Goal: Contribute content: Contribute content

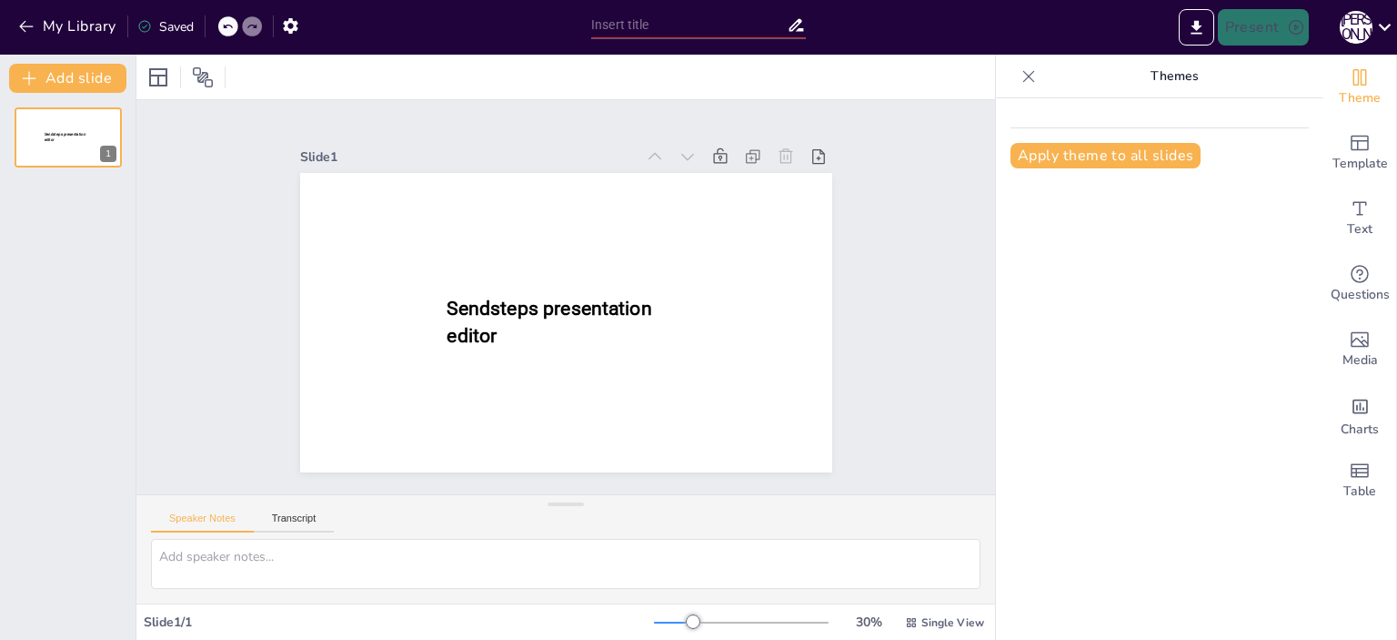
type input "New Sendsteps"
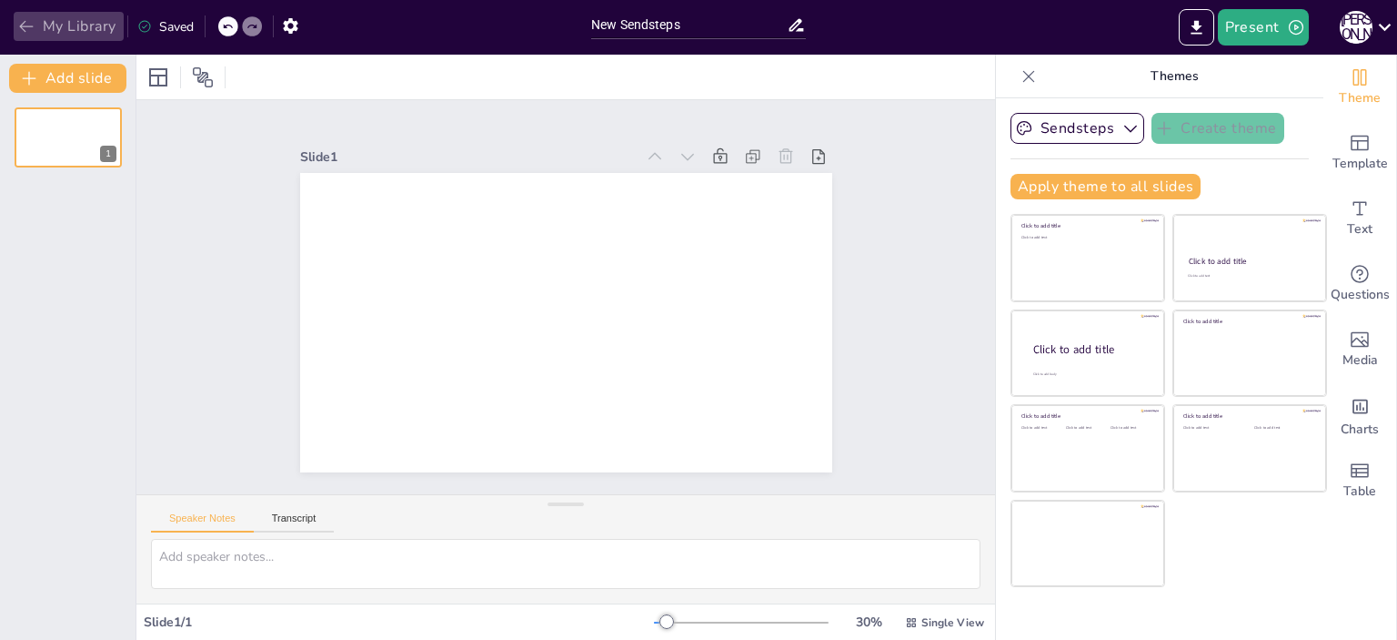
click at [15, 21] on button "My Library" at bounding box center [69, 26] width 110 height 29
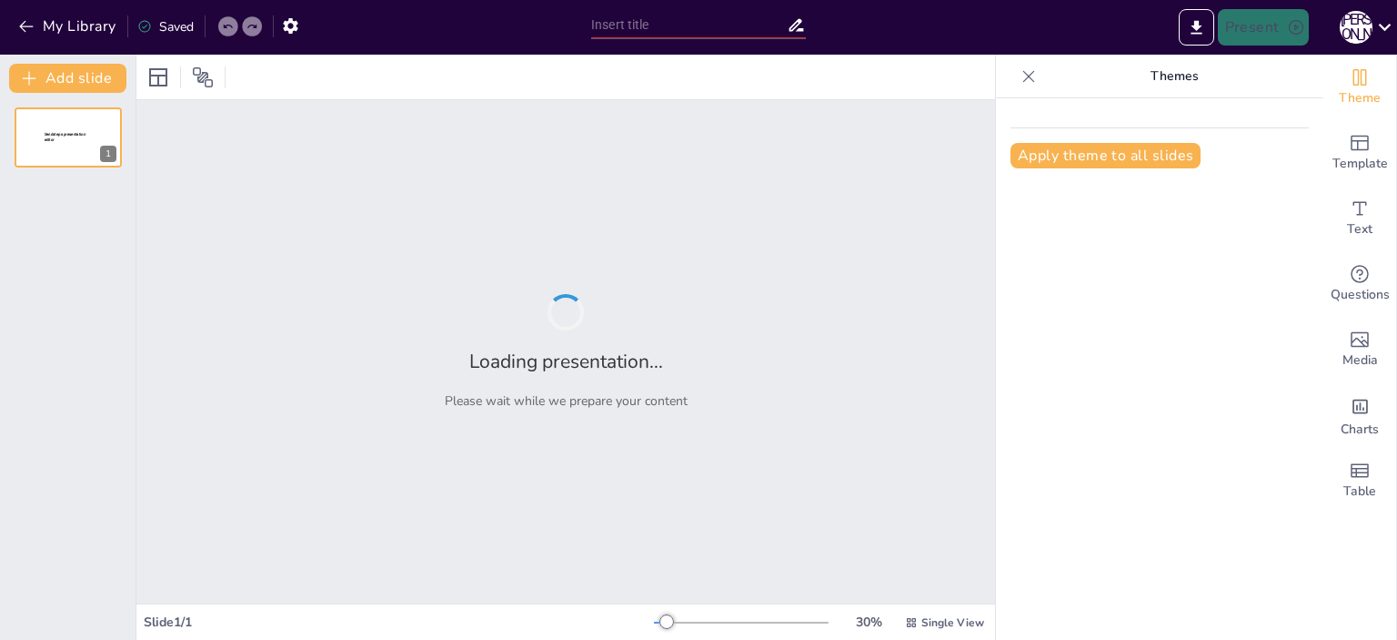
type input "Педагогічні основи впровадження STEAM у школі: підходи, моделі, методи"
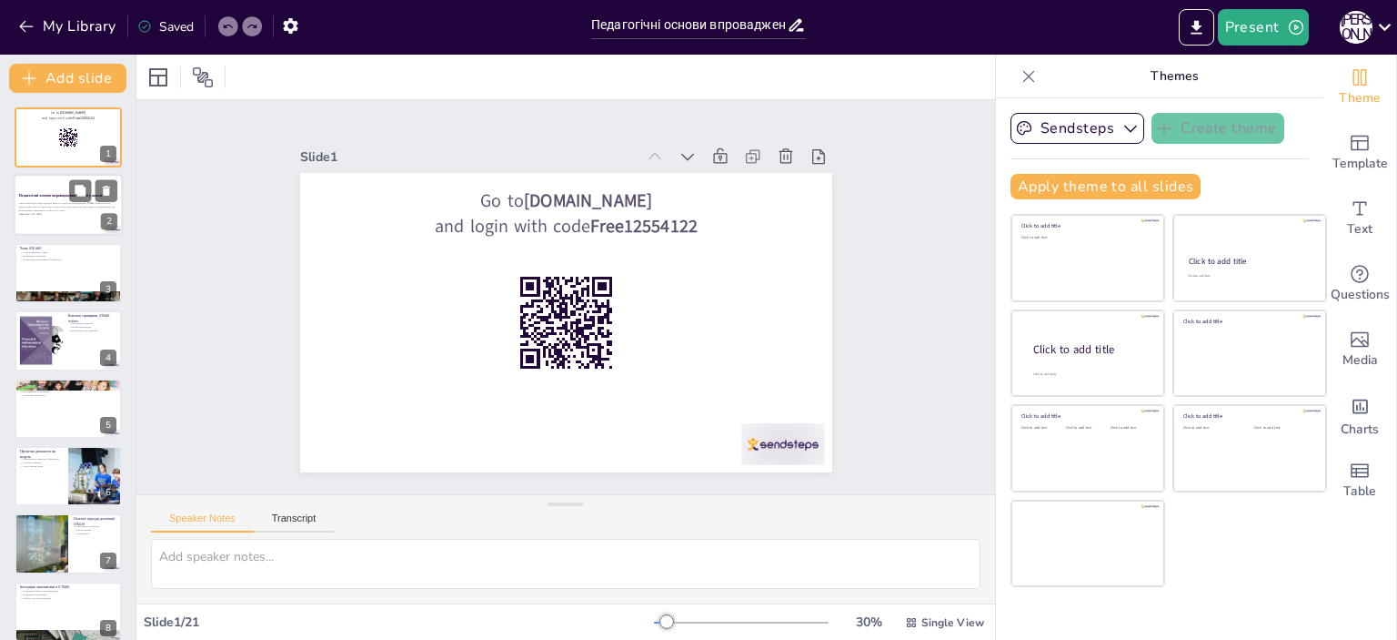
click at [81, 203] on p "Презентація розглядає підходи, моделі та методи впровадження STEAM-освіти в шко…" at bounding box center [68, 207] width 98 height 10
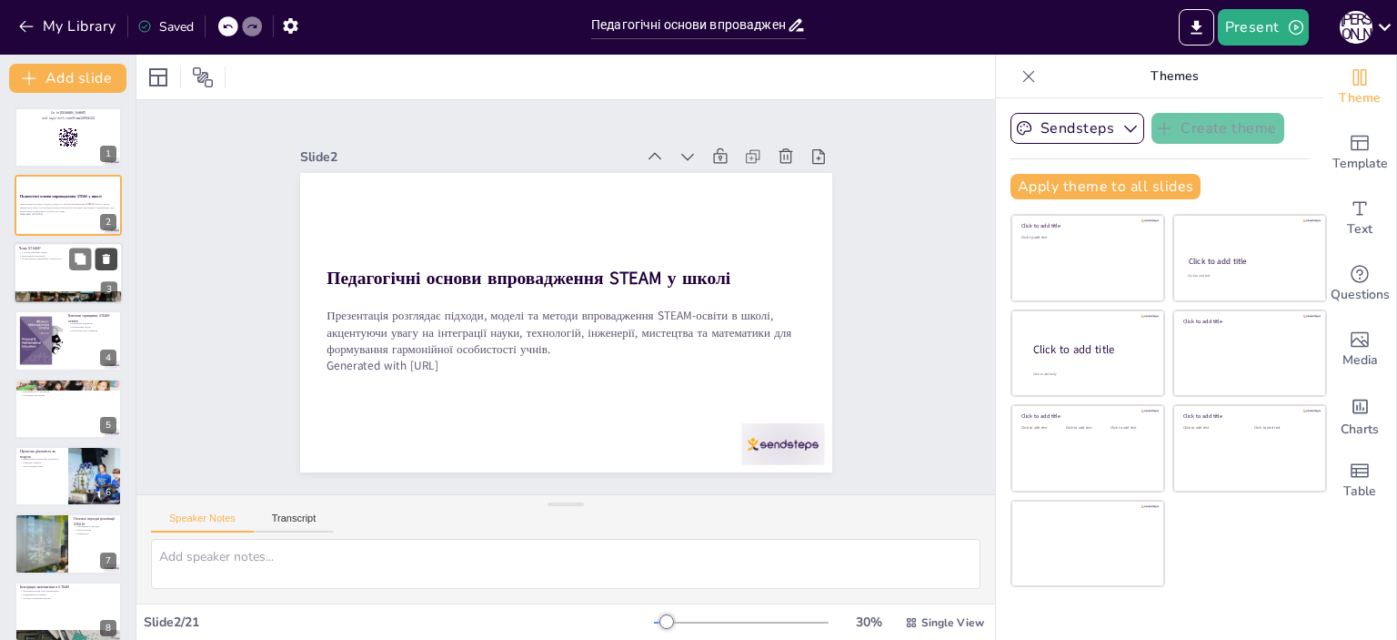
checkbox input "true"
click at [110, 247] on button at bounding box center [107, 258] width 22 height 22
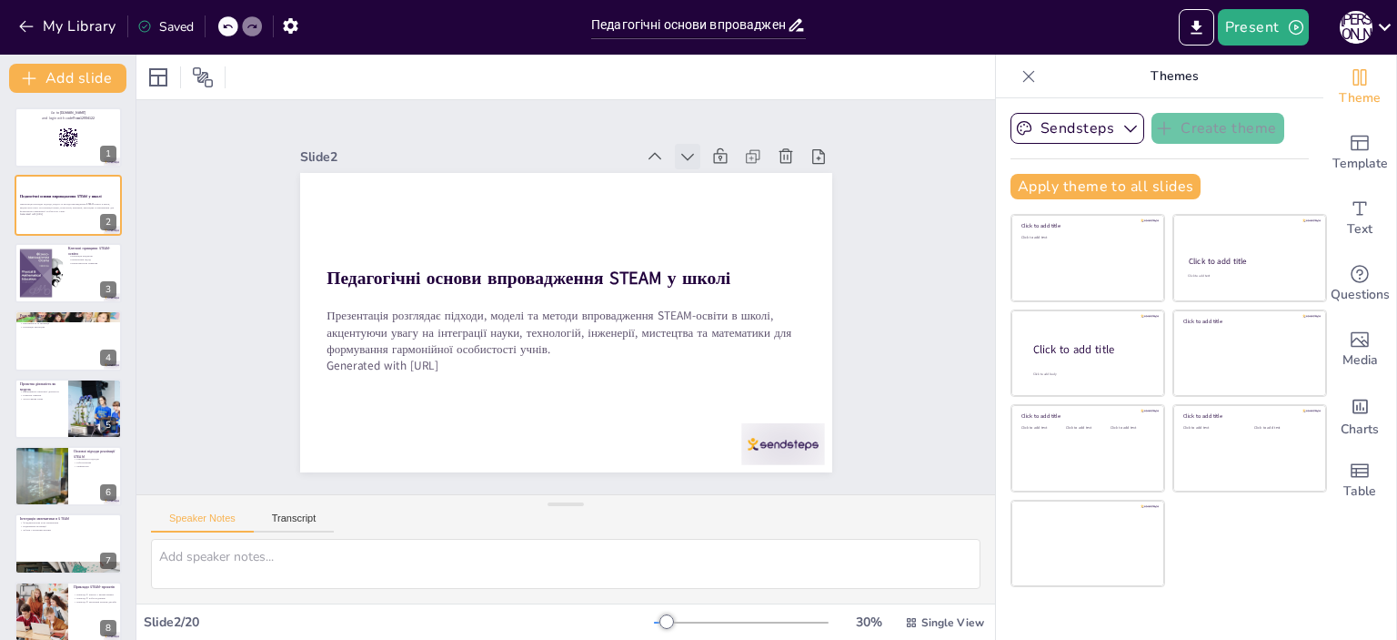
click at [740, 281] on icon at bounding box center [752, 293] width 25 height 25
click at [679, 152] on icon at bounding box center [688, 156] width 18 height 18
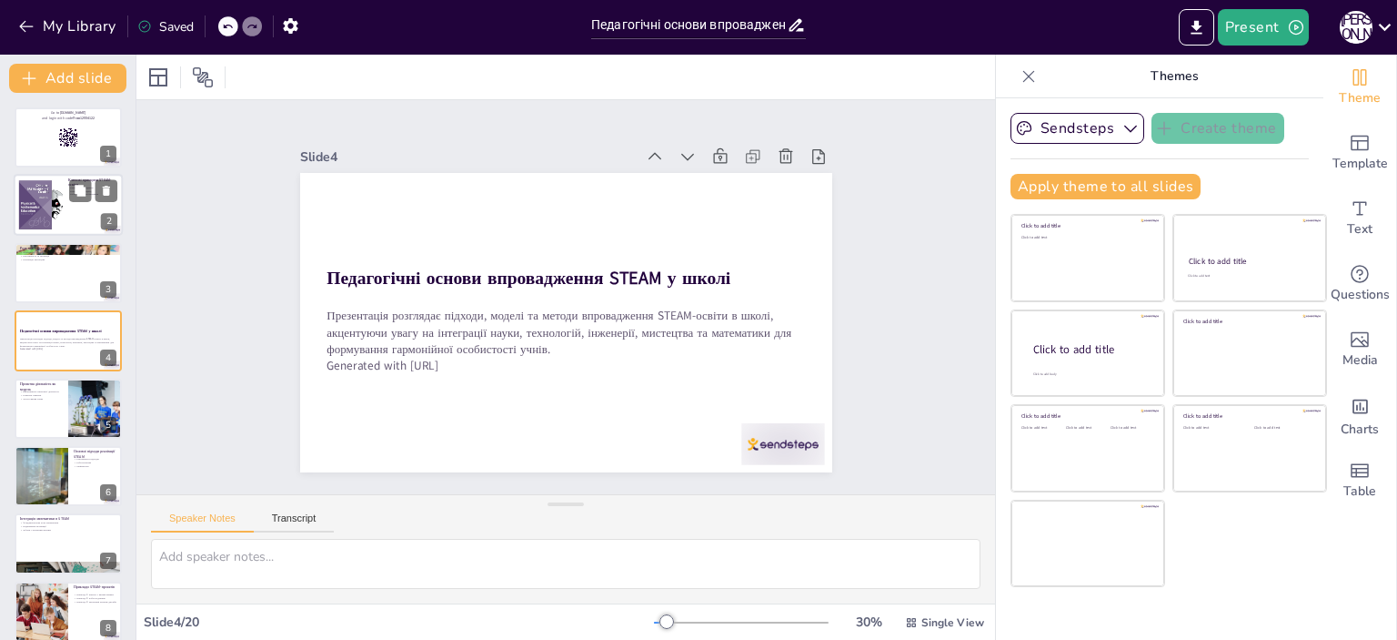
checkbox input "true"
click at [58, 211] on div at bounding box center [41, 204] width 124 height 55
type textarea "Інтеграція предметів у STEAM-освіті є ключовим принципом, що дозволяє учням бач…"
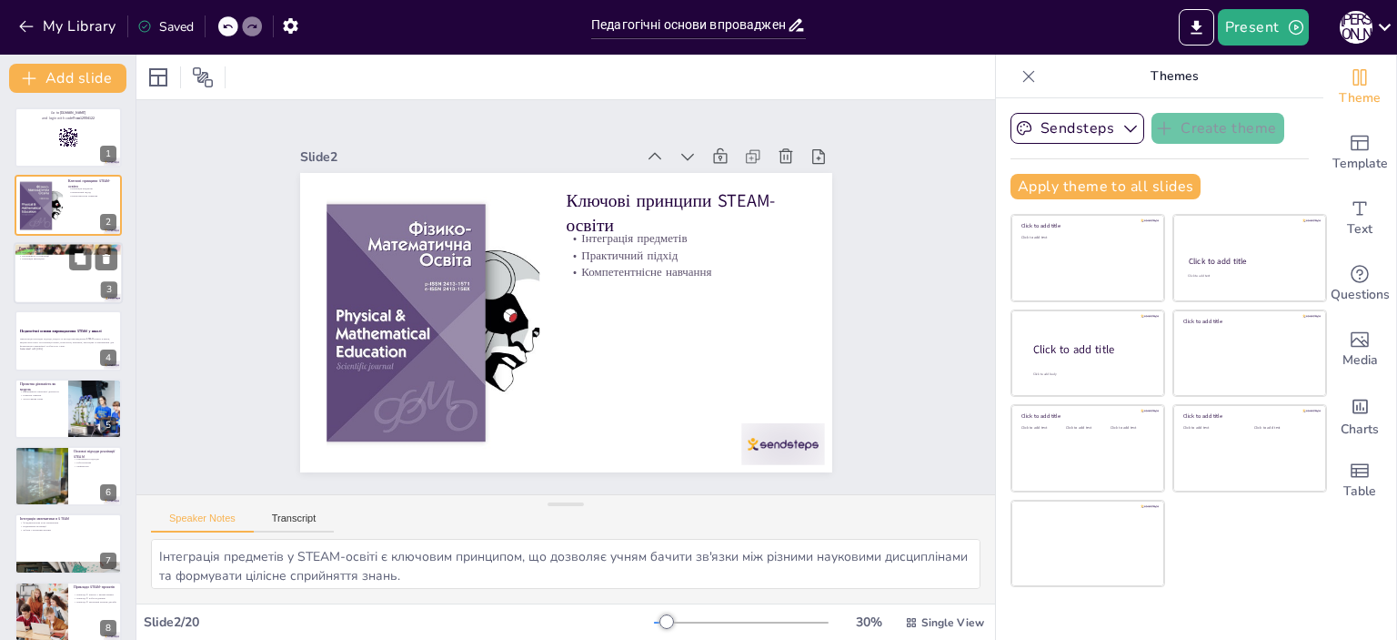
checkbox input "true"
click at [60, 286] on div at bounding box center [68, 273] width 109 height 62
type textarea "Мистецтво є важливим елементом у STEAM-освіті, оскільки воно сприяє розвитку кр…"
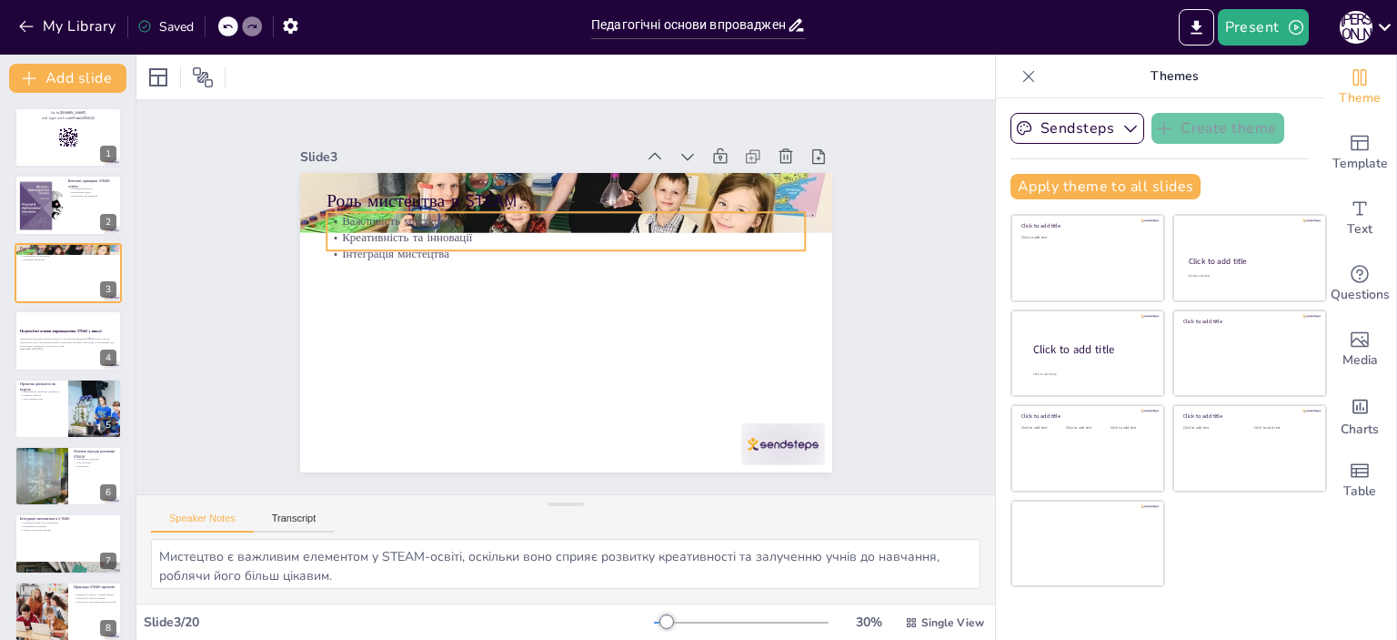
checkbox input "true"
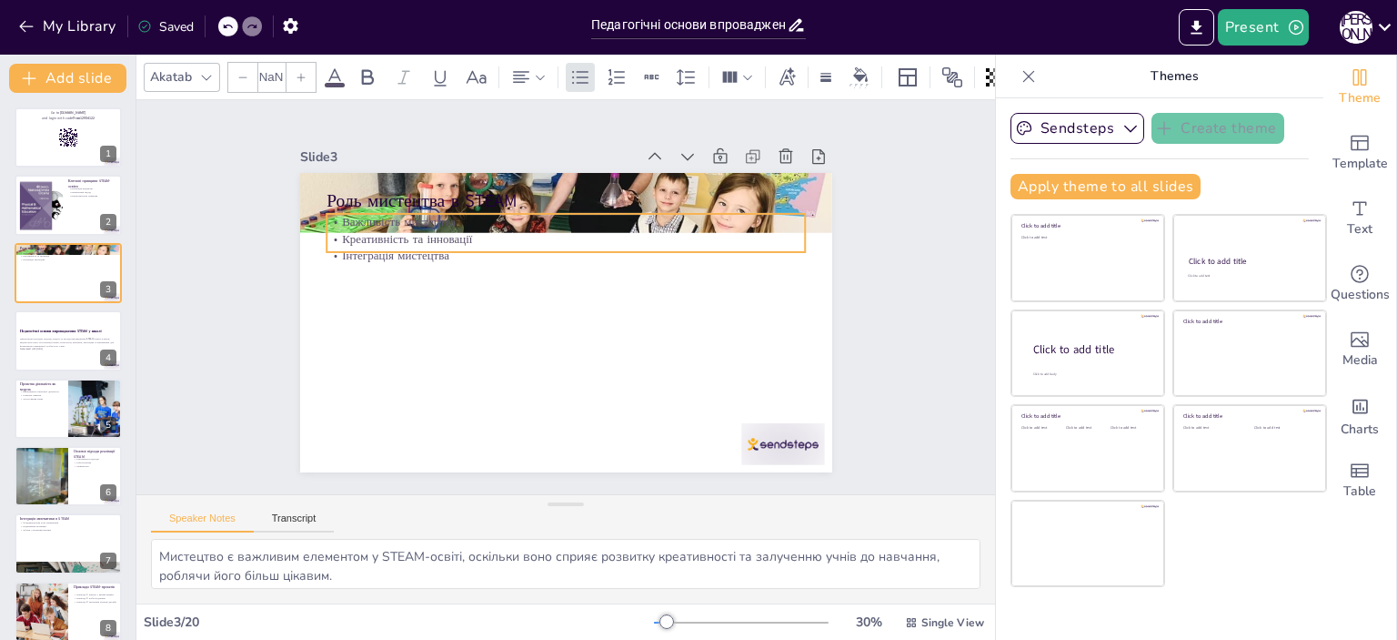
type input "32"
click at [345, 247] on p "Інтеграція мистецтва" at bounding box center [566, 255] width 479 height 16
checkbox input "true"
click at [22, 323] on div at bounding box center [68, 340] width 109 height 62
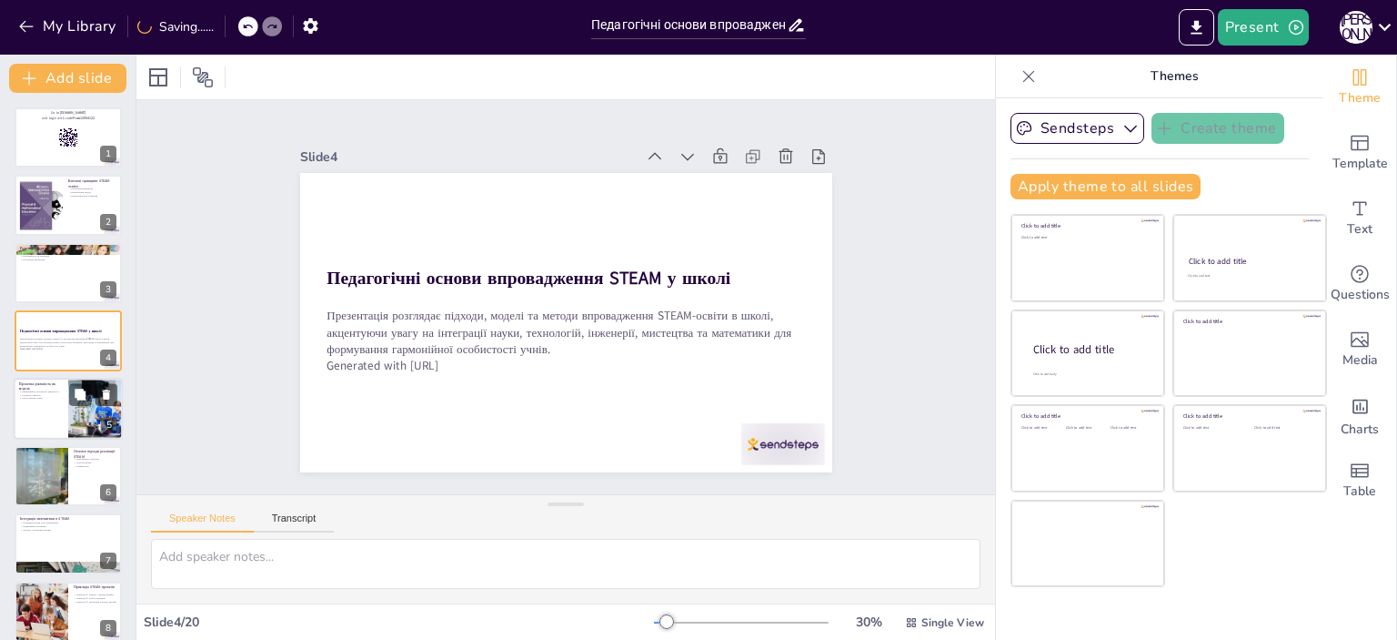
checkbox input "true"
click at [41, 403] on div at bounding box center [68, 408] width 107 height 60
type textarea "Проєктна діяльність є ефективною моделлю, оскільки дозволяє учням працювати над…"
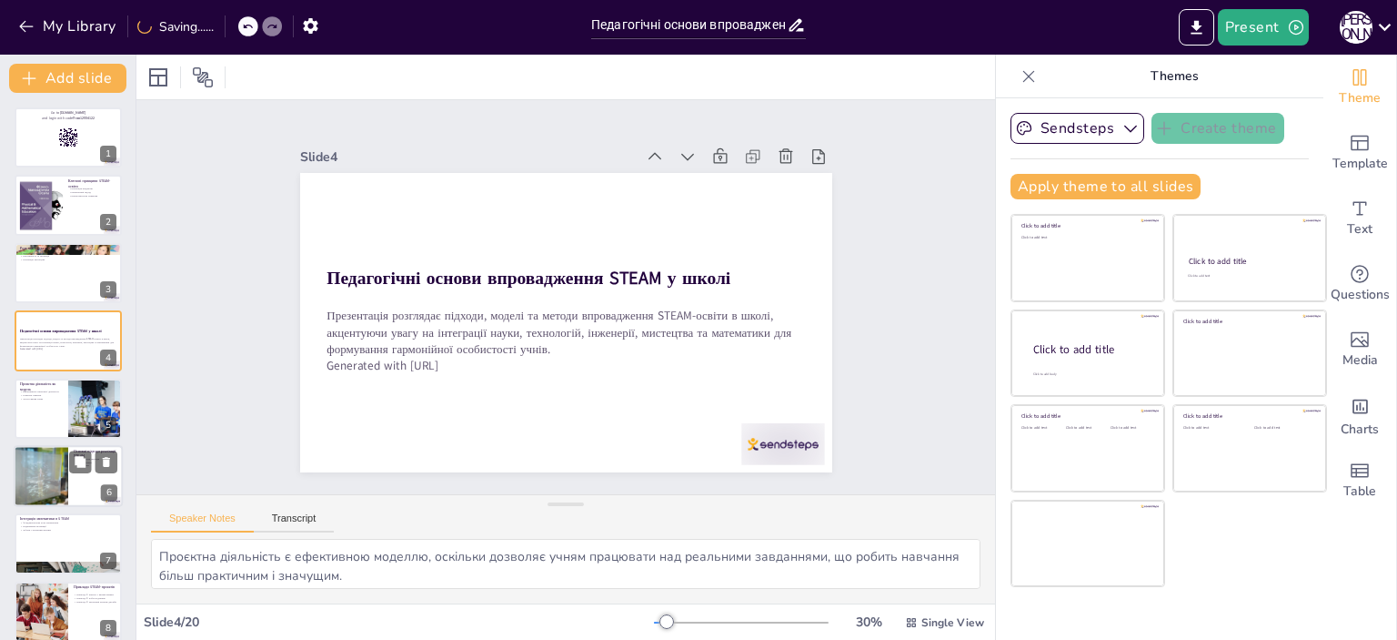
scroll to position [42, 0]
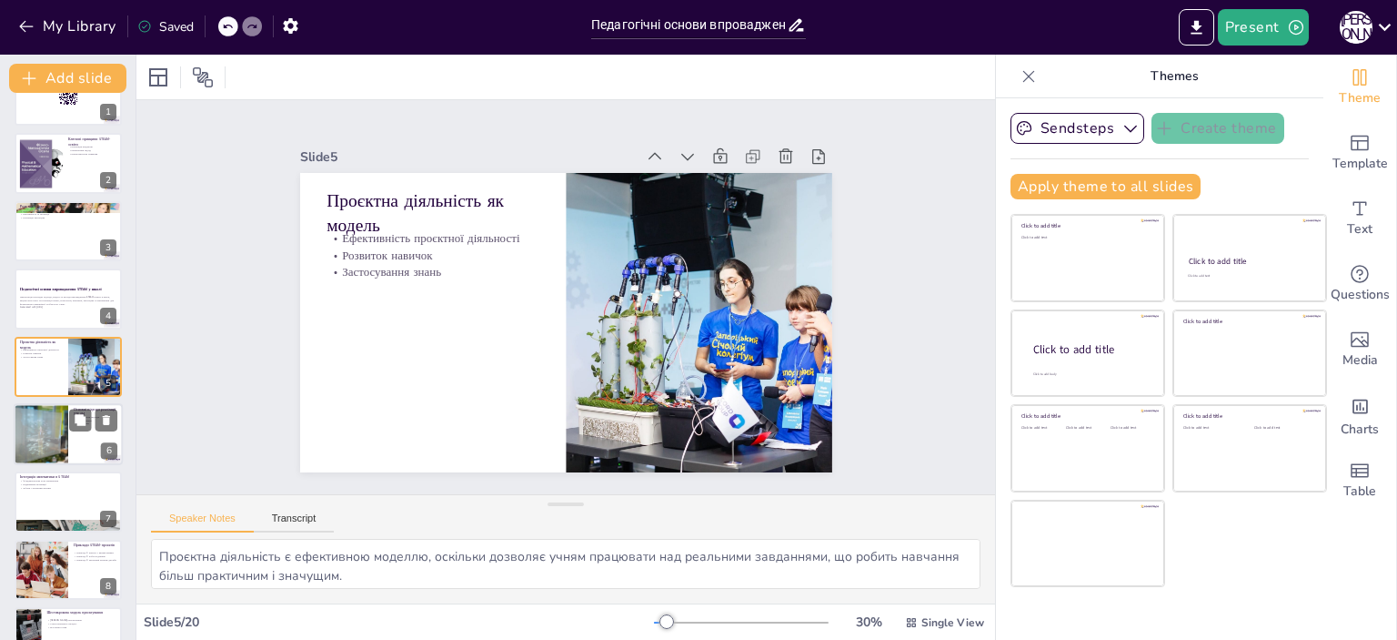
checkbox input "true"
click at [84, 454] on div at bounding box center [68, 434] width 107 height 60
type textarea "Різноманіття підходів до впровадження STEAM-освіти забезпечує залучення учнів д…"
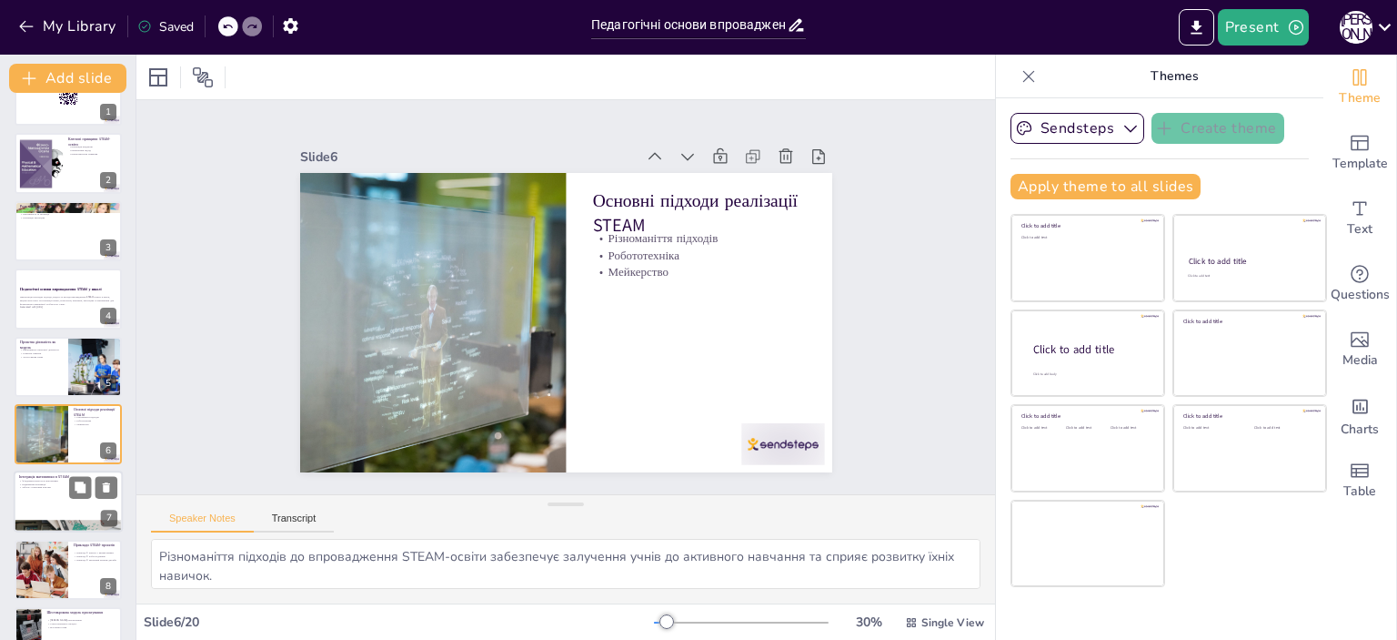
scroll to position [109, 0]
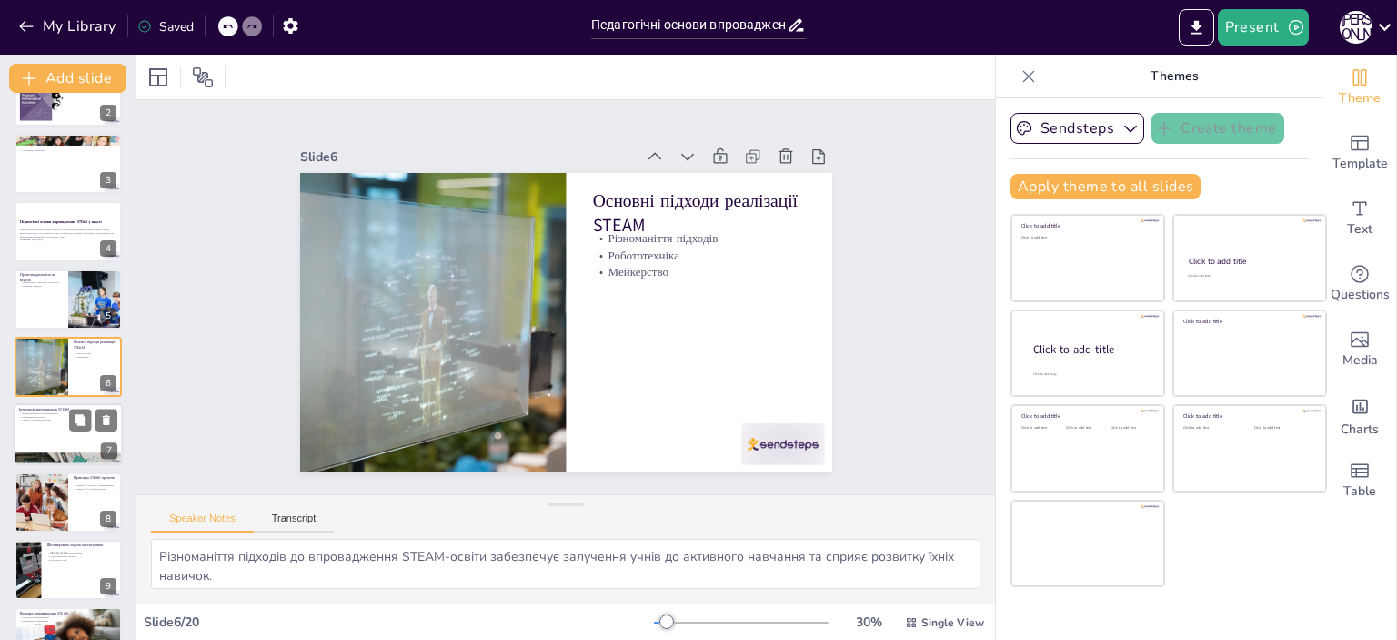
checkbox input "true"
click at [70, 435] on div at bounding box center [68, 435] width 109 height 62
type textarea "Математика є основою STEAM-освіти, що дозволяє учням розуміти та використовуват…"
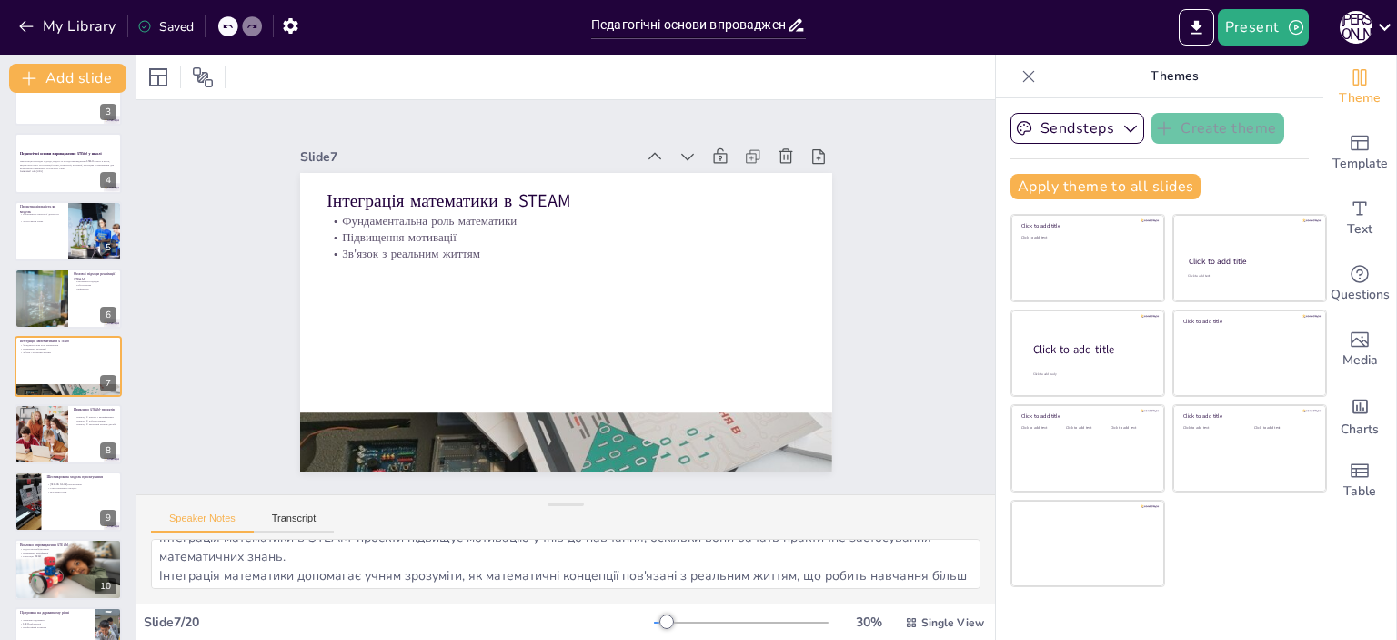
scroll to position [0, 0]
checkbox input "true"
click at [31, 559] on div at bounding box center [68, 568] width 109 height 73
type textarea "Недостатнє забезпечення сучасним обладнанням є серйозним викликом для впровадже…"
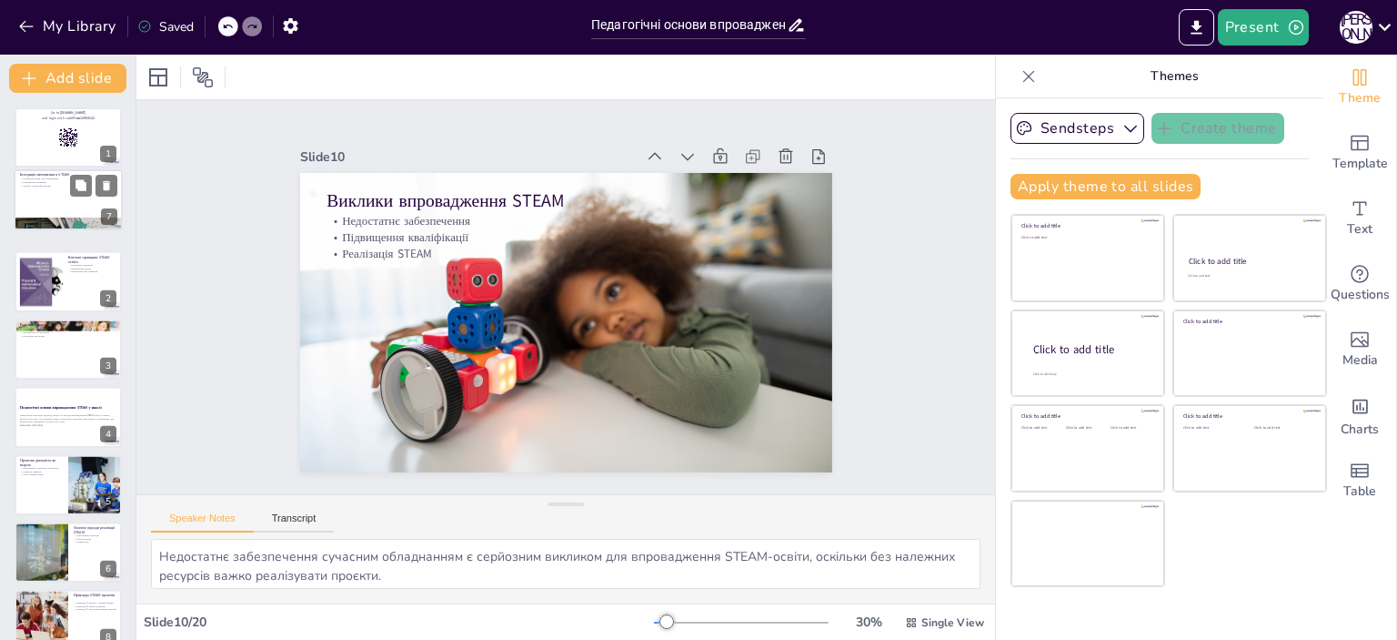
checkbox input "true"
drag, startPoint x: 48, startPoint y: 539, endPoint x: 49, endPoint y: 189, distance: 349.3
click at [49, 172] on div "Інтеграція математики в STEAM Фундаментальна роль математики Підвищення мотивац…" at bounding box center [68, 172] width 107 height 0
type textarea "Математика є основою STEAM-освіти, що дозволяє учням розуміти та використовуват…"
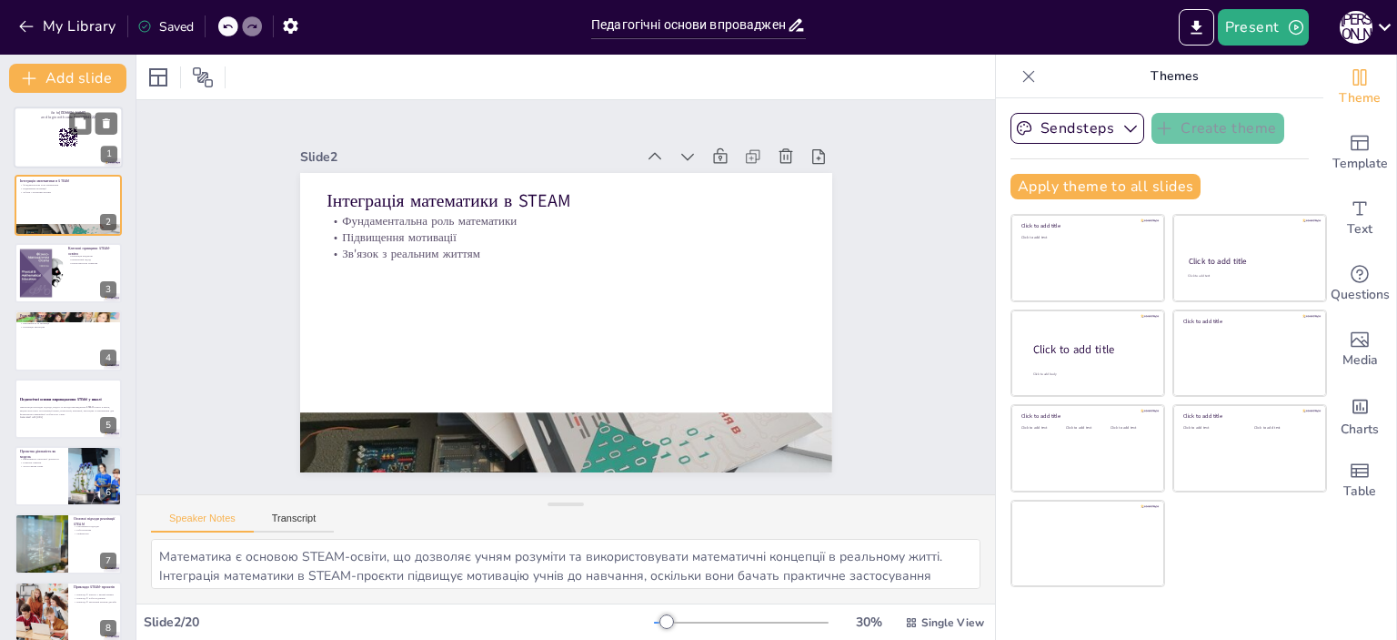
checkbox input "true"
click at [32, 144] on div at bounding box center [68, 137] width 109 height 62
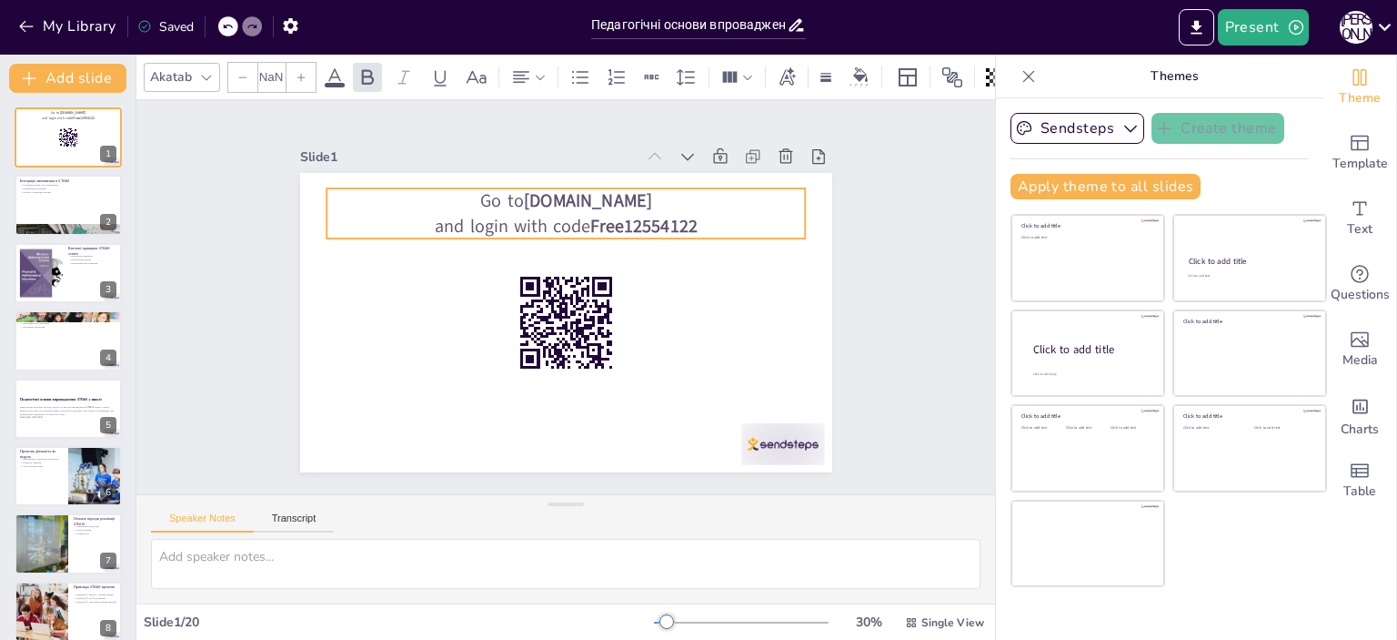
checkbox input "true"
type input "64"
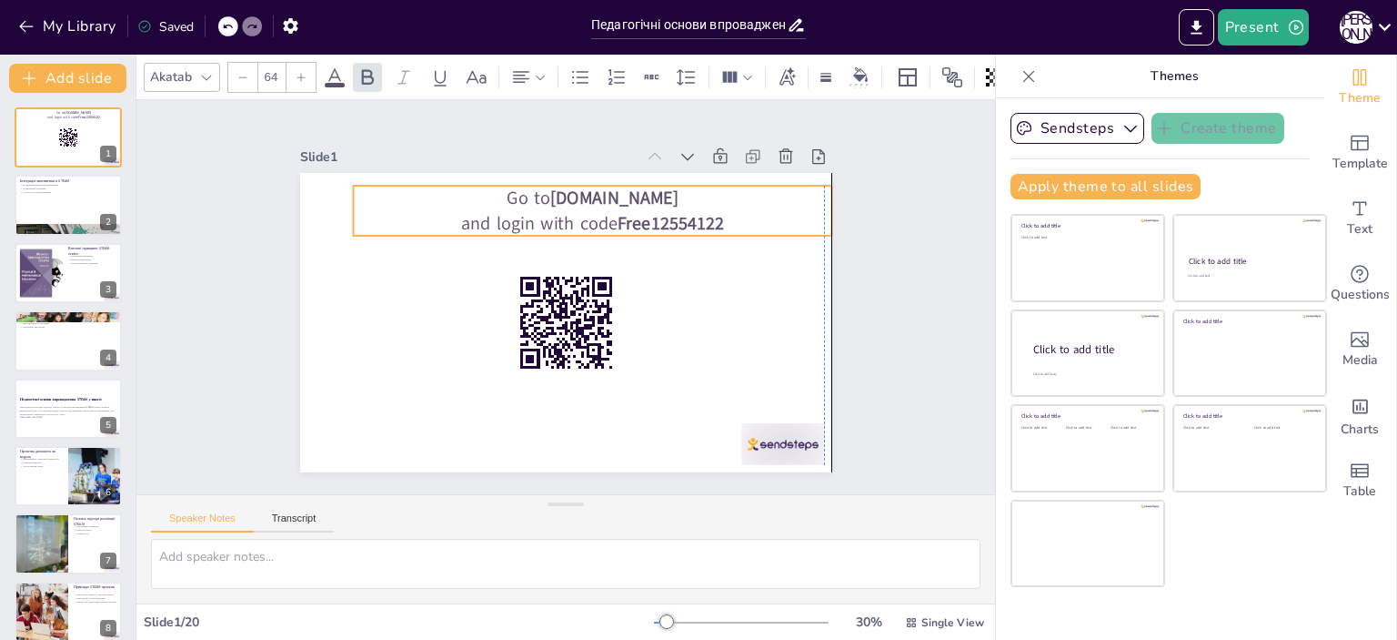
drag, startPoint x: 481, startPoint y: 191, endPoint x: 507, endPoint y: 188, distance: 25.6
click at [507, 188] on p "Go to [DOMAIN_NAME]" at bounding box center [657, 251] width 338 height 373
checkbox input "true"
click at [50, 204] on div at bounding box center [68, 206] width 109 height 62
type textarea "Математика є основою STEAM-освіти, що дозволяє учням розуміти та використовуват…"
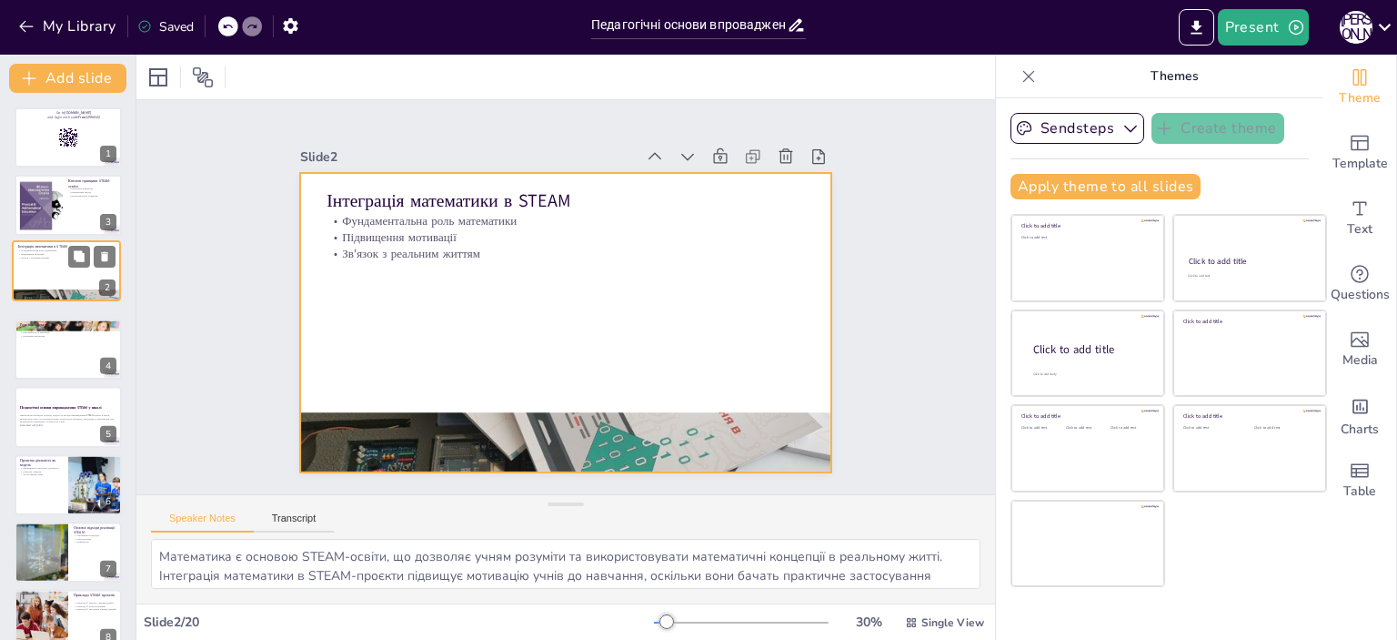
drag, startPoint x: 44, startPoint y: 197, endPoint x: 50, endPoint y: 247, distance: 49.5
click at [41, 267] on div at bounding box center [66, 270] width 107 height 60
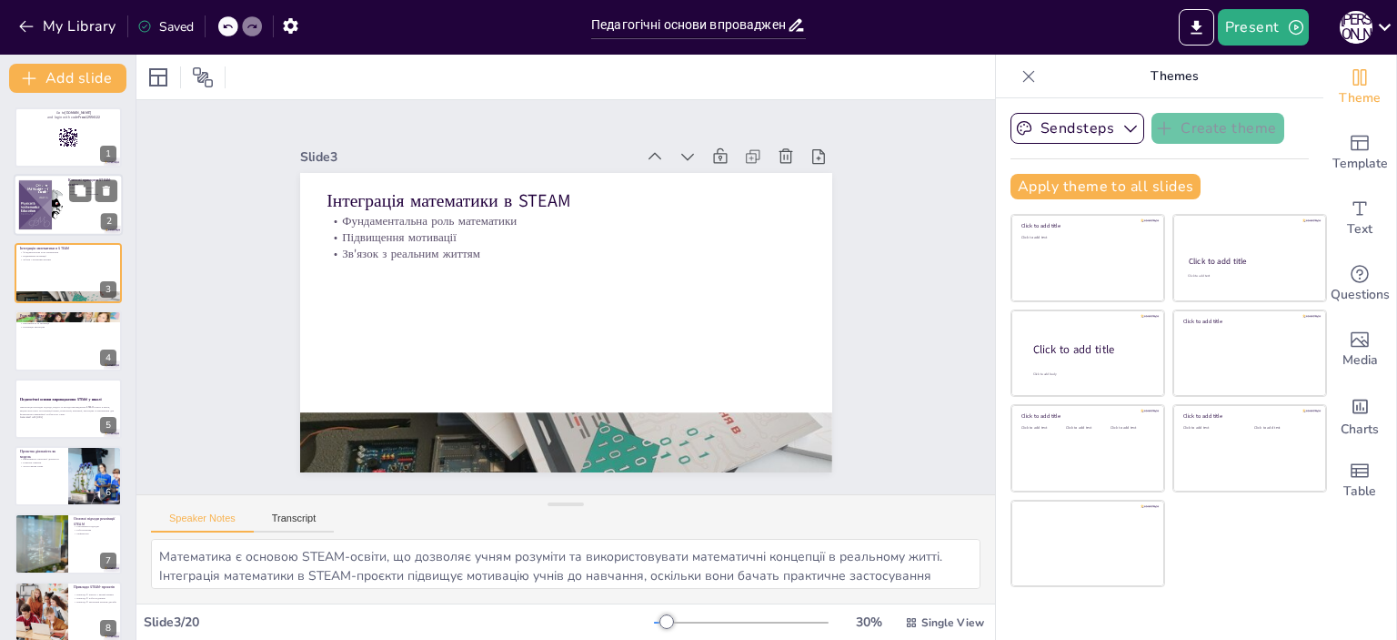
checkbox input "true"
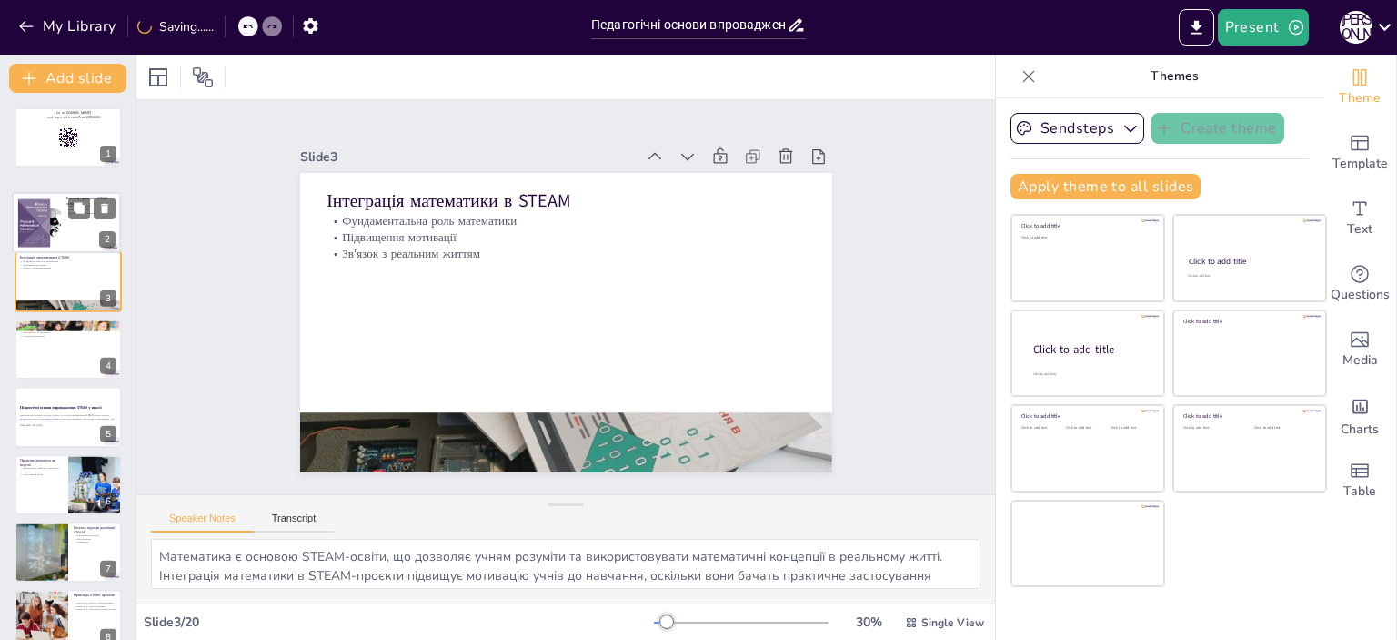
drag, startPoint x: 38, startPoint y: 214, endPoint x: 35, endPoint y: 236, distance: 22.0
click at [35, 236] on div at bounding box center [40, 223] width 122 height 55
type textarea "Інтеграція предметів у STEAM-освіті є ключовим принципом, що дозволяє учням бач…"
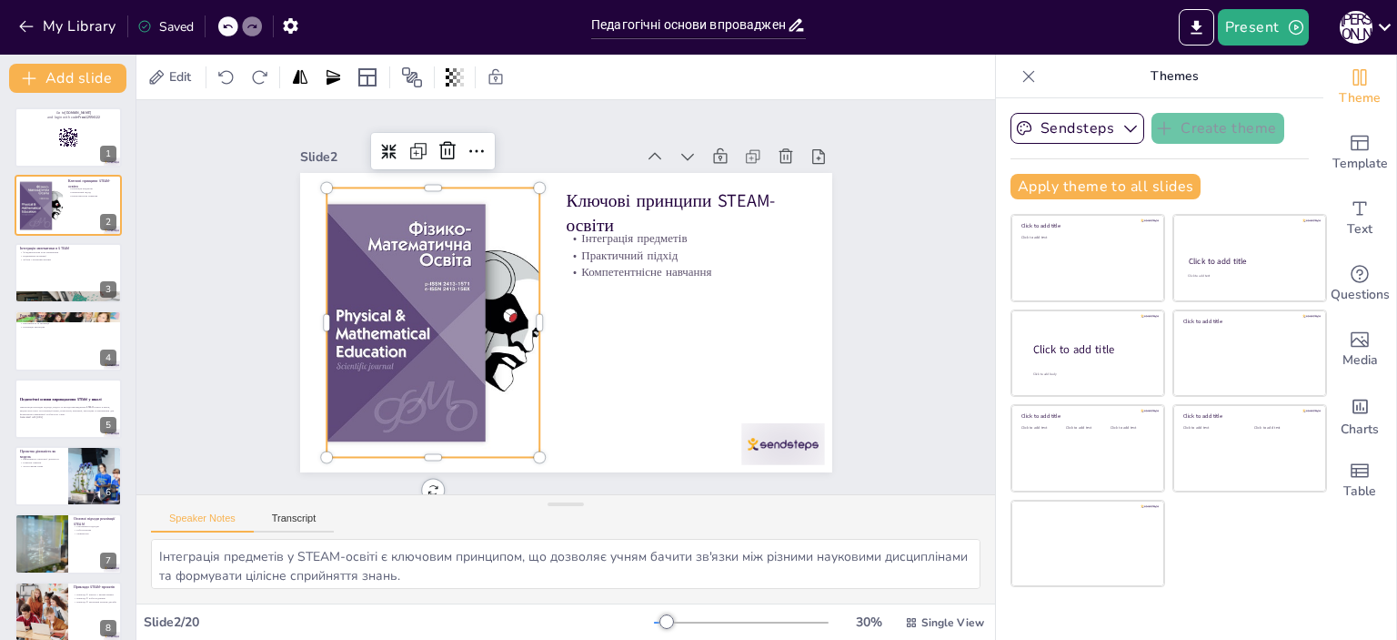
click at [499, 326] on div at bounding box center [431, 308] width 628 height 331
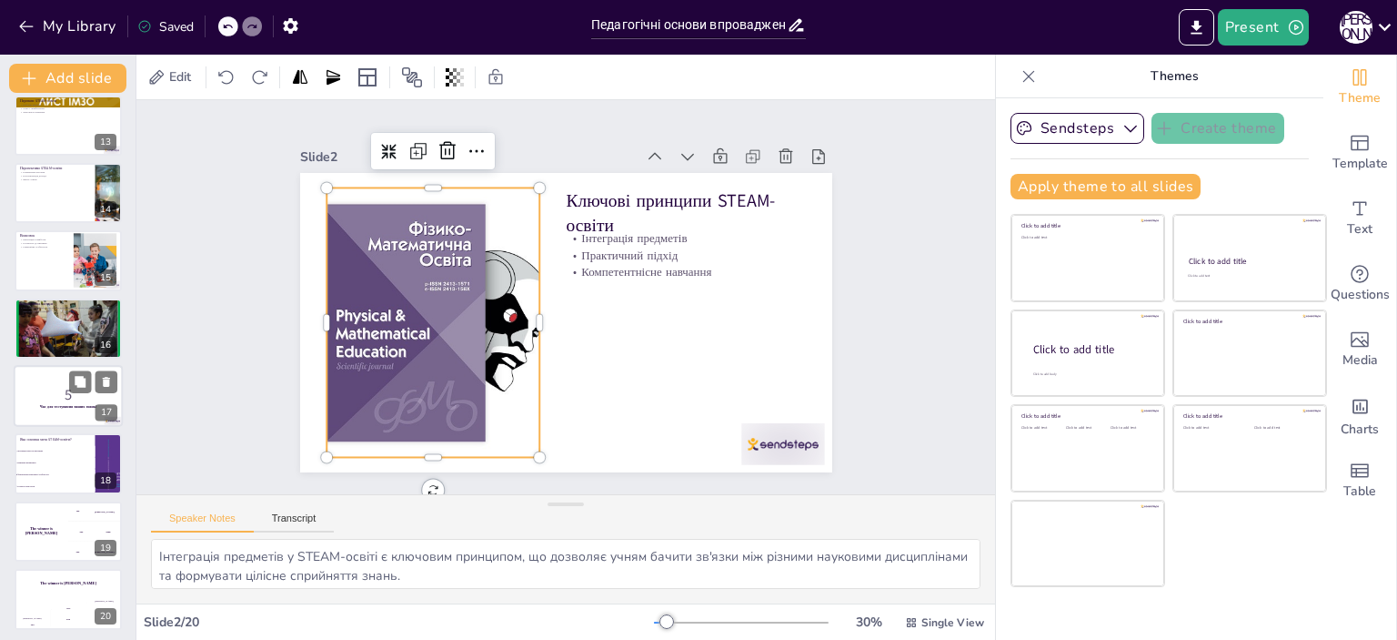
scroll to position [828, 0]
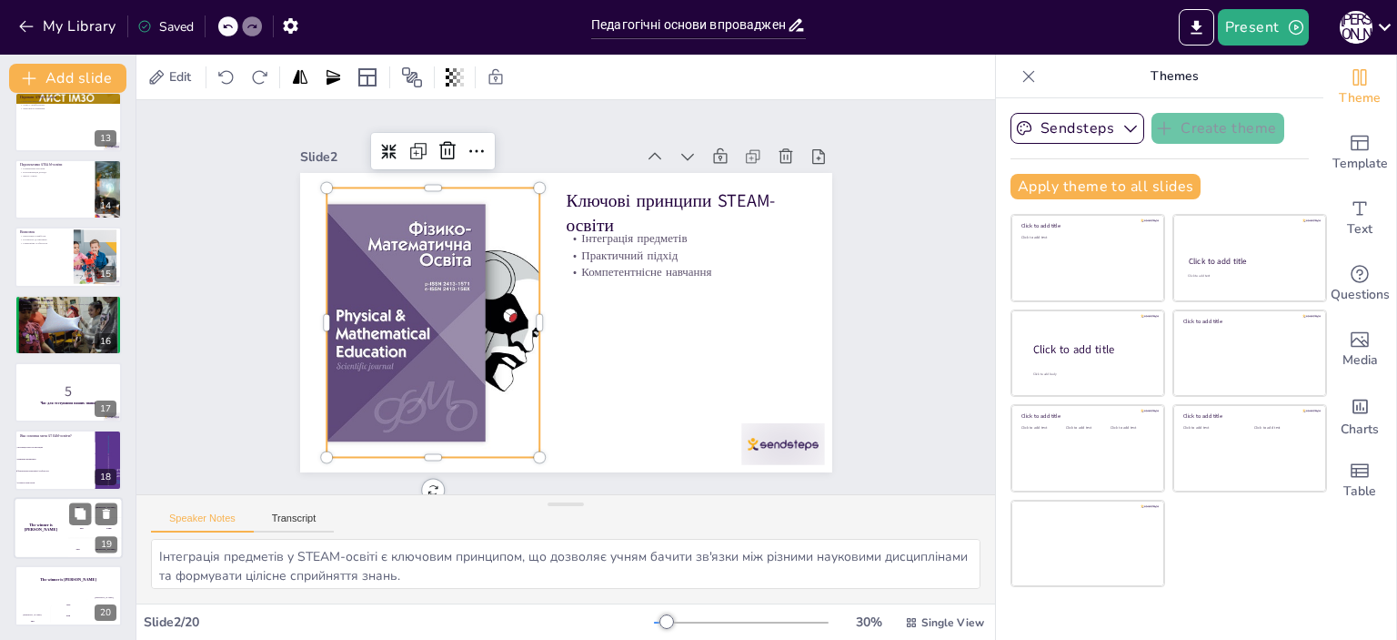
checkbox input "true"
click at [62, 539] on div "The winner is [PERSON_NAME]" at bounding box center [41, 528] width 55 height 62
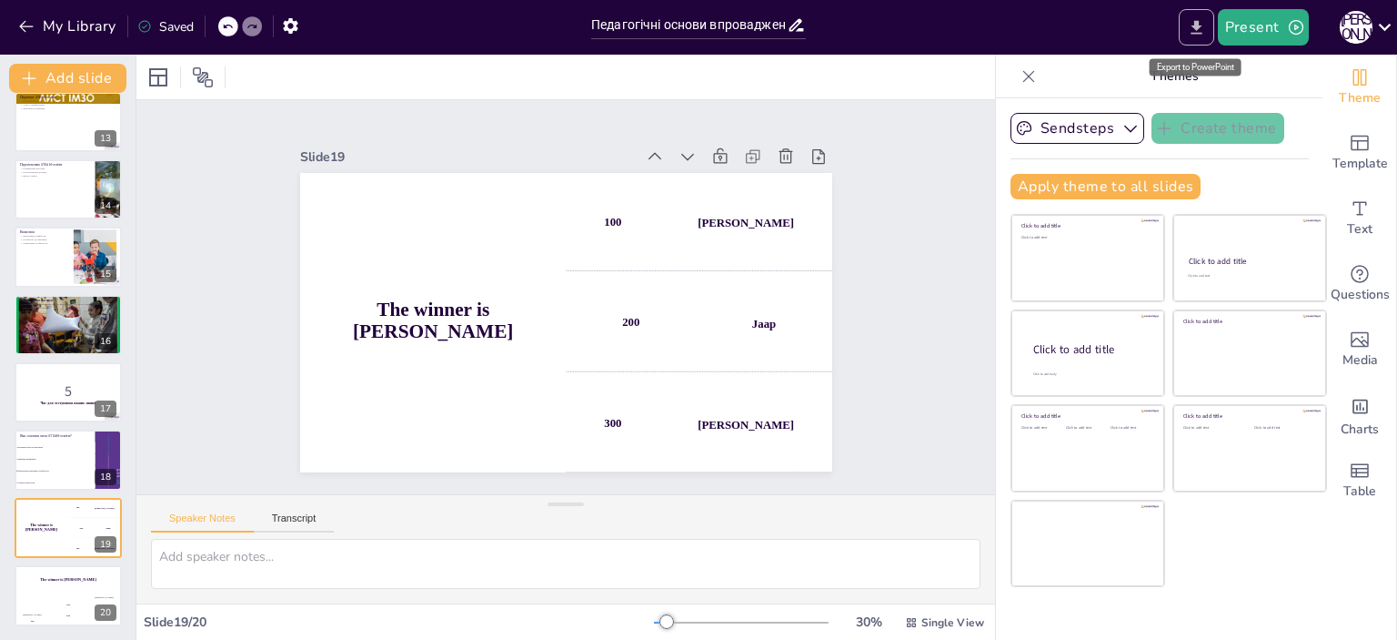
click at [1211, 28] on button "Export to PowerPoint" at bounding box center [1196, 27] width 35 height 36
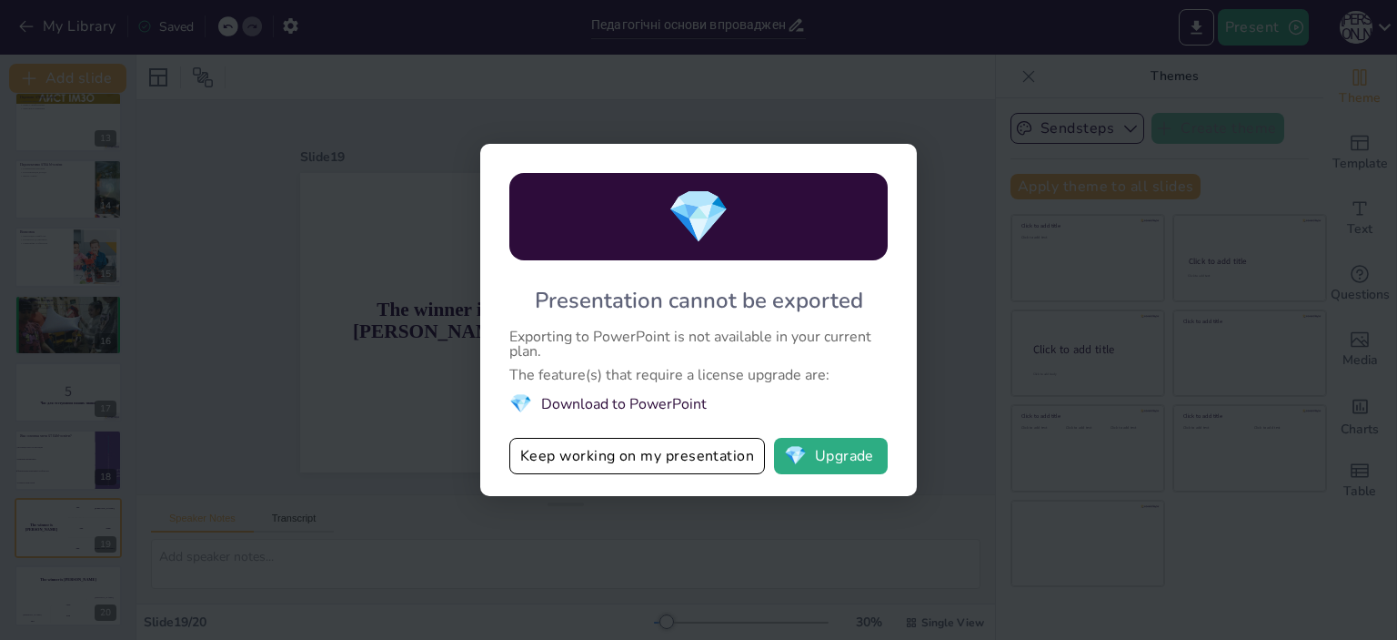
click at [910, 102] on div "💎 Presentation cannot be exported Exporting to PowerPoint is not available in y…" at bounding box center [698, 320] width 1397 height 640
click at [927, 134] on div "💎 Presentation cannot be exported Exporting to PowerPoint is not available in y…" at bounding box center [698, 320] width 1397 height 640
click at [558, 464] on button "Keep working on my presentation" at bounding box center [637, 456] width 256 height 36
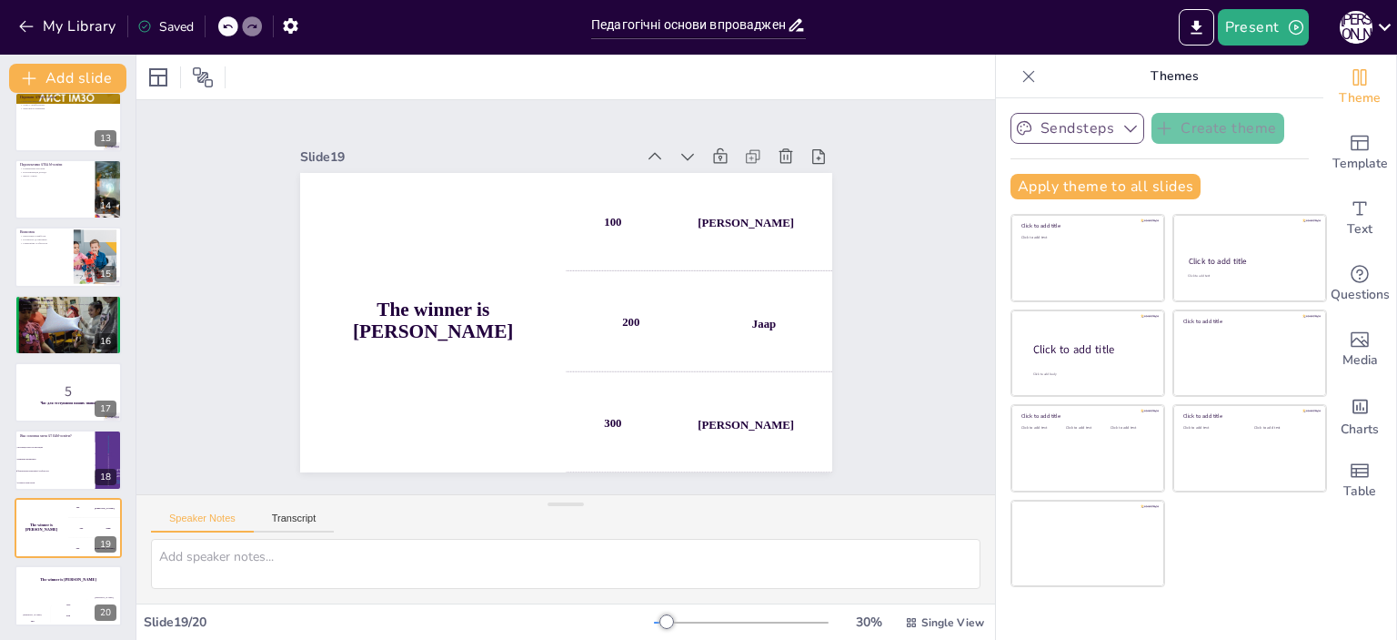
click at [1069, 125] on button "Sendsteps" at bounding box center [1078, 128] width 134 height 31
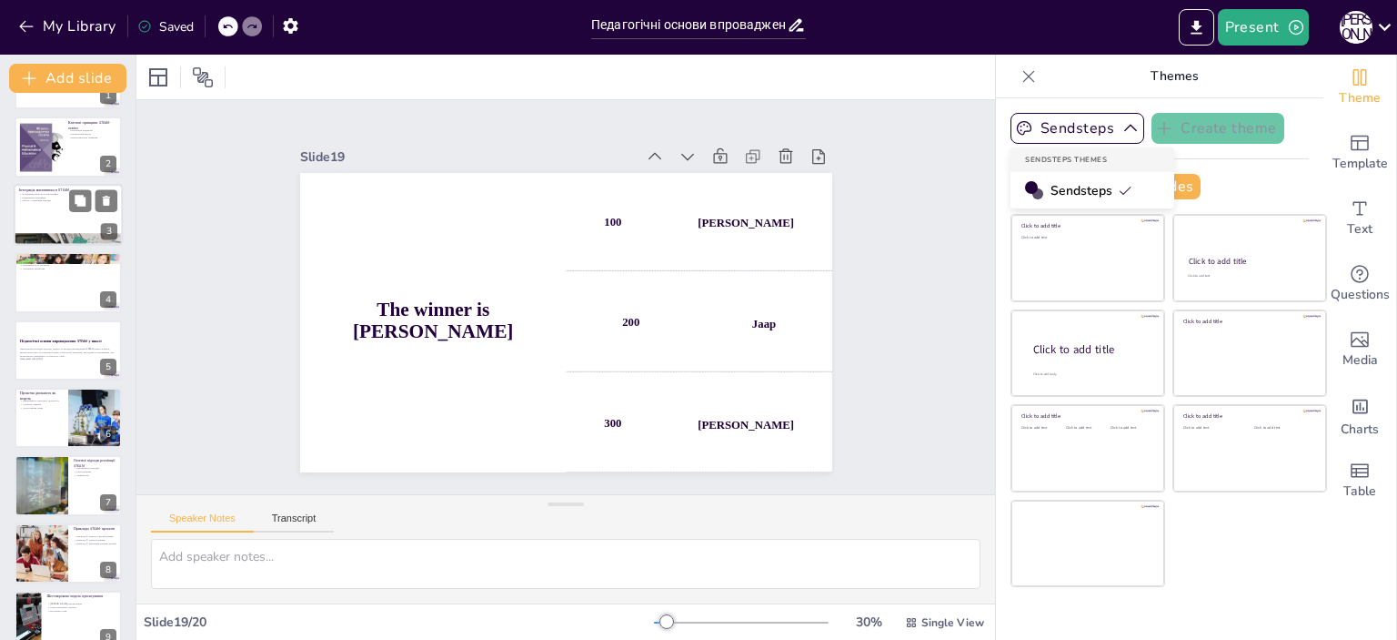
scroll to position [0, 0]
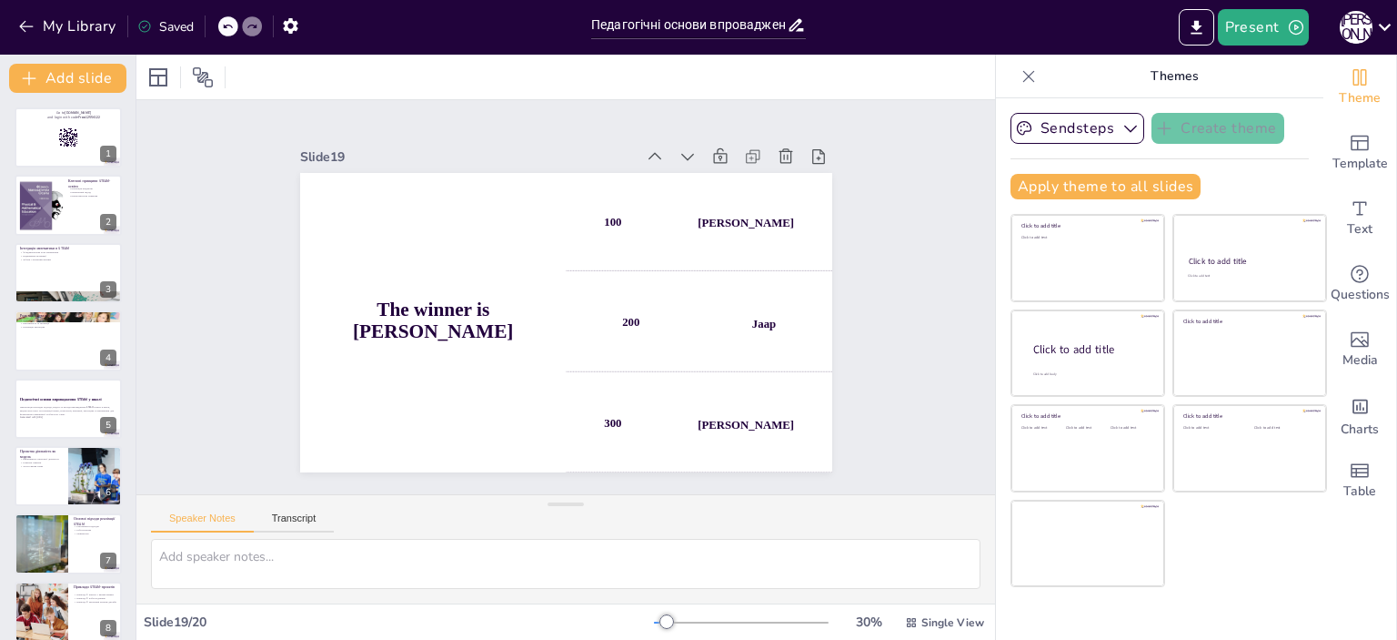
click at [54, 398] on strong "Педагогічні основи впровадження STEAM у школі" at bounding box center [61, 399] width 82 height 5
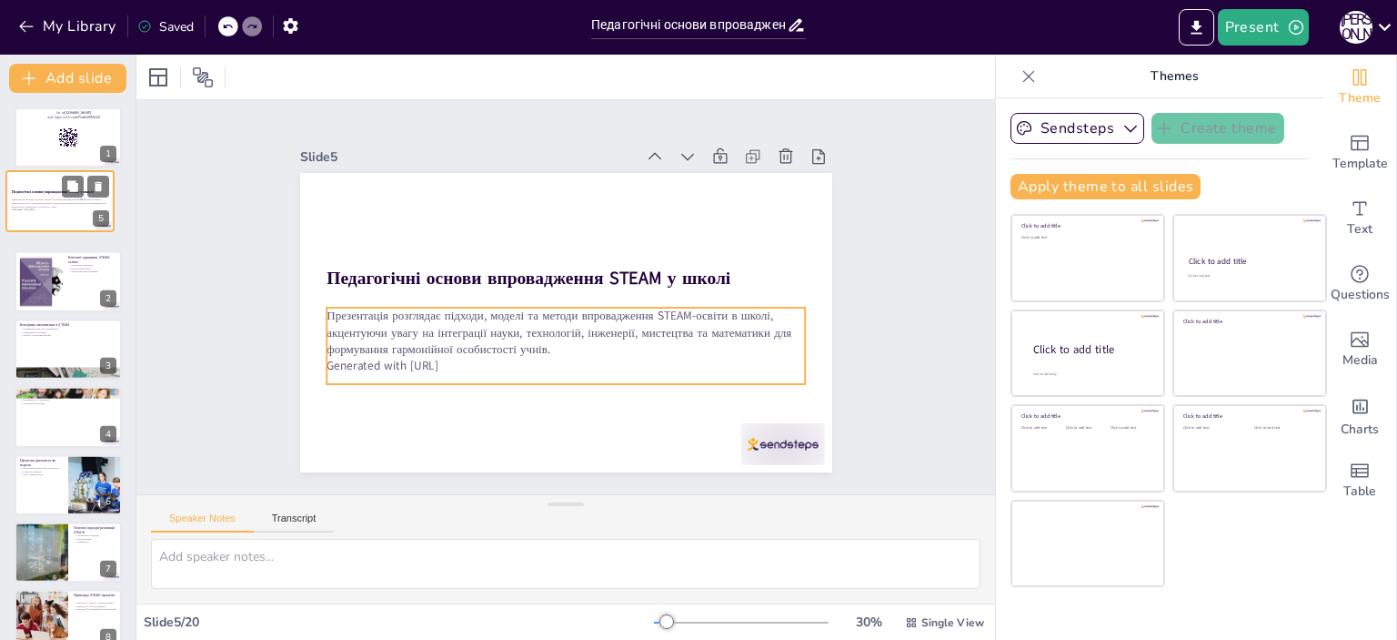
drag, startPoint x: 50, startPoint y: 378, endPoint x: 43, endPoint y: 208, distance: 169.4
click at [43, 171] on div "Педагогічні основи впровадження STEAM у школі Презентація розглядає підходи, мо…" at bounding box center [59, 171] width 107 height 0
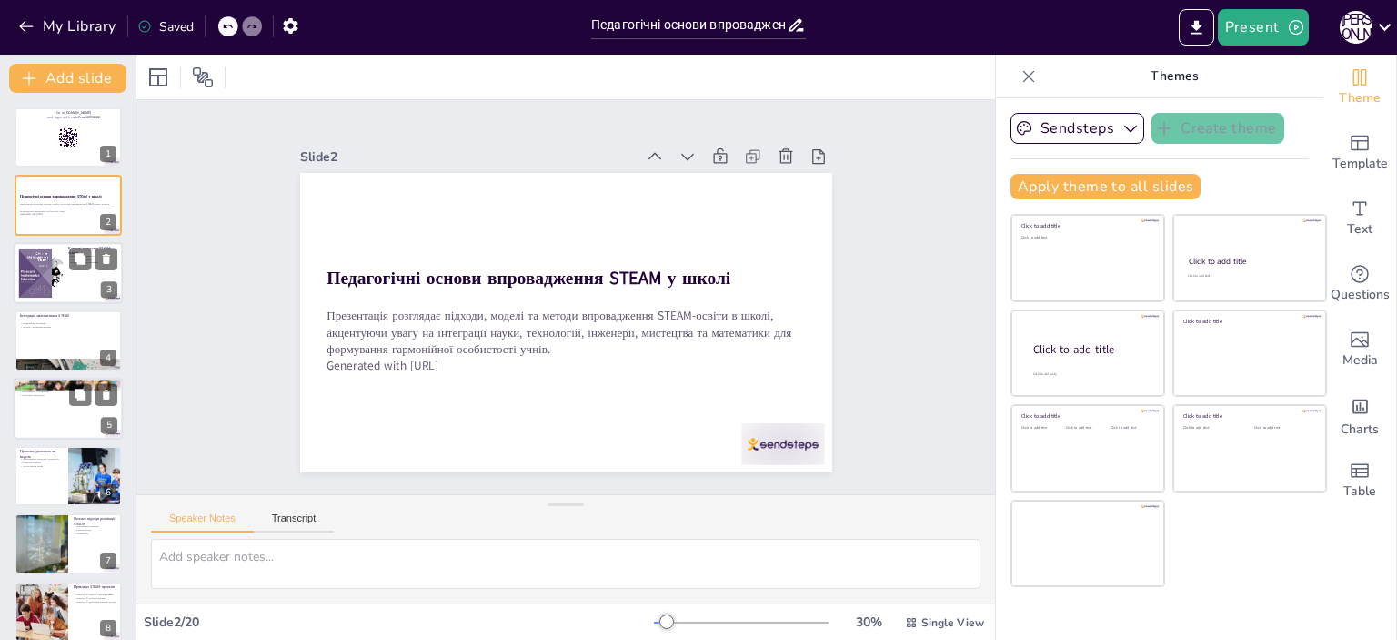
checkbox input "true"
click at [85, 283] on div at bounding box center [68, 273] width 109 height 62
type textarea "Інтеграція предметів у STEAM-освіті є ключовим принципом, що дозволяє учням бач…"
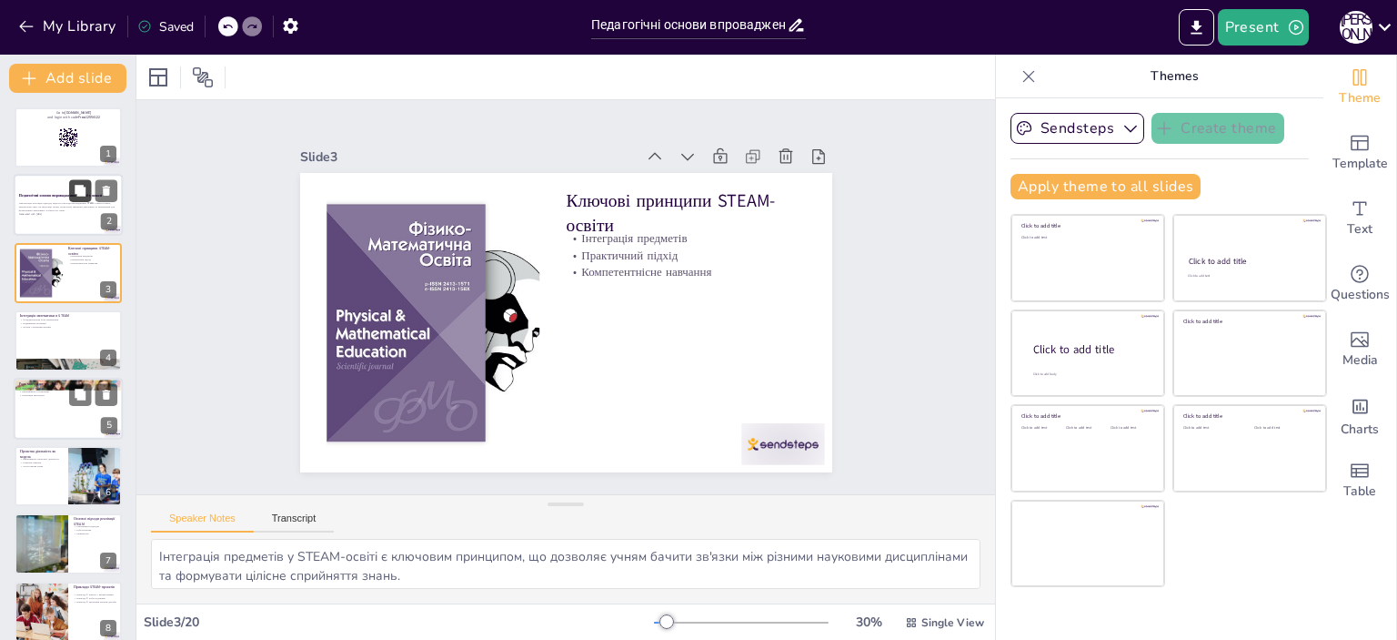
checkbox input "true"
click at [84, 199] on button at bounding box center [80, 191] width 22 height 22
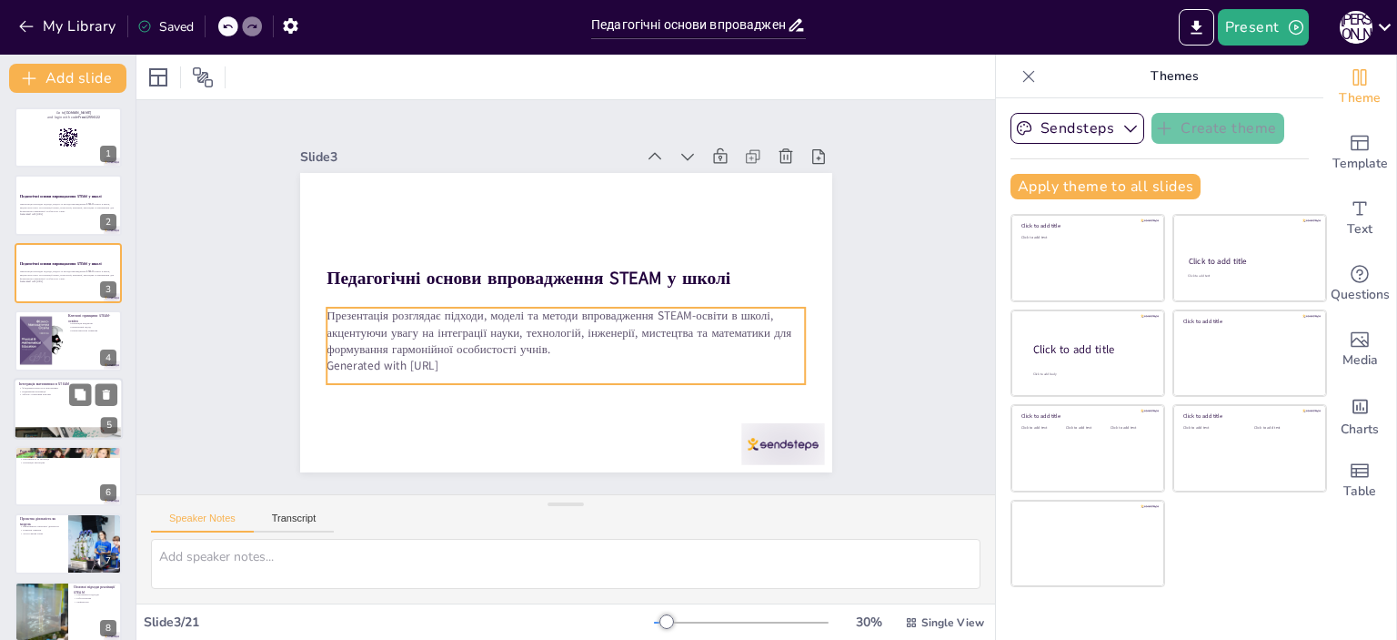
click at [405, 325] on p "Презентація розглядає підходи, моделі та методи впровадження STEAM-освіти в шко…" at bounding box center [566, 332] width 479 height 50
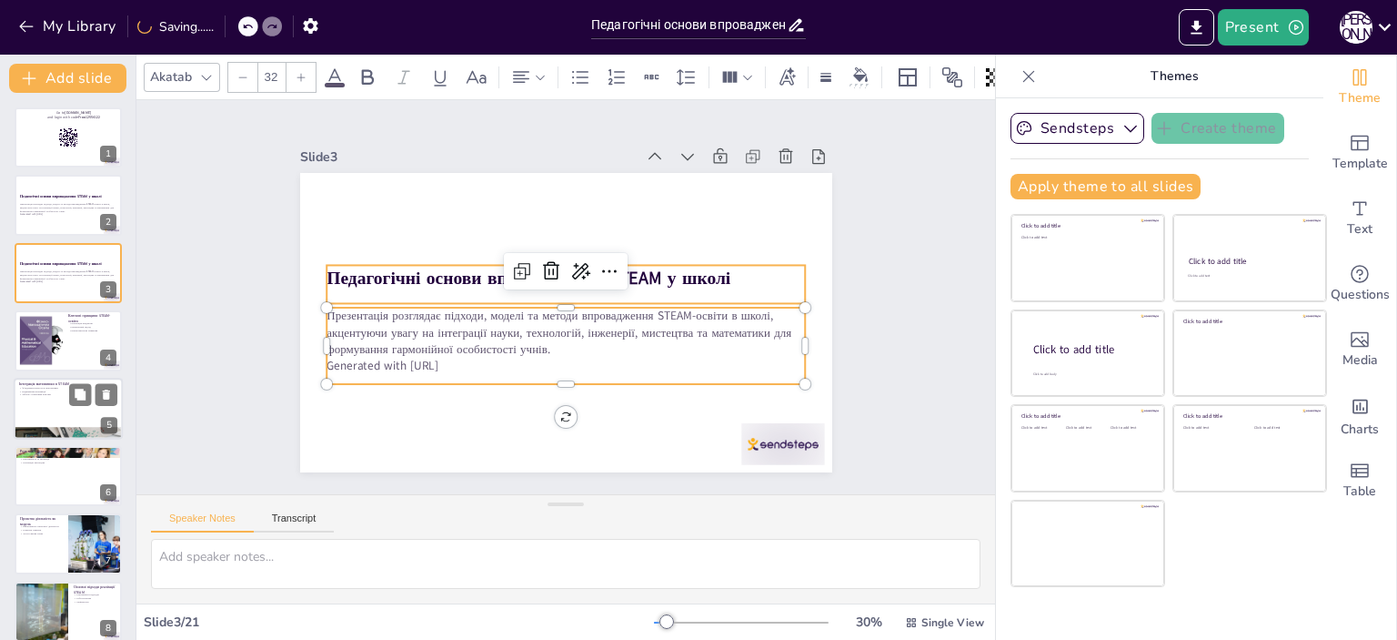
checkbox input "true"
type input "--"
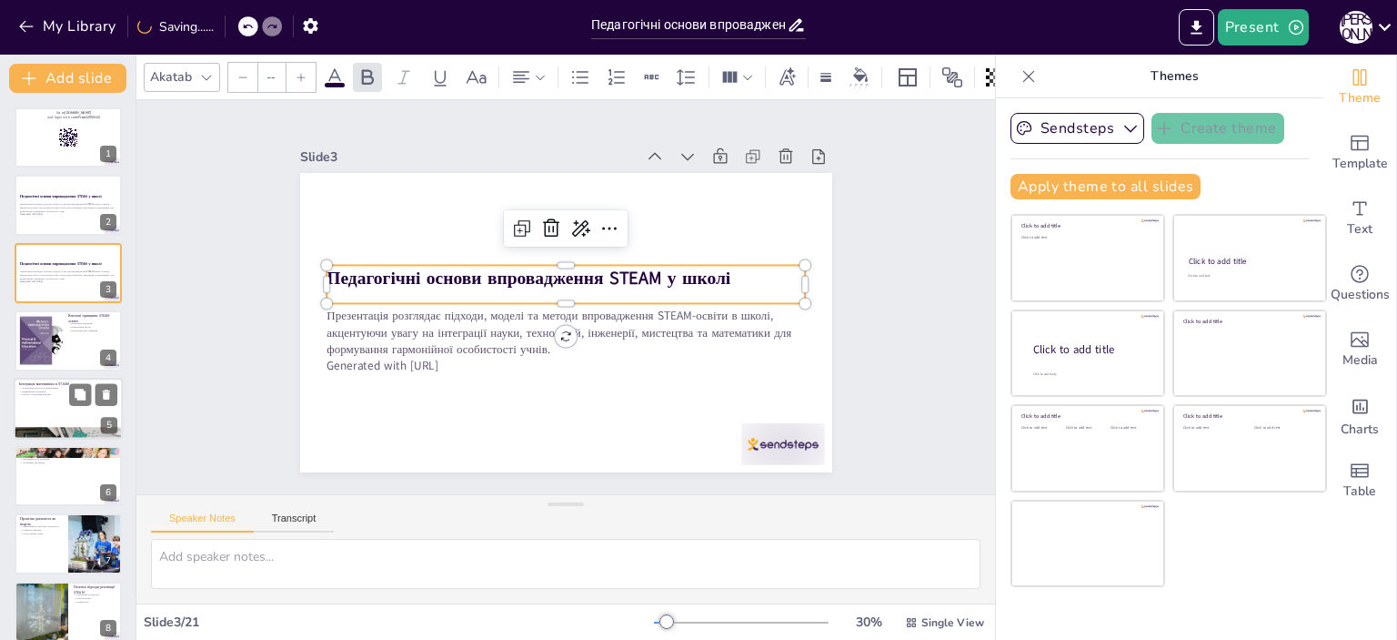
click at [316, 265] on div "Педагогічні основи впровадження STEAM у школі Презентація розглядає підходи, мо…" at bounding box center [566, 322] width 532 height 299
checkbox input "true"
type input "48"
click at [328, 276] on strong "Педагогічні основи впровадження STEAM у школі" at bounding box center [530, 274] width 404 height 66
click at [350, 276] on strong "Педагогічні основи впровадження STEAM у школі" at bounding box center [539, 264] width 378 height 186
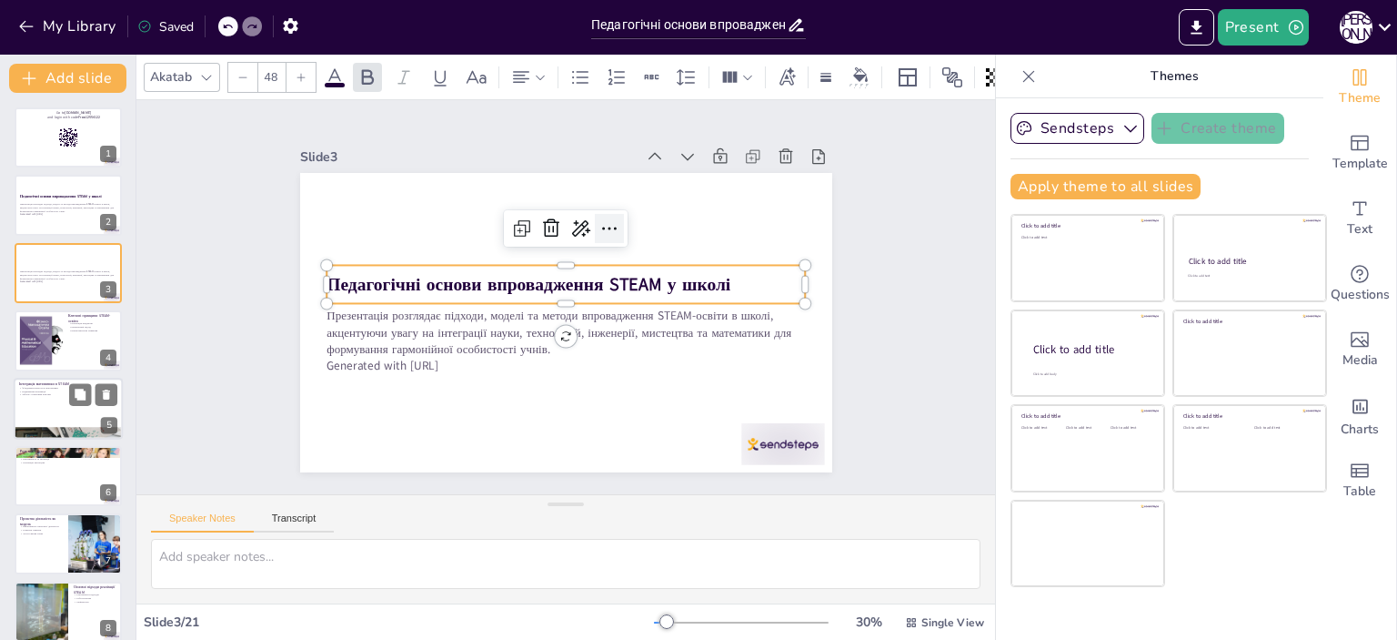
click at [630, 268] on icon at bounding box center [645, 283] width 31 height 31
click at [327, 276] on strong "Педагогічні основи впровадження STEAM у школі" at bounding box center [529, 284] width 404 height 25
checkbox input "true"
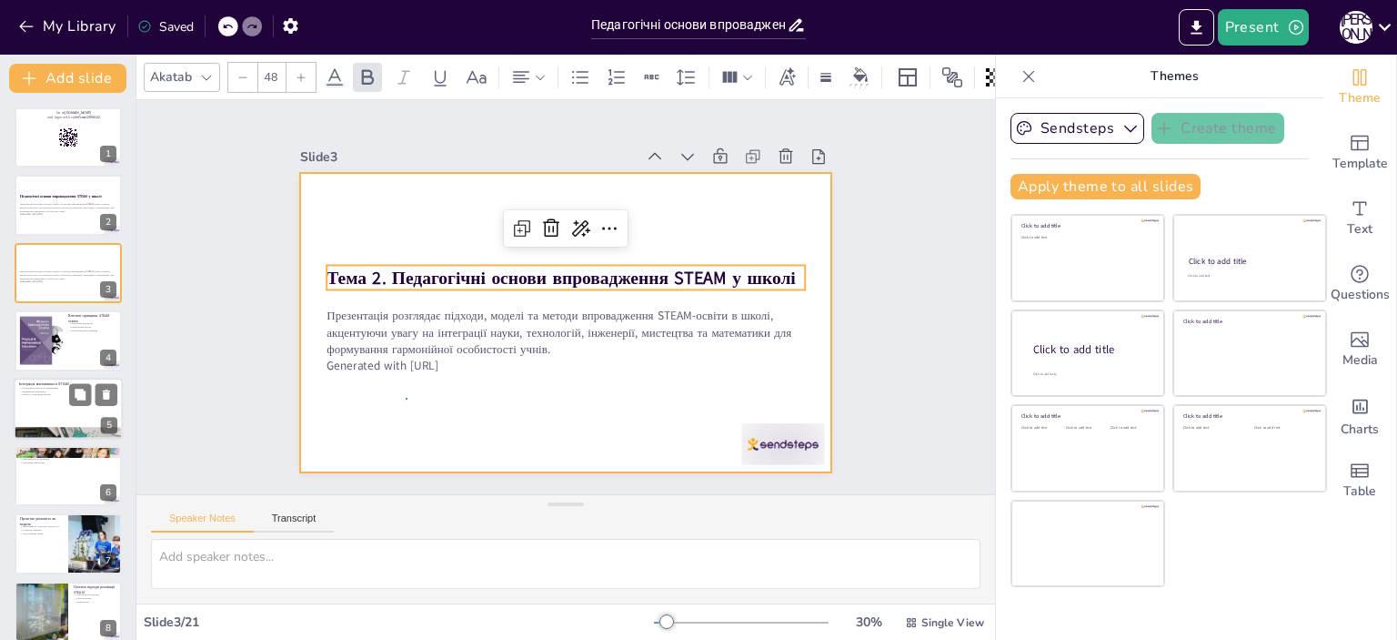
click at [408, 398] on div at bounding box center [566, 322] width 532 height 299
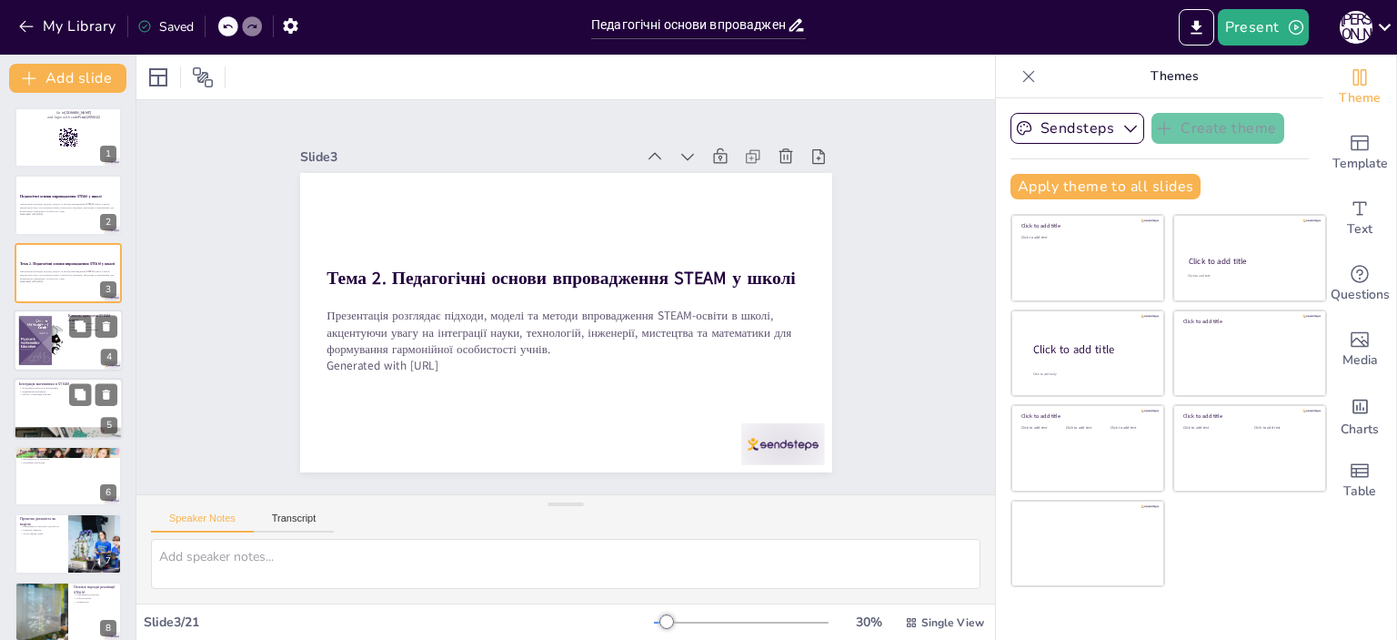
checkbox input "true"
click at [69, 338] on div at bounding box center [68, 340] width 109 height 62
type textarea "Інтеграція предметів у STEAM-освіті є ключовим принципом, що дозволяє учням бач…"
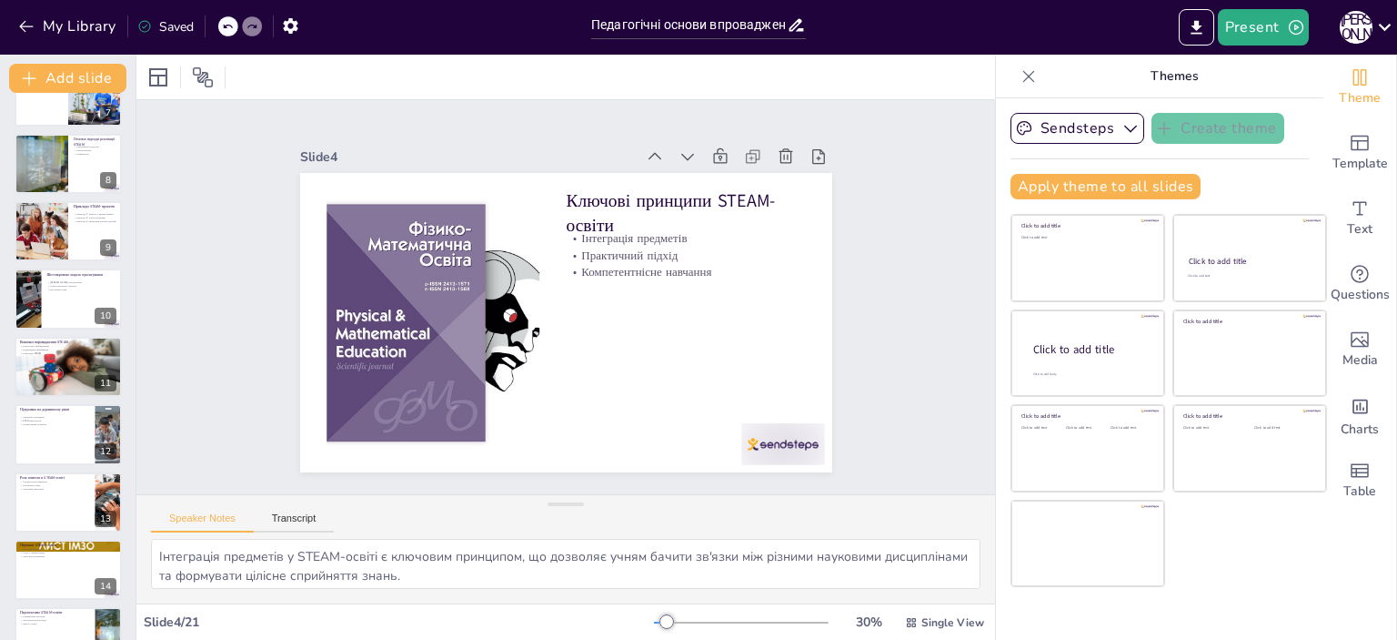
scroll to position [455, 0]
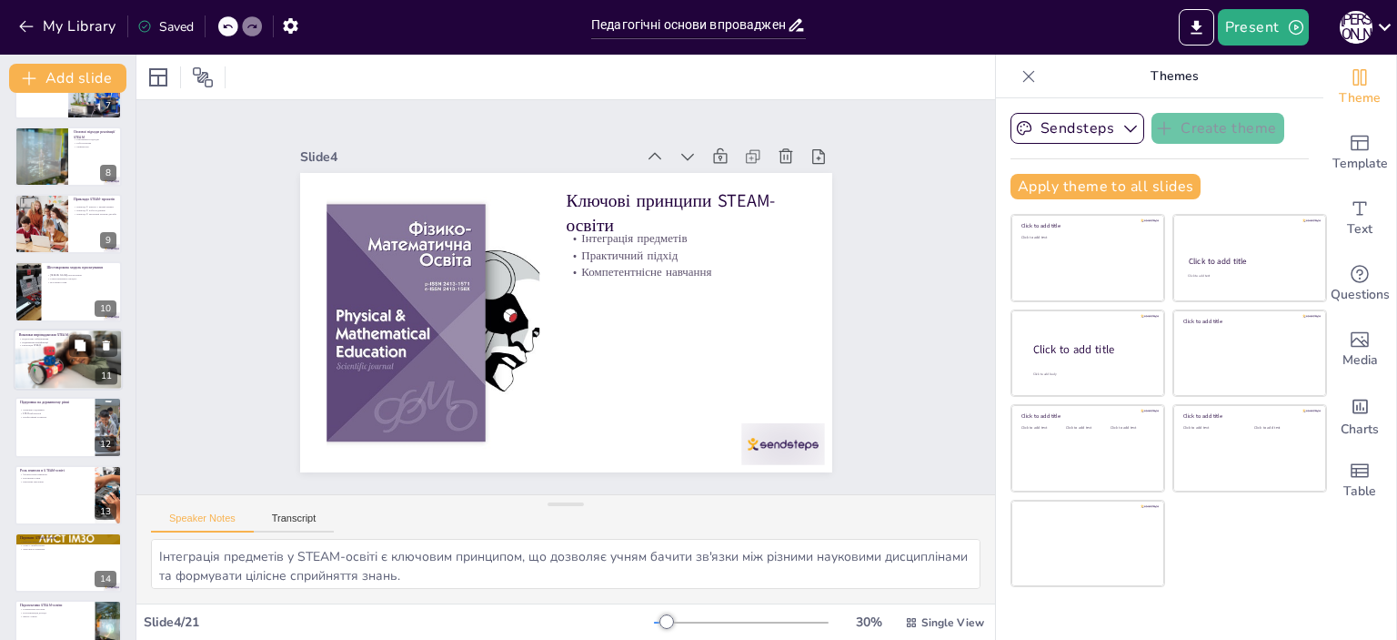
checkbox input "true"
click at [68, 374] on div at bounding box center [68, 359] width 109 height 73
type textarea "Недостатнє забезпечення сучасним обладнанням є серйозним викликом для впровадже…"
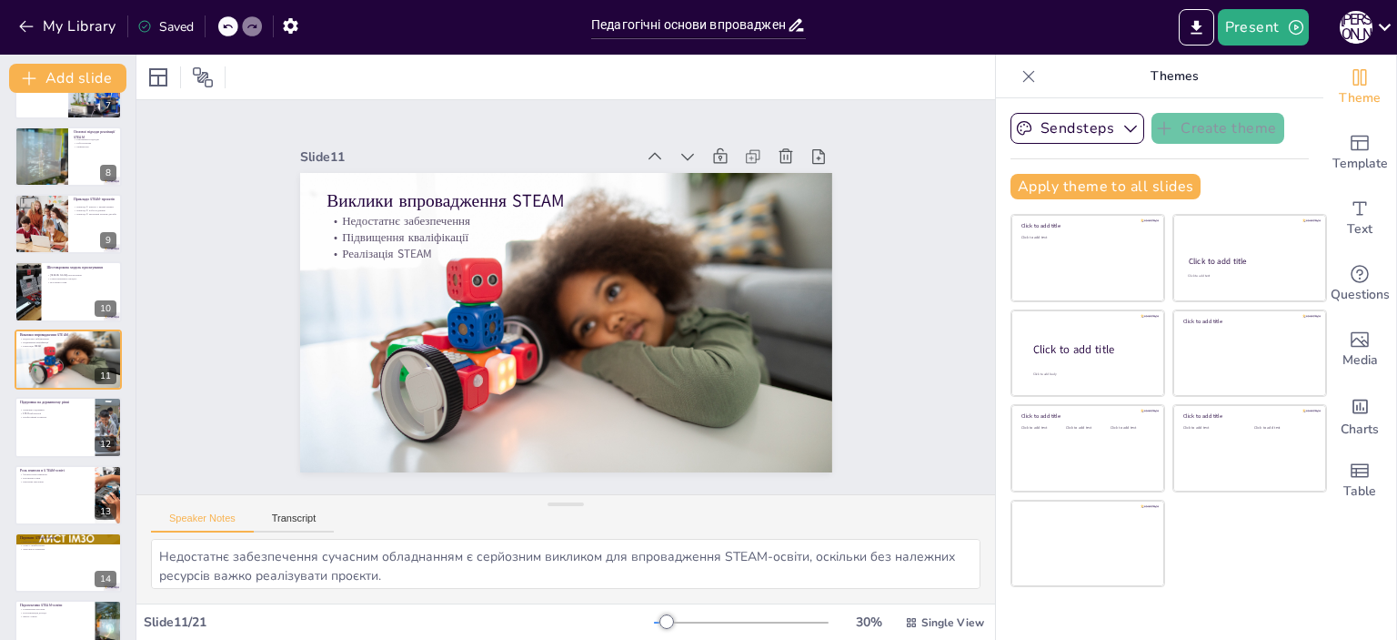
scroll to position [448, 0]
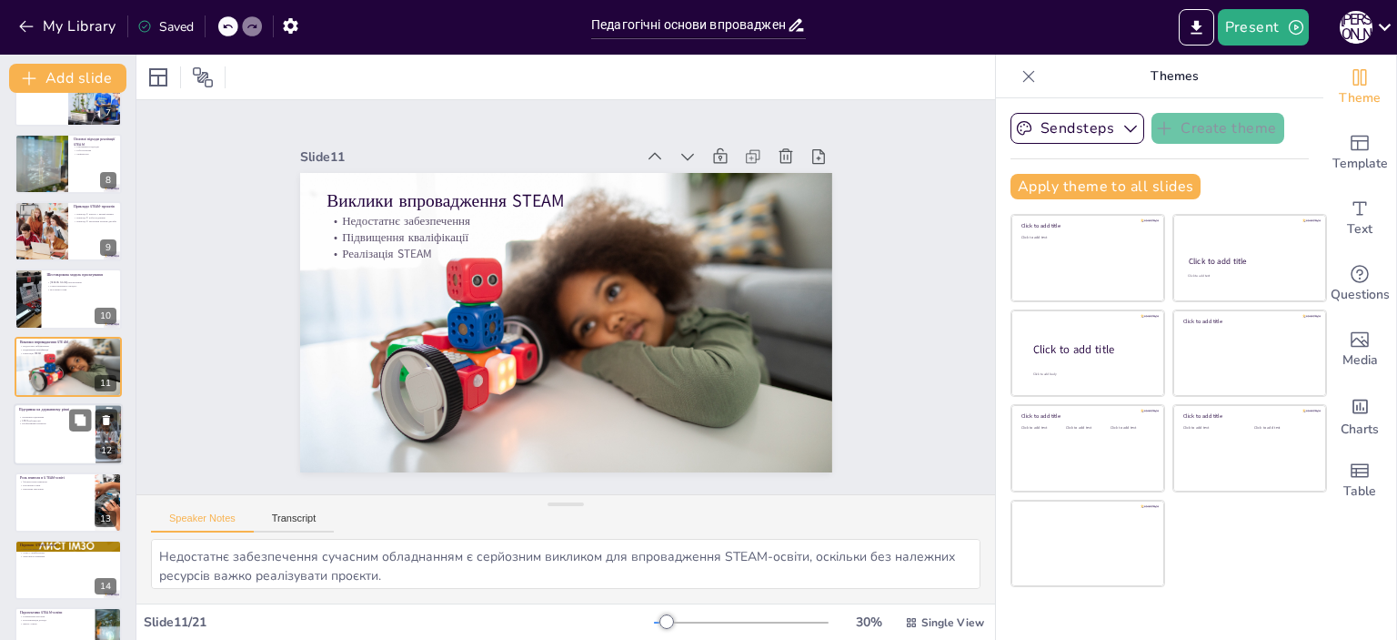
checkbox input "true"
click at [53, 428] on div at bounding box center [68, 434] width 107 height 60
type textarea "Державна підтримка є ключовою для успішного впровадження STEAM-освіти, оскільки…"
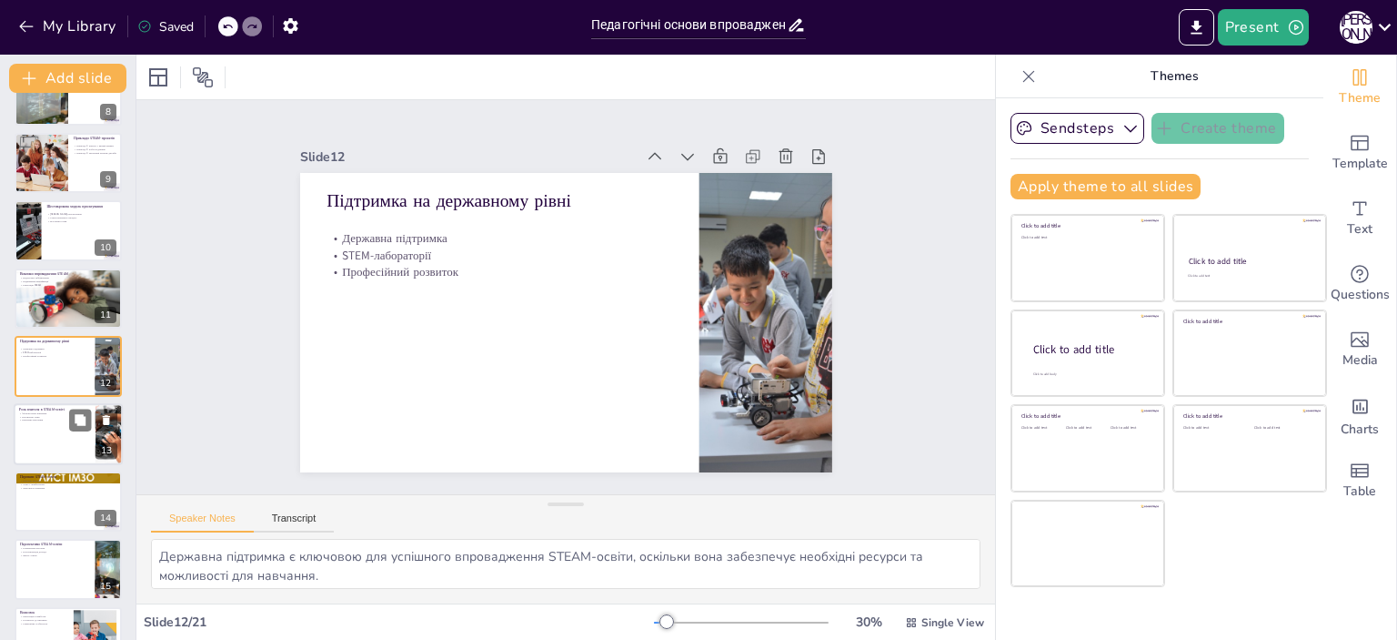
checkbox input "true"
click at [49, 438] on div at bounding box center [68, 434] width 107 height 60
type textarea "Вчителі як фасилітатори навчання допомагають учням активно залучатися до процес…"
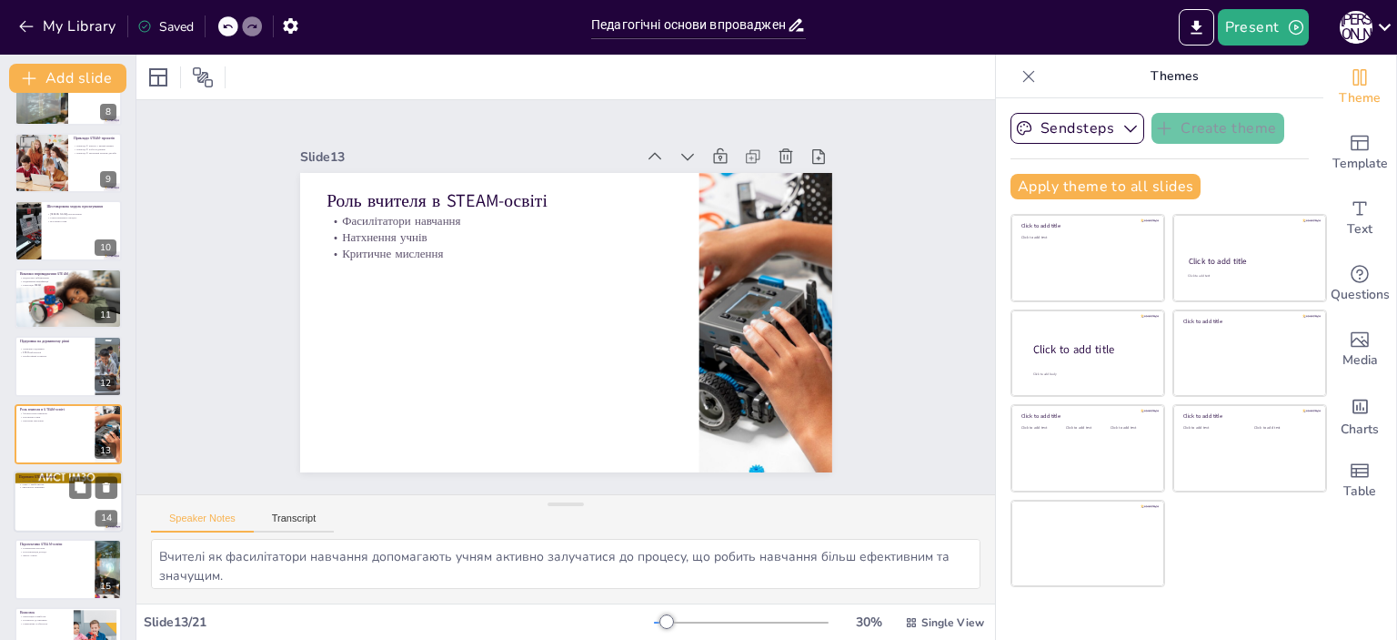
scroll to position [582, 0]
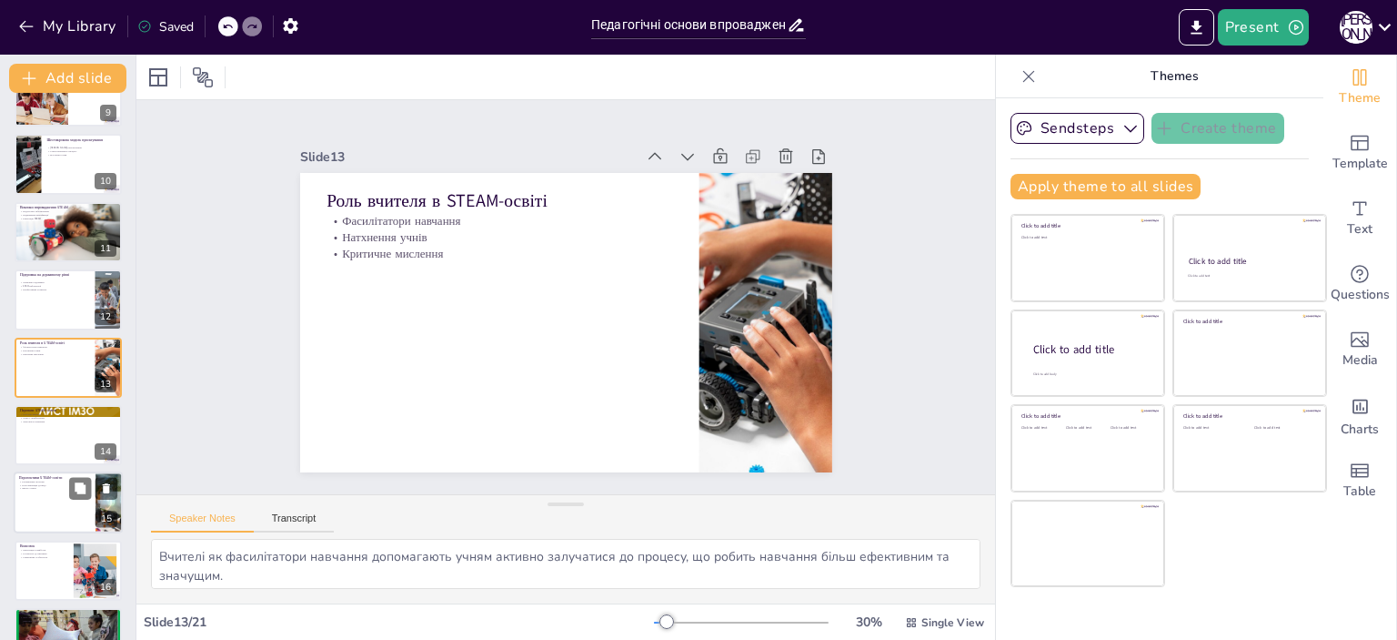
checkbox input "true"
click at [24, 514] on div at bounding box center [68, 503] width 109 height 62
type textarea "Розширення програм підвищення кваліфікації для педагогів є важливим кроком для …"
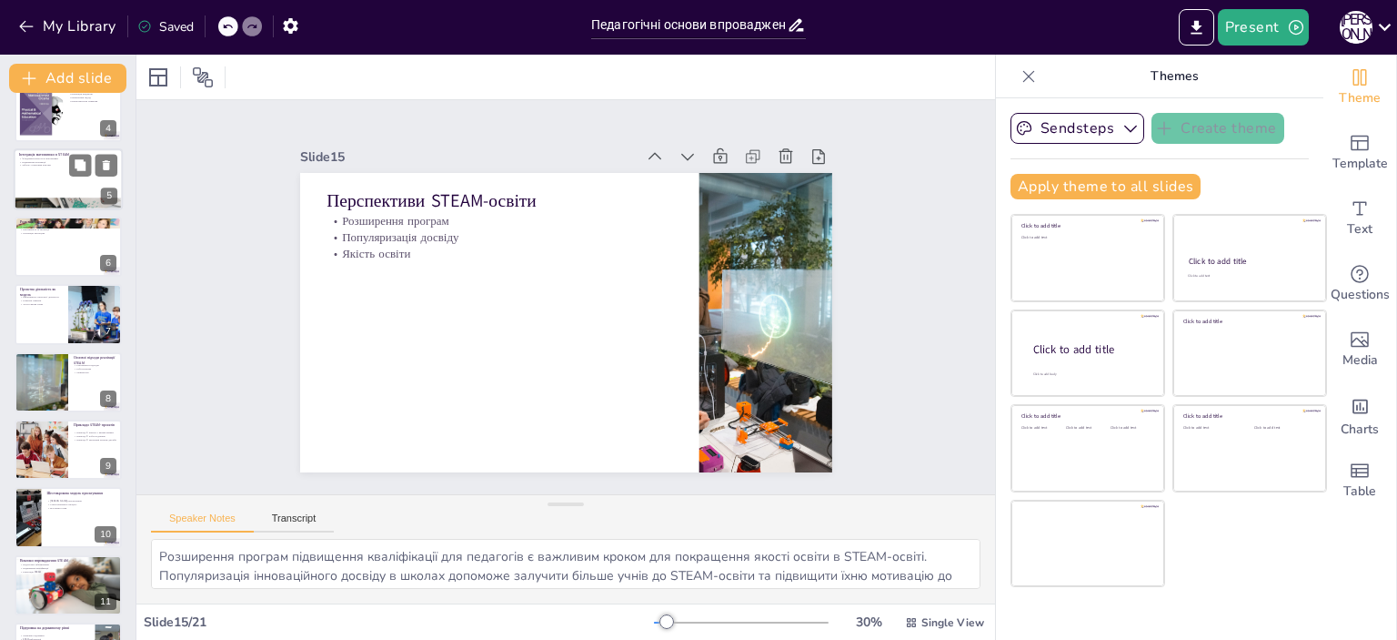
scroll to position [0, 0]
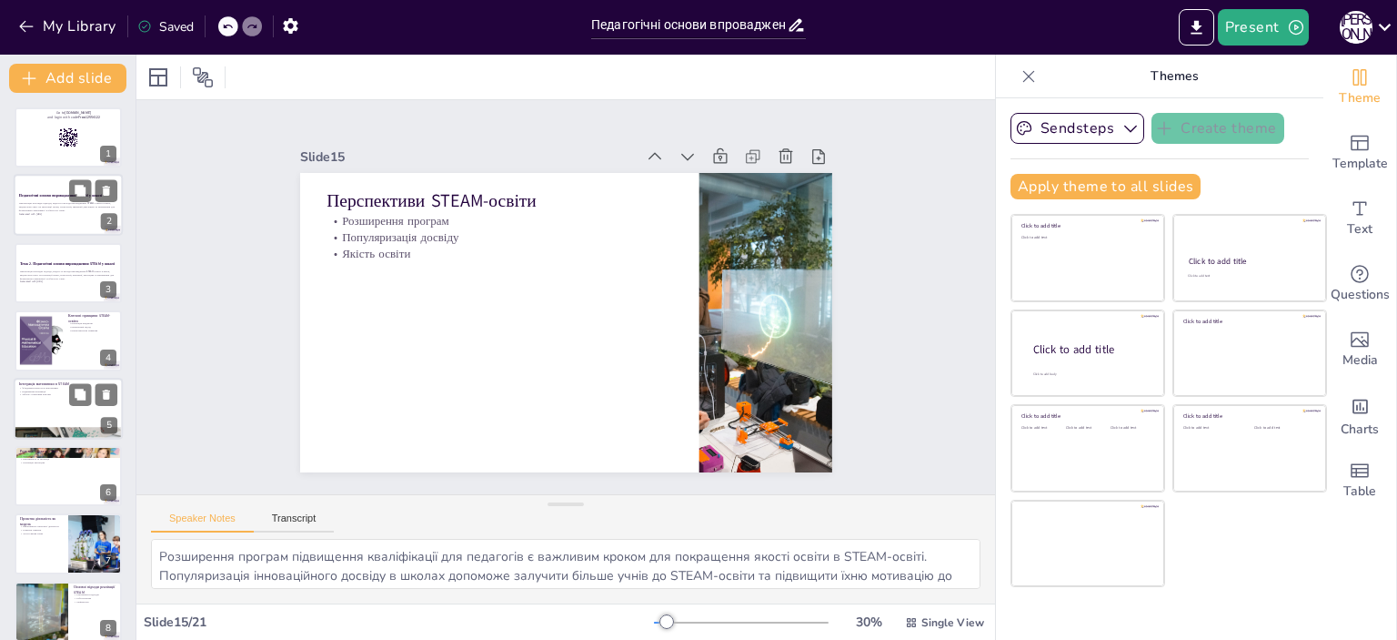
checkbox input "true"
click at [30, 214] on p "Generated with [URL]" at bounding box center [68, 214] width 98 height 4
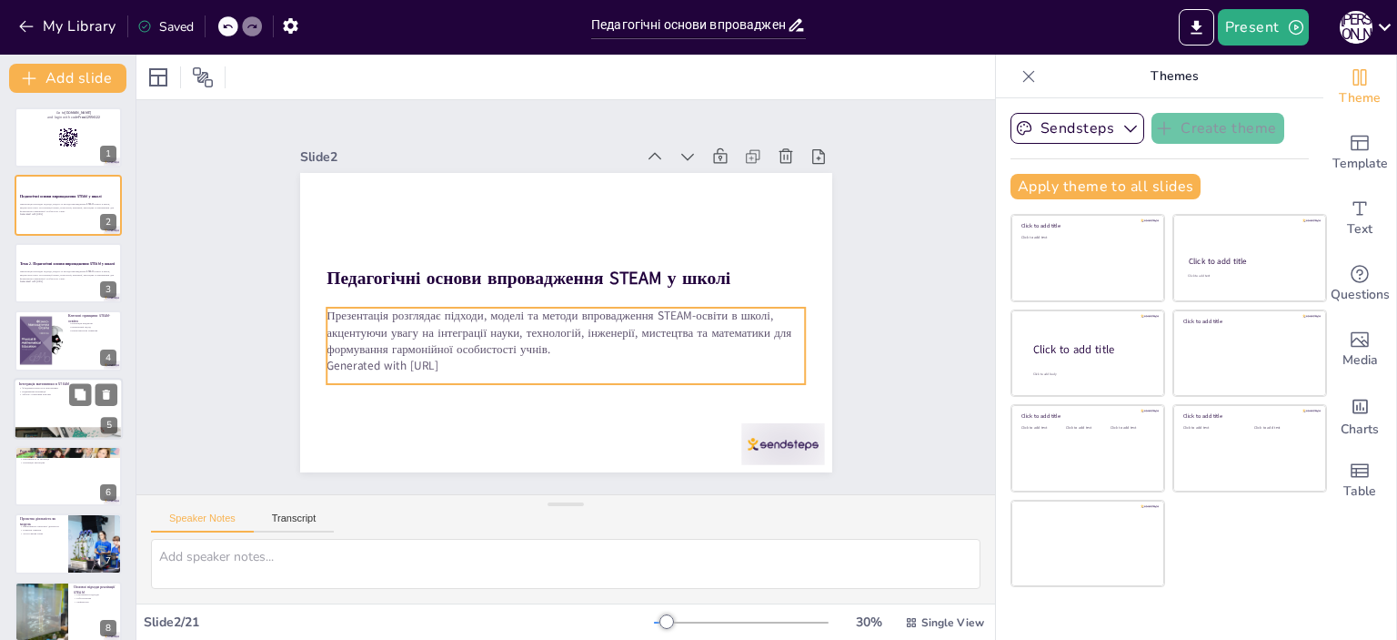
click at [327, 309] on p "Презентація розглядає підходи, моделі та методи впровадження STEAM-освіти в шко…" at bounding box center [566, 332] width 479 height 50
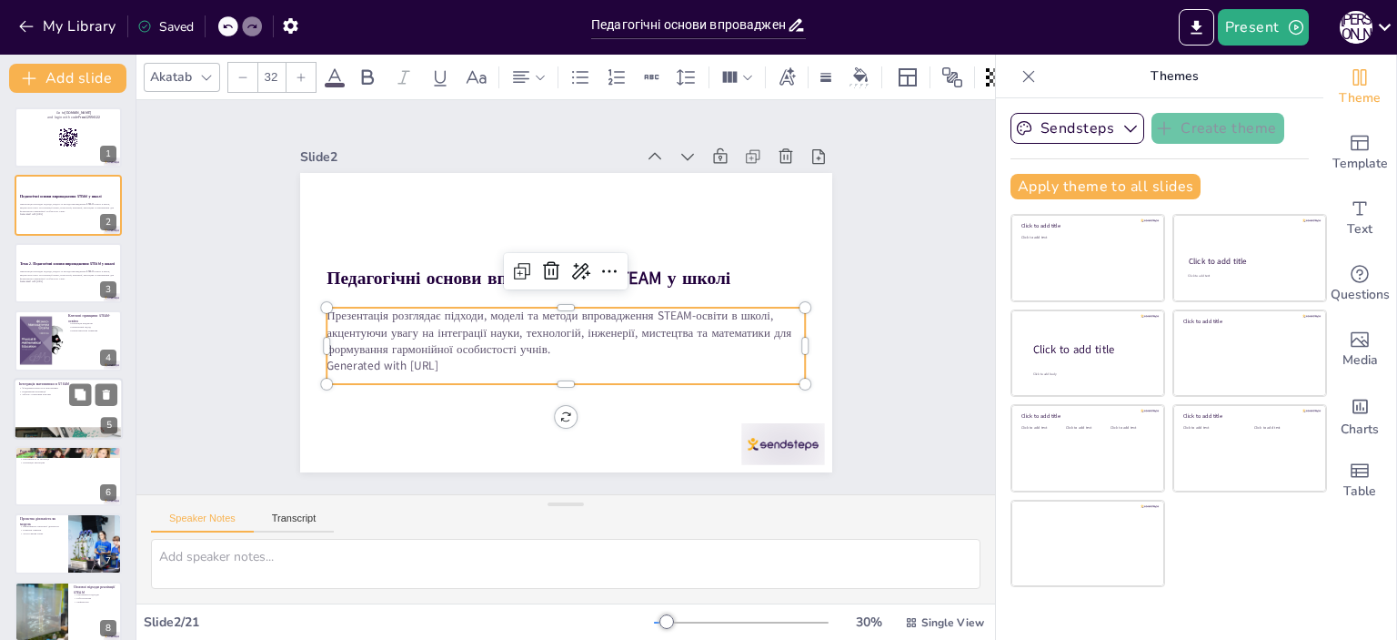
click at [319, 308] on p "Презентація розглядає підходи, моделі та методи впровадження STEAM-освіти в шко…" at bounding box center [558, 331] width 479 height 148
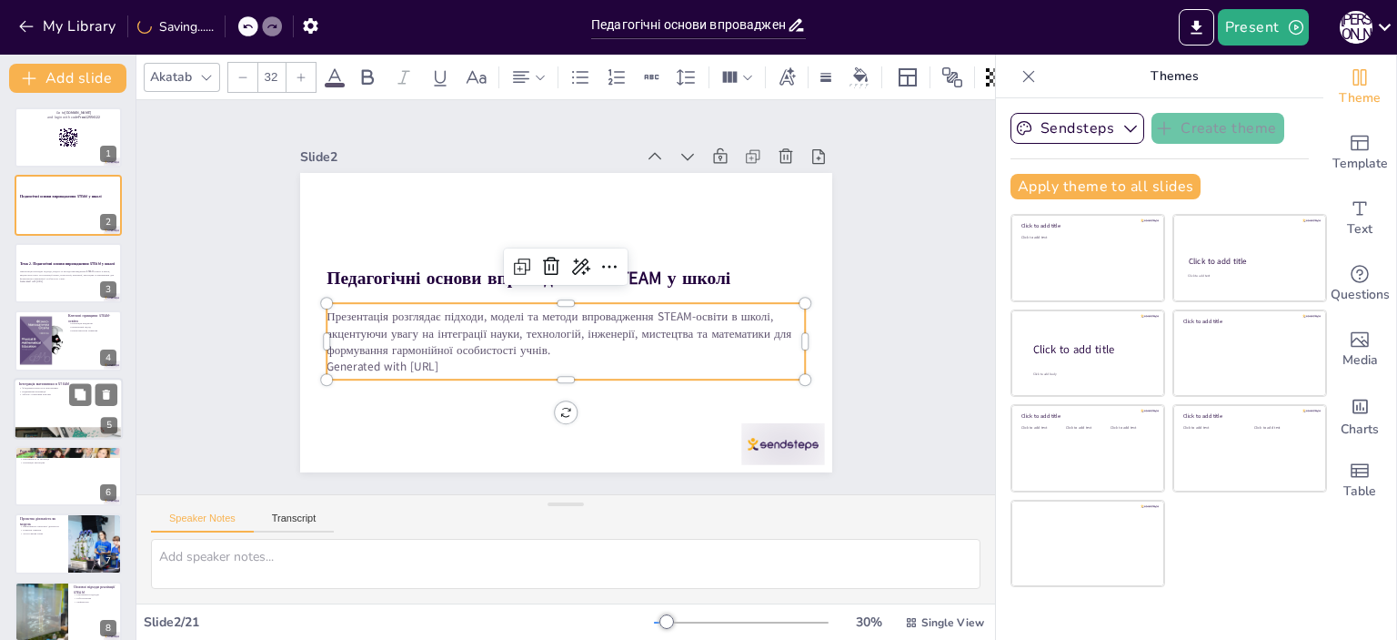
drag, startPoint x: 496, startPoint y: 361, endPoint x: 309, endPoint y: 313, distance: 192.6
click at [309, 313] on div "Педагогічні основи впровадження STEAM у школі Презентація розглядає підходи, мо…" at bounding box center [566, 322] width 532 height 299
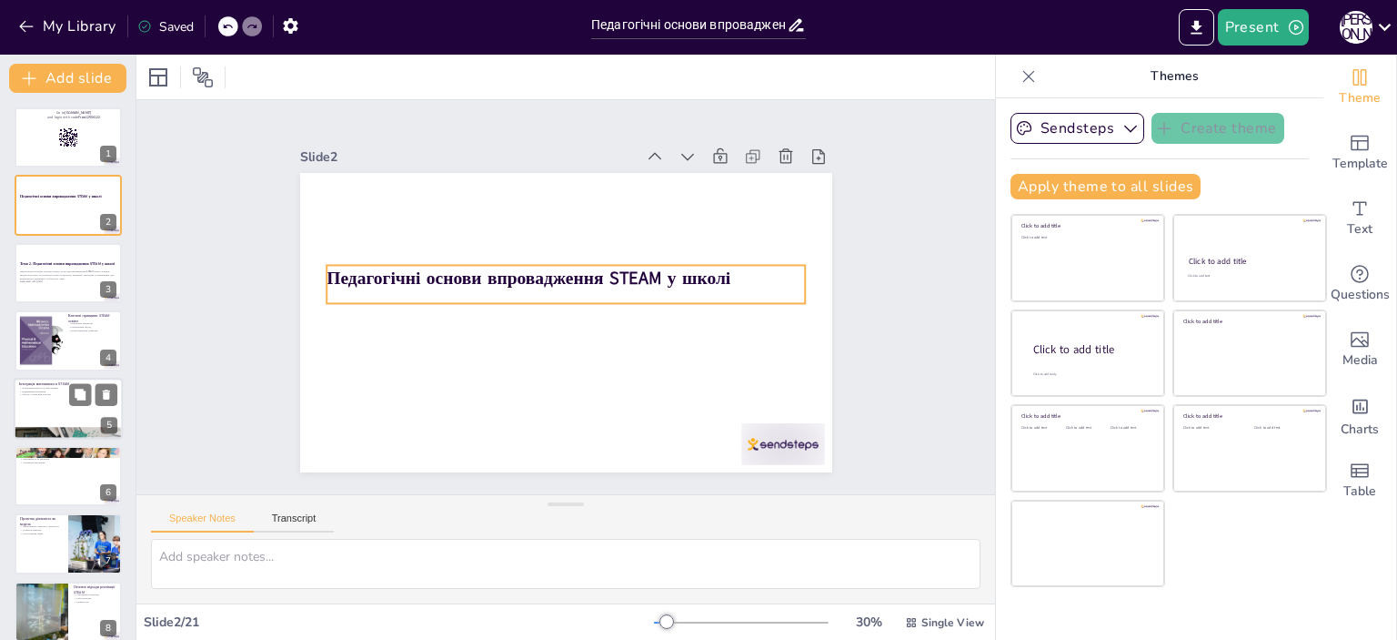
click at [327, 272] on strong "Педагогічні основи впровадження STEAM у школі" at bounding box center [529, 278] width 404 height 25
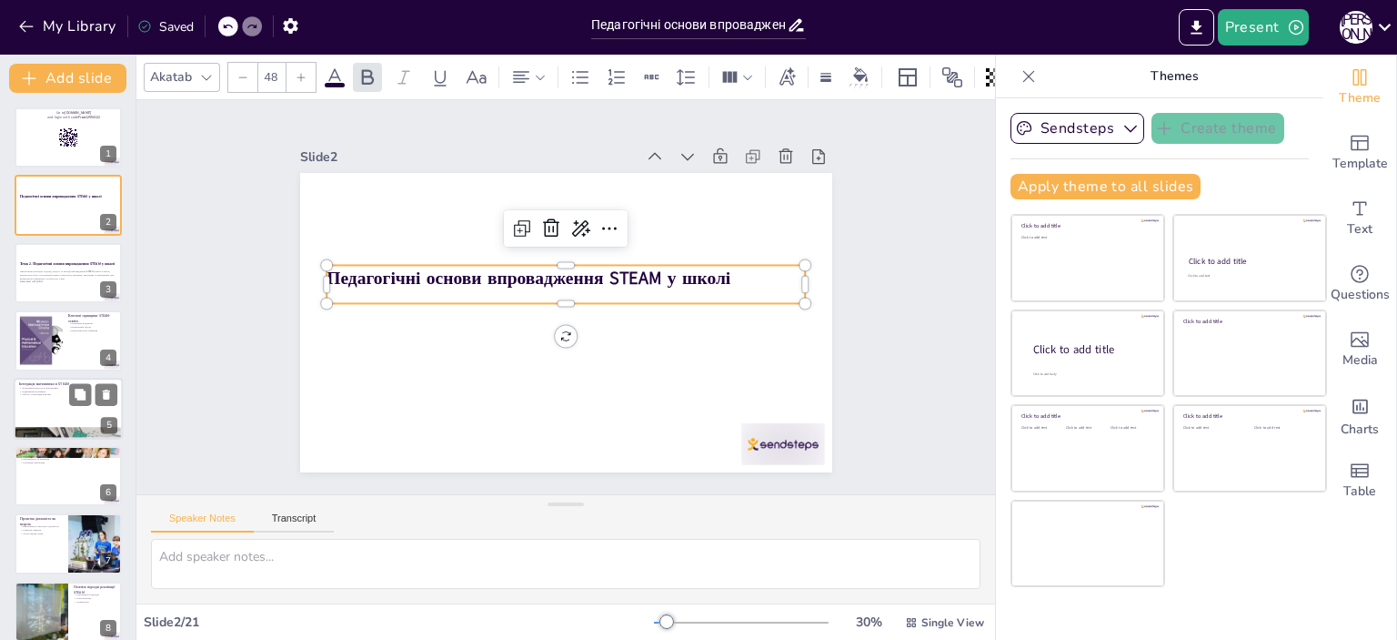
click at [716, 267] on p "Педагогічні основи впровадження STEAM у школі" at bounding box center [566, 277] width 479 height 25
click at [716, 265] on p "Педагогічні основи впровадження STEAM у школі" at bounding box center [567, 277] width 479 height 75
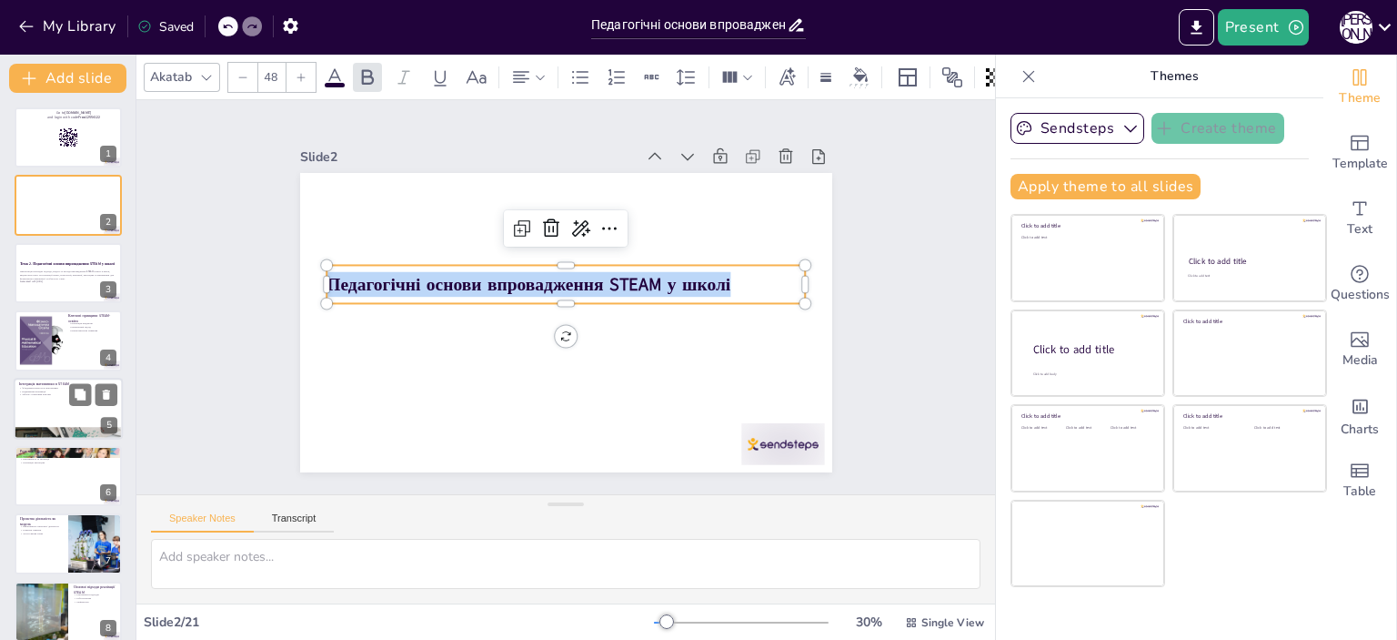
drag, startPoint x: 717, startPoint y: 276, endPoint x: 306, endPoint y: 271, distance: 411.2
click at [306, 273] on div "Педагогічні основи впровадження STEAM у школі" at bounding box center [566, 322] width 532 height 299
copy strong "Педагогічні основи впровадження STEAM у школі"
checkbox input "true"
click at [78, 345] on div at bounding box center [68, 340] width 109 height 62
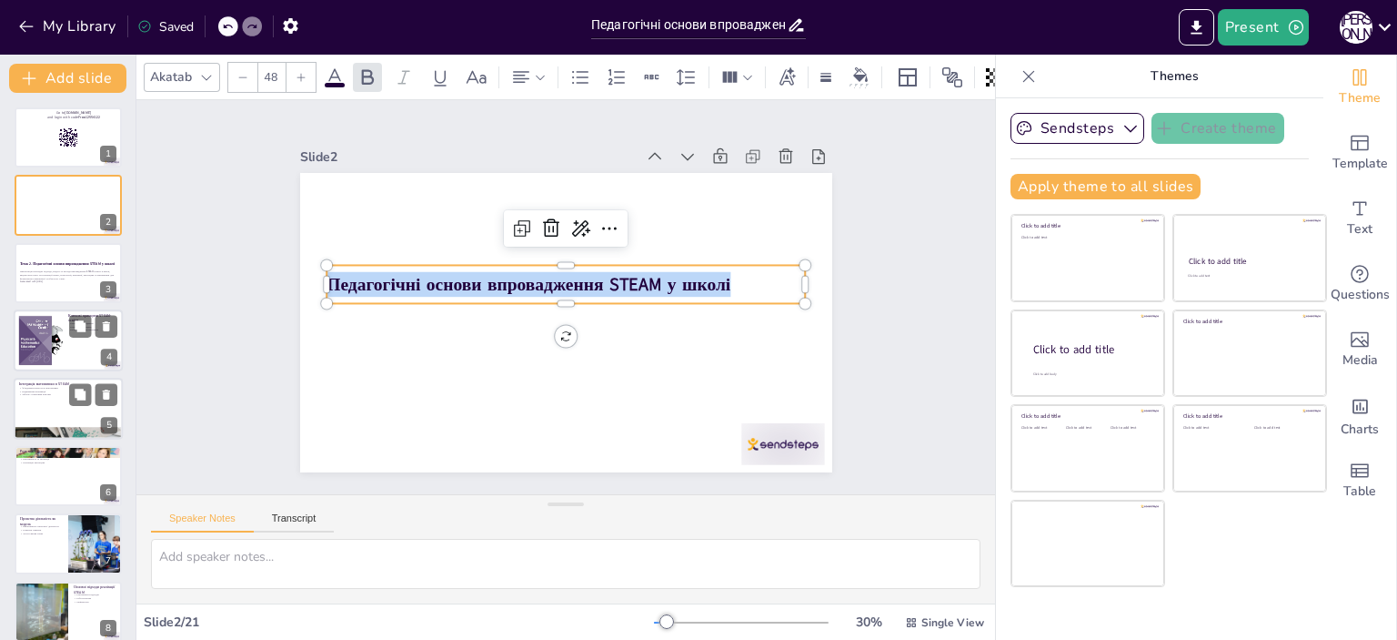
type textarea "Інтеграція предметів у STEAM-освіті є ключовим принципом, що дозволяє учням бач…"
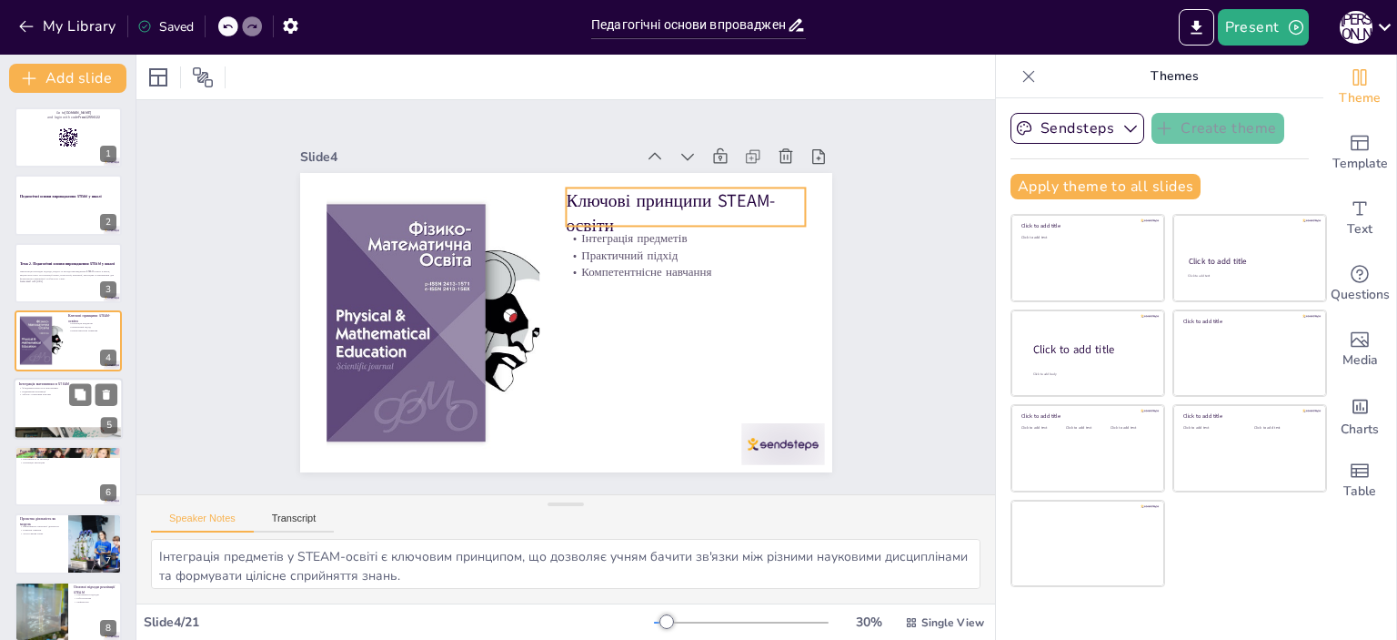
click at [566, 190] on p "Ключові принципи STEAM-освіти" at bounding box center [685, 212] width 239 height 50
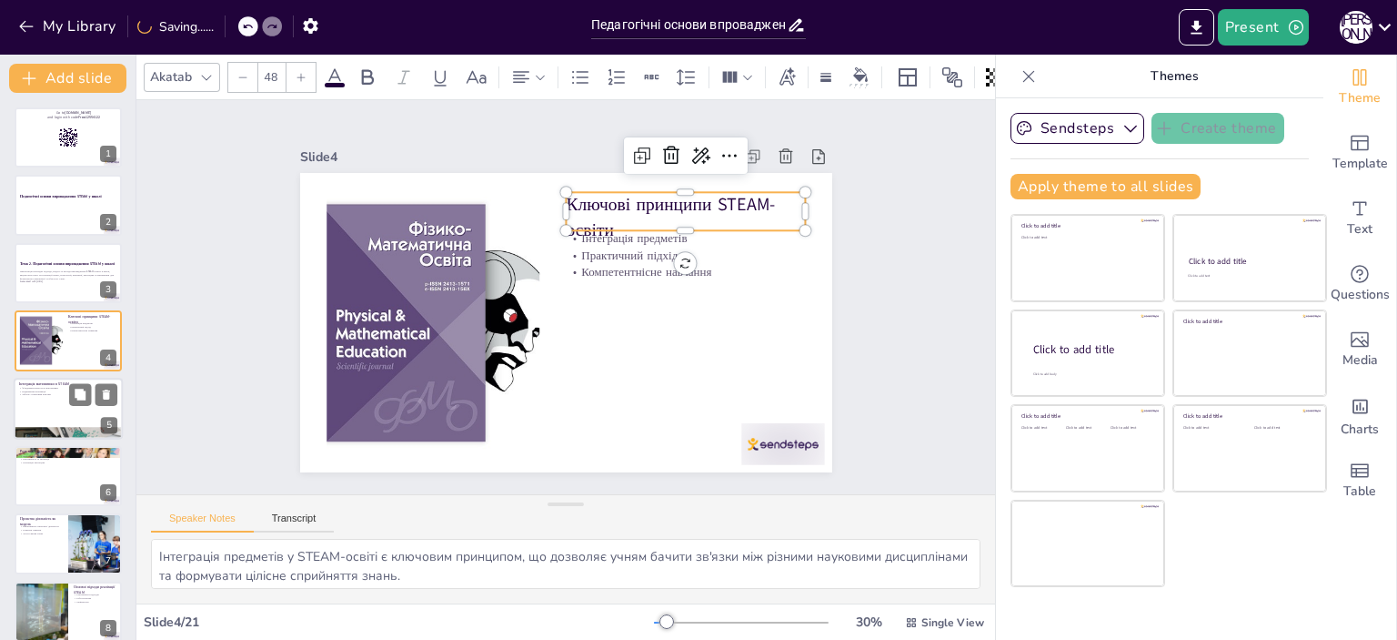
click at [771, 196] on p "Ключові принципи STEAM-освіти" at bounding box center [692, 230] width 243 height 75
click at [749, 195] on p "Ключові принципи STEAM-освіти" at bounding box center [685, 217] width 239 height 50
click at [749, 197] on p "Ключові принципи STEAM-освіти" at bounding box center [704, 257] width 243 height 121
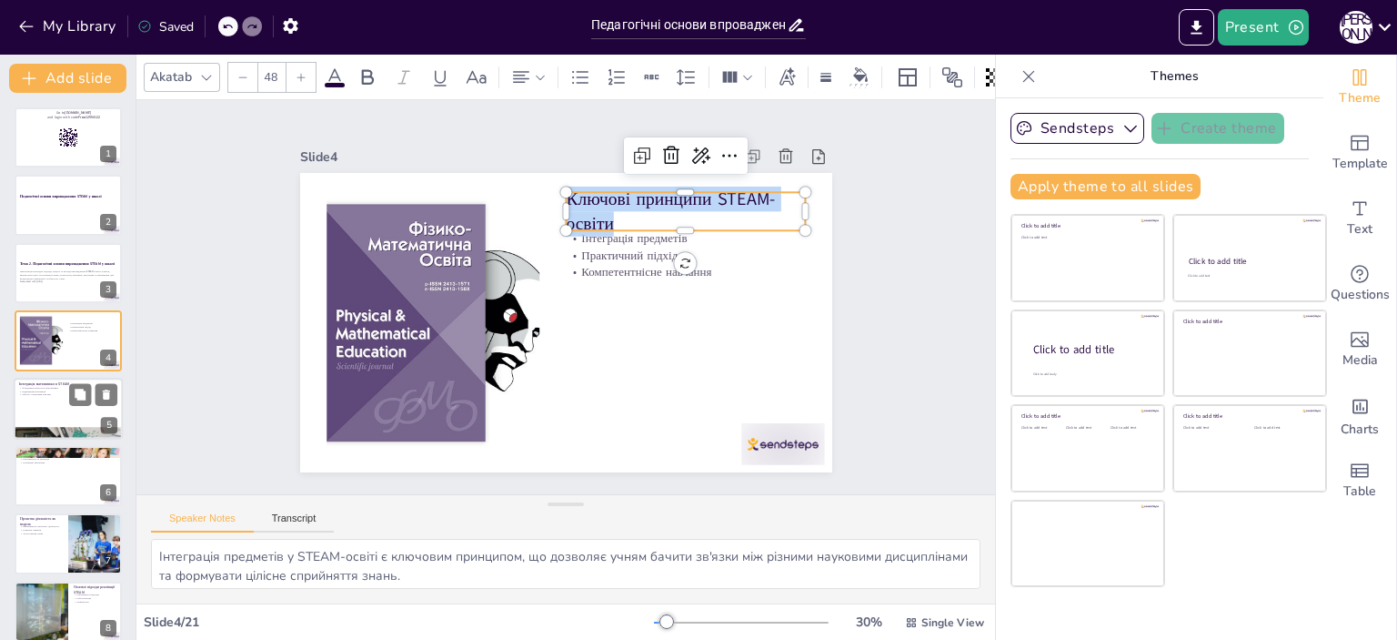
drag, startPoint x: 638, startPoint y: 215, endPoint x: 555, endPoint y: 196, distance: 84.8
click at [566, 196] on p "Ключові принципи STEAM-освіти" at bounding box center [685, 211] width 239 height 50
copy p "Ключові принципи STEAM-освіти"
click at [585, 254] on div "Інтеграція предметів Практичний підхід Компетентнісне навчання" at bounding box center [692, 307] width 239 height 143
checkbox input "true"
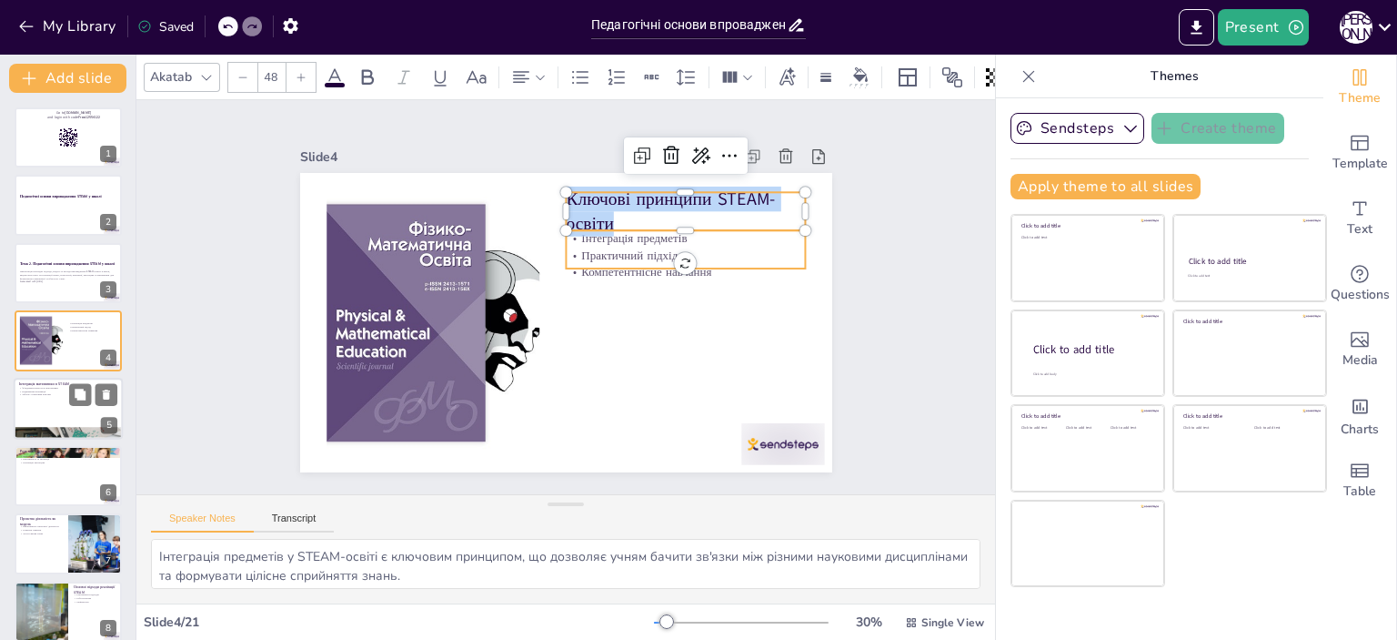
type input "32"
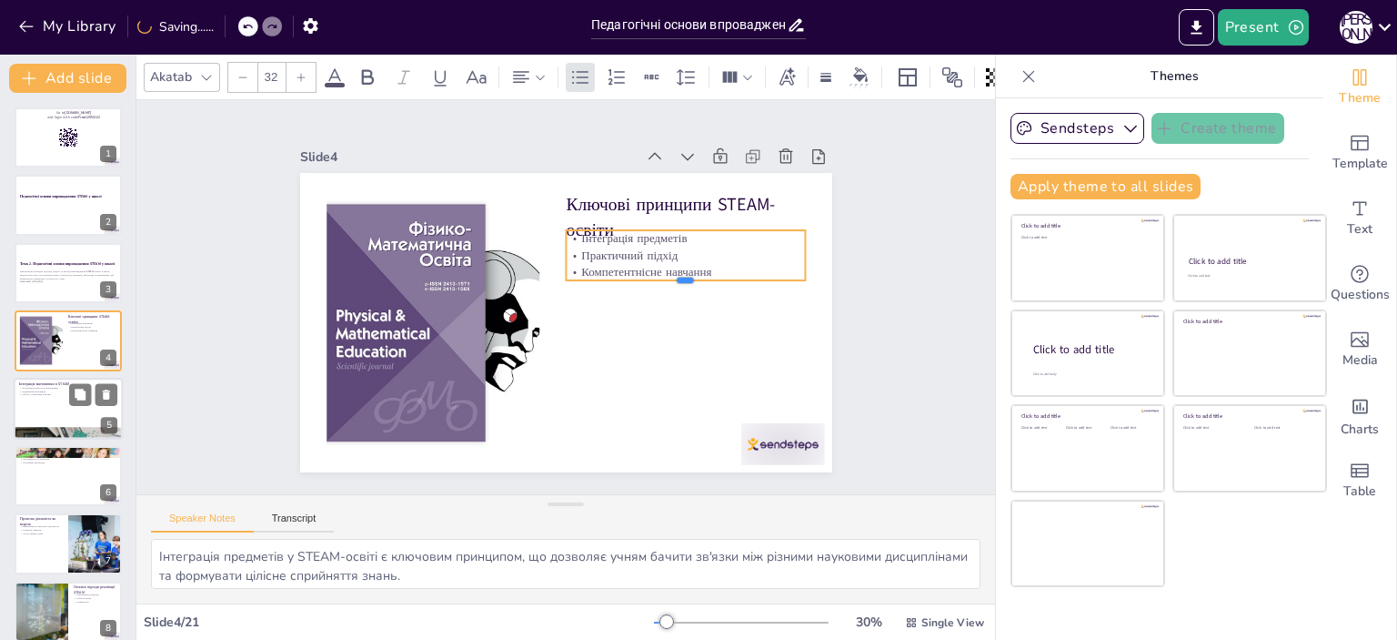
drag, startPoint x: 698, startPoint y: 263, endPoint x: 559, endPoint y: 252, distance: 139.6
click at [559, 255] on div "Ключові принципи STEAM-освіти Інтеграція предметів Практичний підхід Компетентн…" at bounding box center [566, 322] width 532 height 299
click at [568, 230] on p "Інтеграція предметів" at bounding box center [685, 238] width 239 height 16
click at [719, 251] on p "Практичний підхід" at bounding box center [685, 255] width 239 height 16
click at [718, 250] on p "Практичний підхід" at bounding box center [689, 267] width 240 height 41
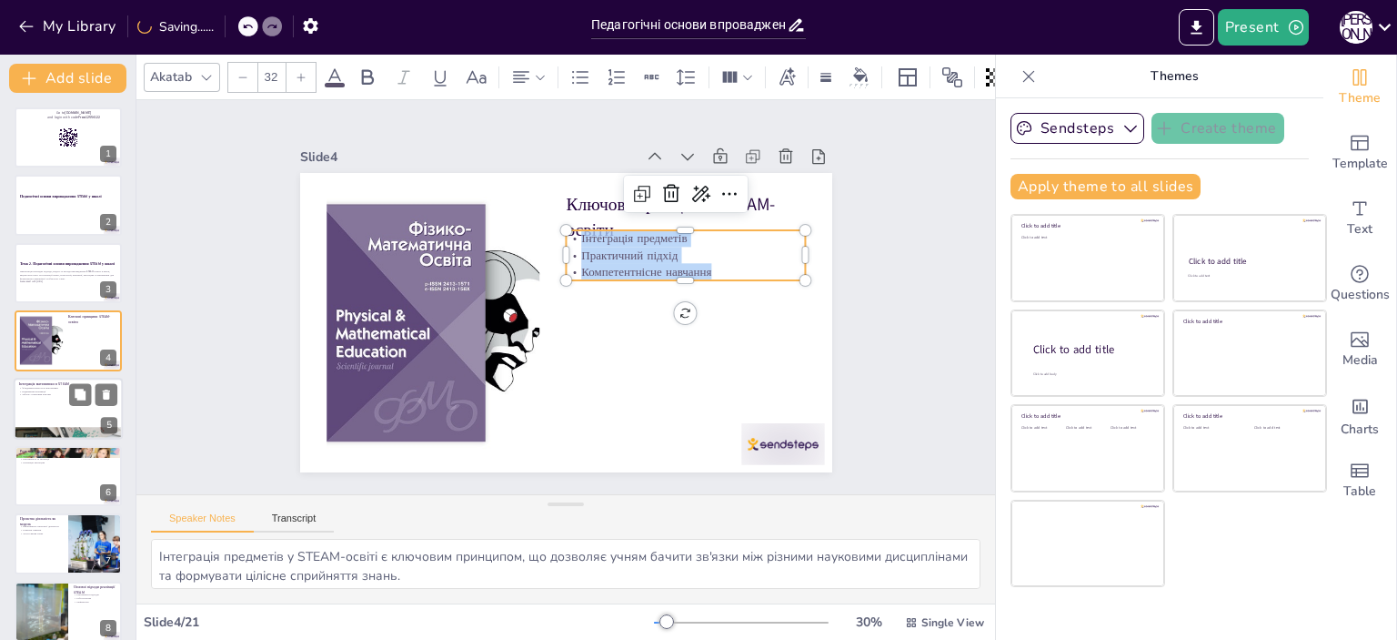
drag, startPoint x: 706, startPoint y: 264, endPoint x: 562, endPoint y: 234, distance: 146.8
click at [582, 277] on div "Інтеграція предметів Практичний підхід Компетентнісне навчання" at bounding box center [642, 398] width 121 height 243
copy div "Інтеграція предметів Практичний підхід Компетентнісне навчання"
checkbox input "true"
click at [69, 400] on button at bounding box center [80, 394] width 22 height 22
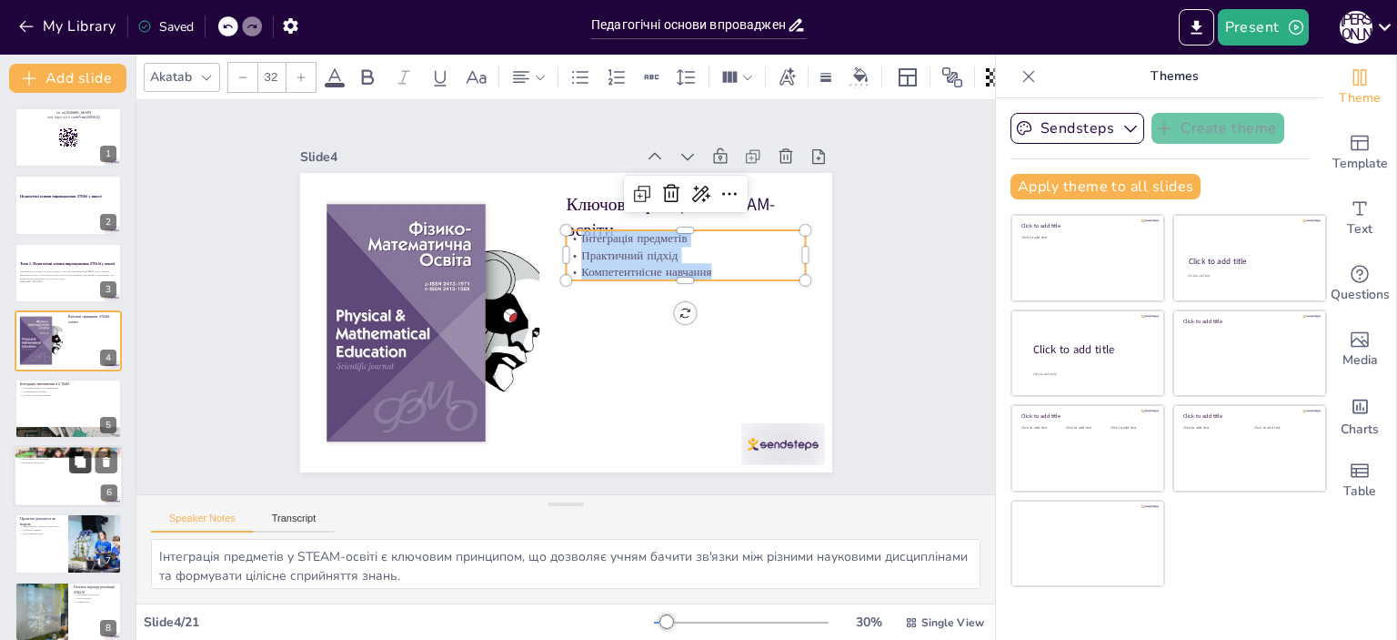
type textarea "Математика є основою STEAM-освіти, що дозволяє учням розуміти та використовуват…"
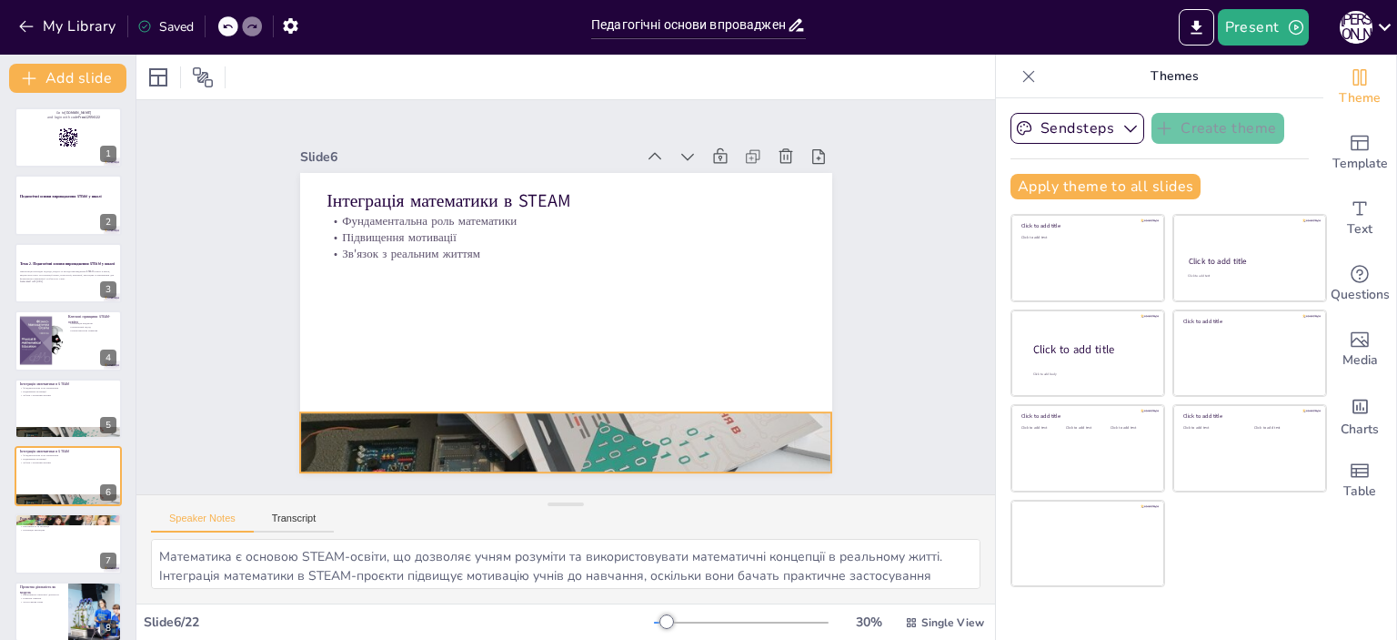
scroll to position [109, 0]
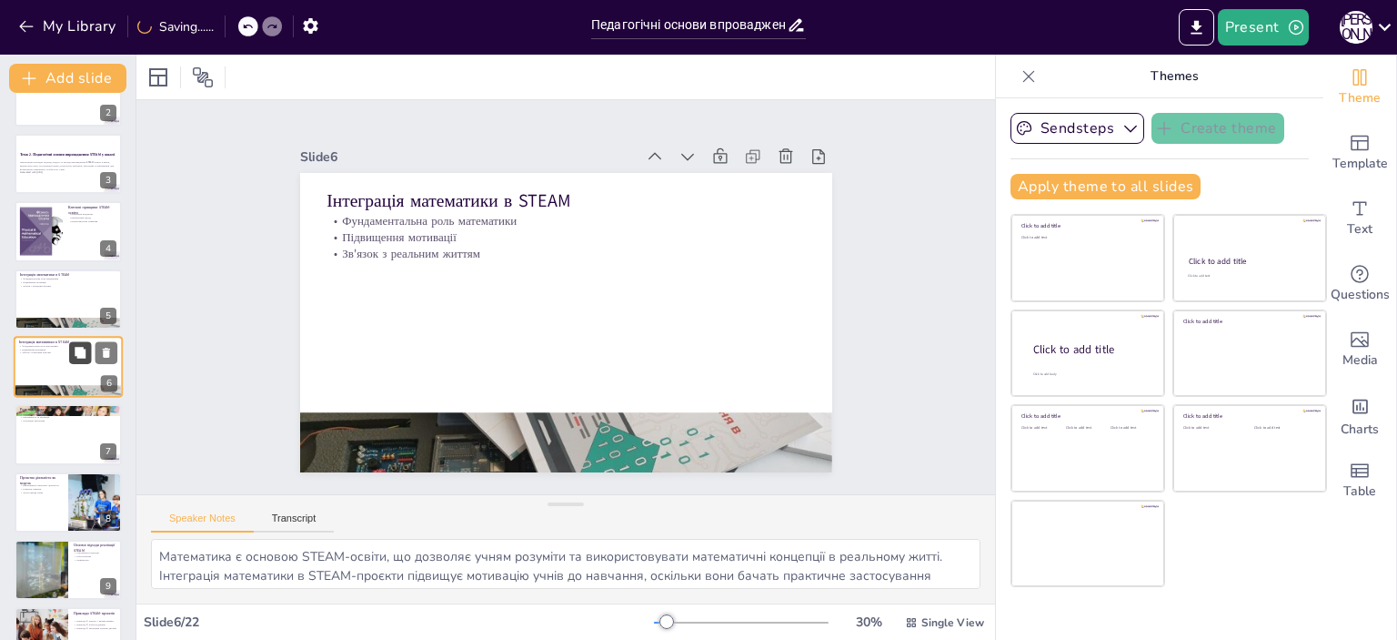
checkbox input "true"
click at [79, 348] on icon at bounding box center [80, 352] width 11 height 11
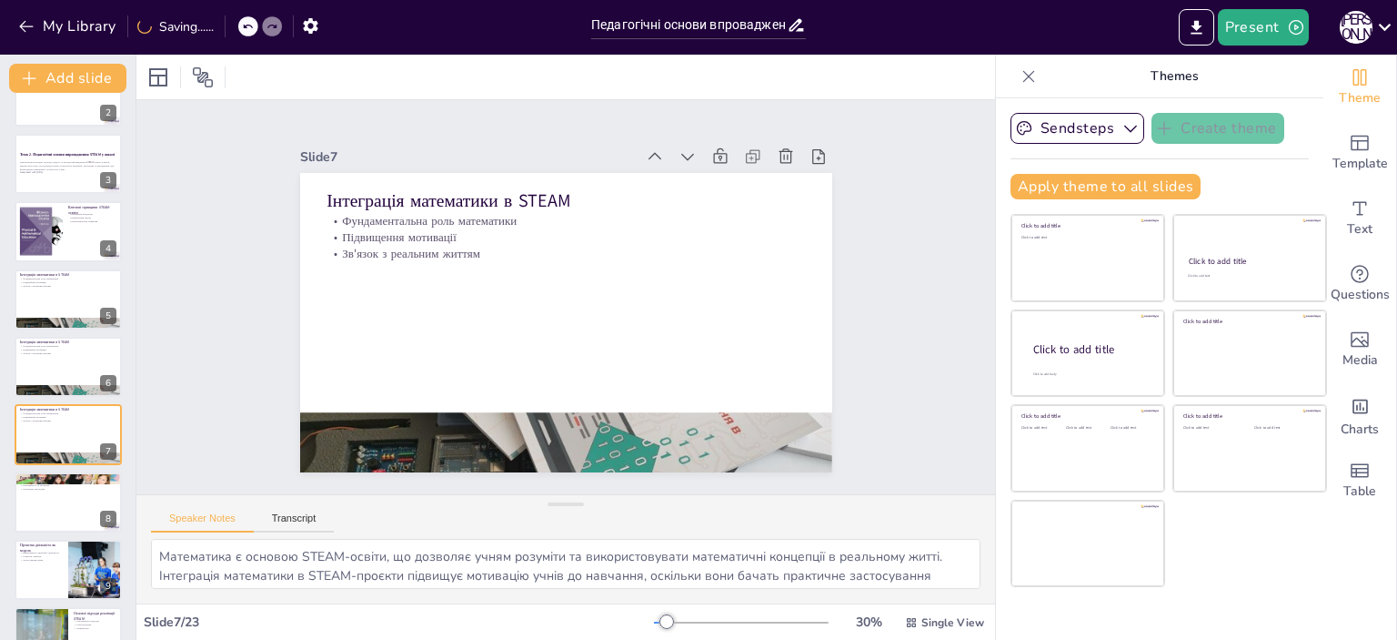
scroll to position [177, 0]
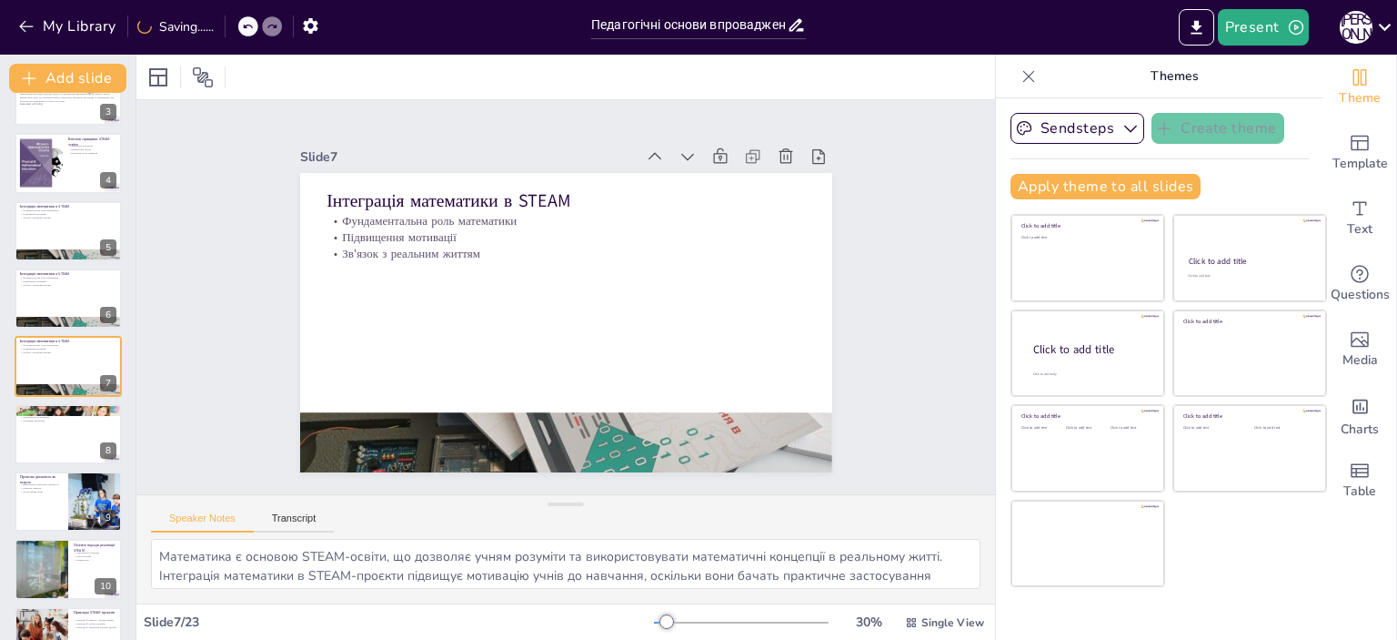
checkbox input "true"
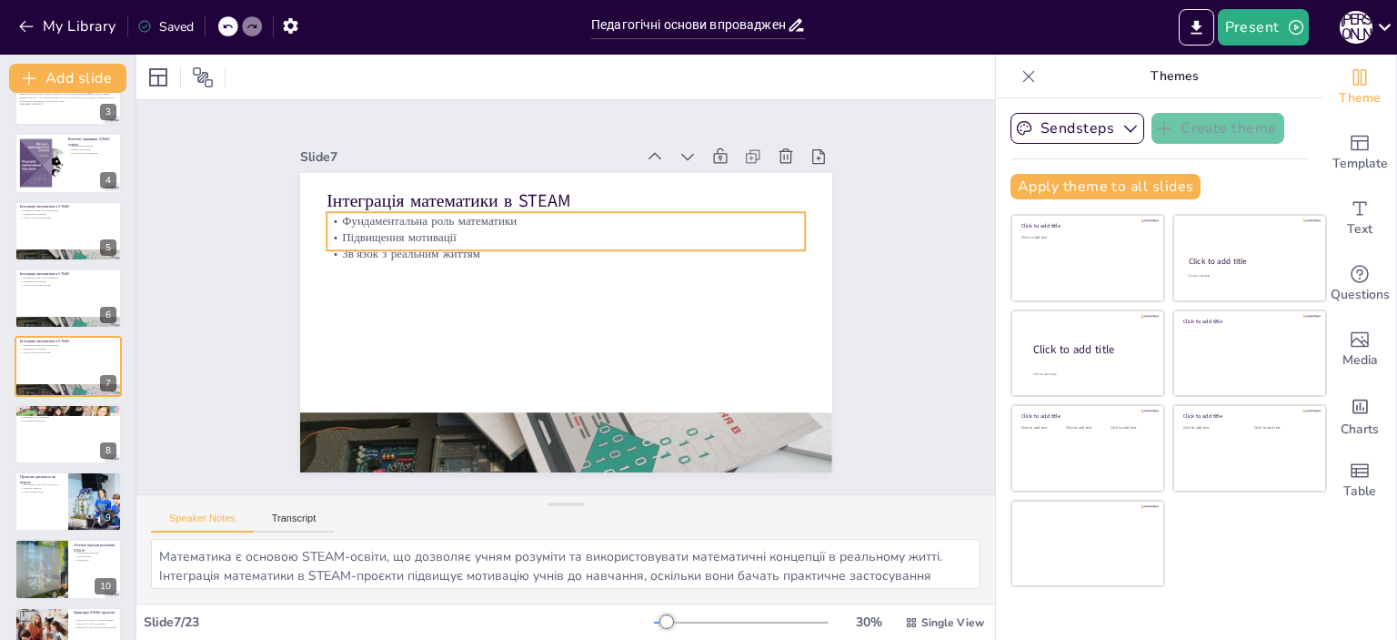
checkbox input "true"
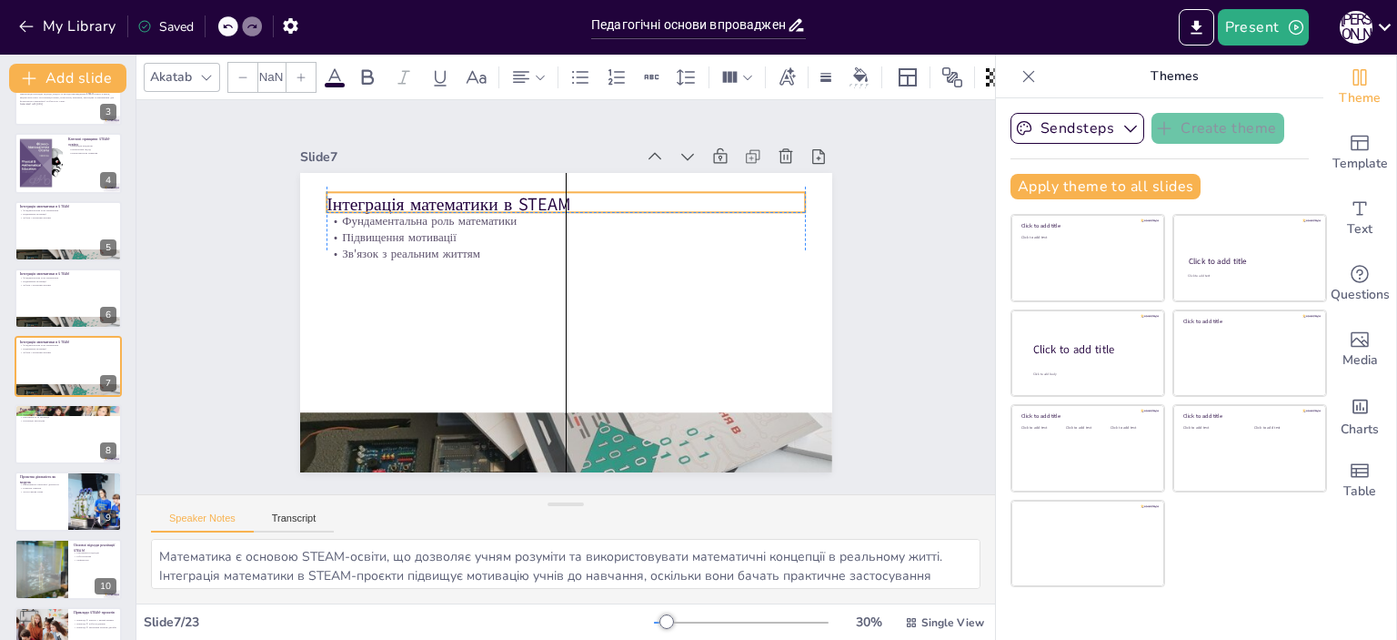
type input "48"
click at [378, 196] on p "Інтеграція математики в STEAM" at bounding box center [575, 205] width 479 height 75
click at [584, 192] on p "Інтеграція математики в STEAM" at bounding box center [566, 204] width 479 height 25
click at [582, 191] on p "Інтеграція математики в STEAM" at bounding box center [575, 204] width 479 height 75
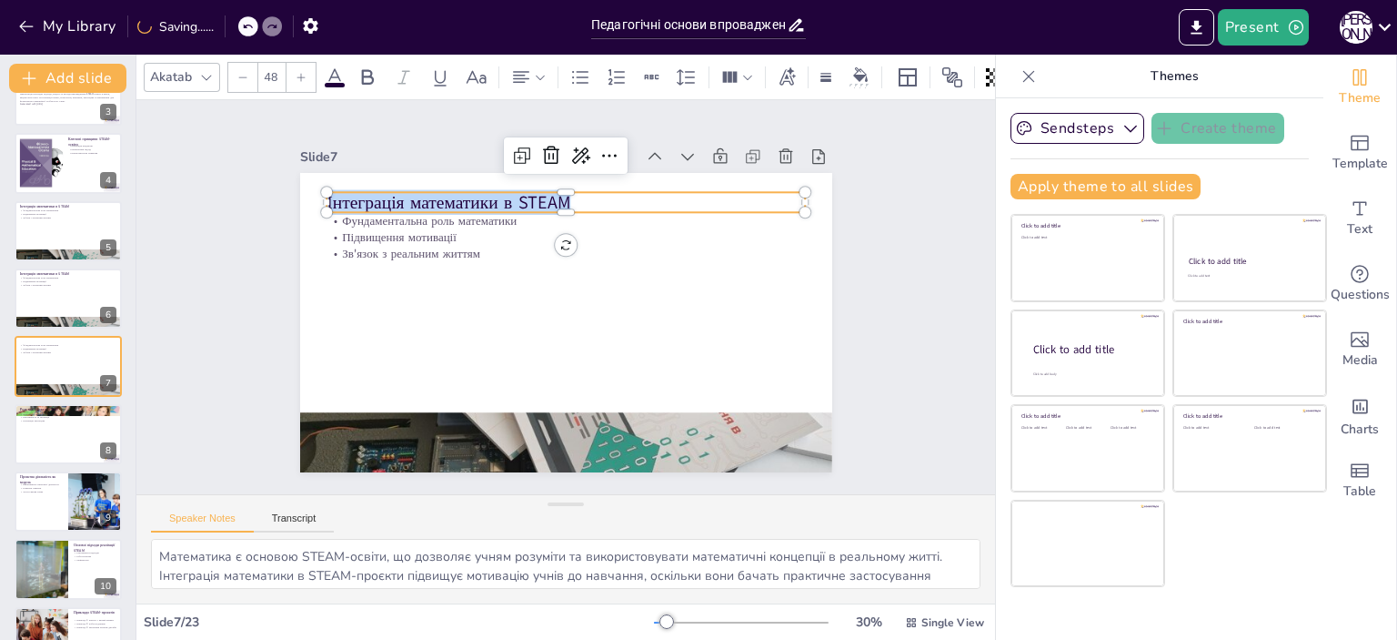
drag, startPoint x: 567, startPoint y: 196, endPoint x: 318, endPoint y: 192, distance: 248.4
click at [318, 192] on div "Фундаментальна роль математики Підвищення мотивації Зв'язок з реальним життям І…" at bounding box center [566, 322] width 532 height 299
copy p "Інтеграція математики в STEAM"
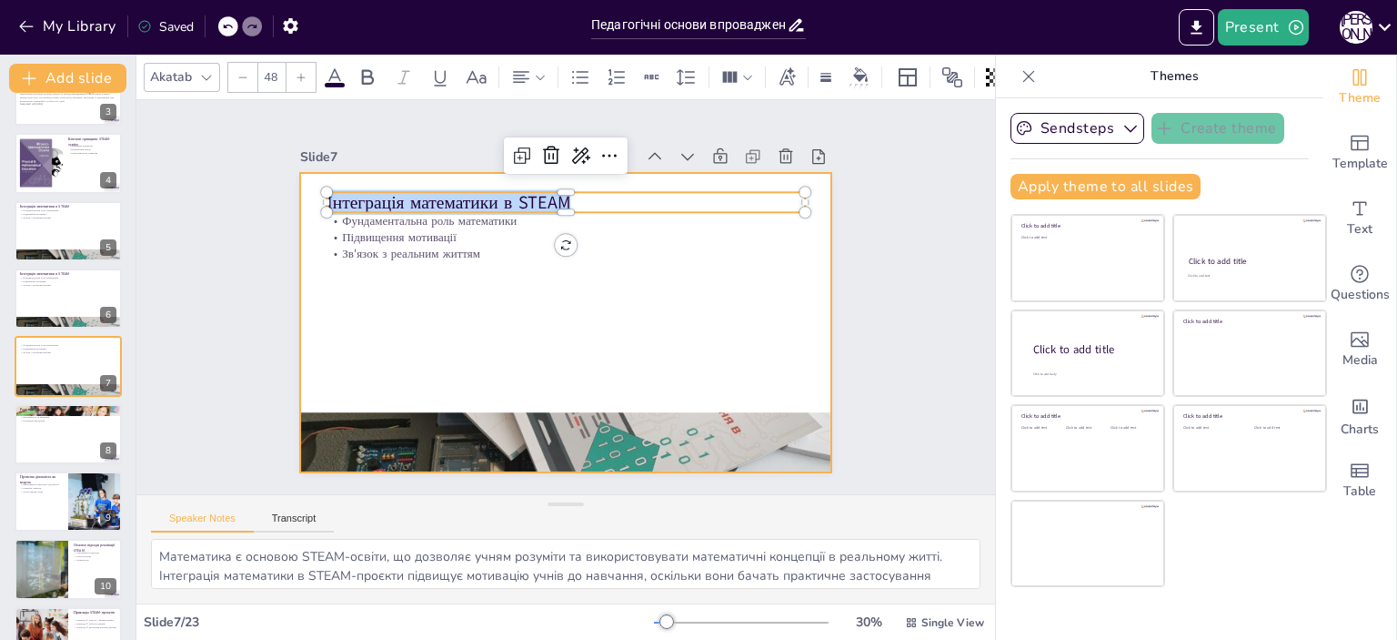
click at [460, 243] on div "Фундаментальна роль математики Підвищення мотивації Зв'язок з реальним життям І…" at bounding box center [563, 322] width 560 height 353
checkbox input "true"
type input "32"
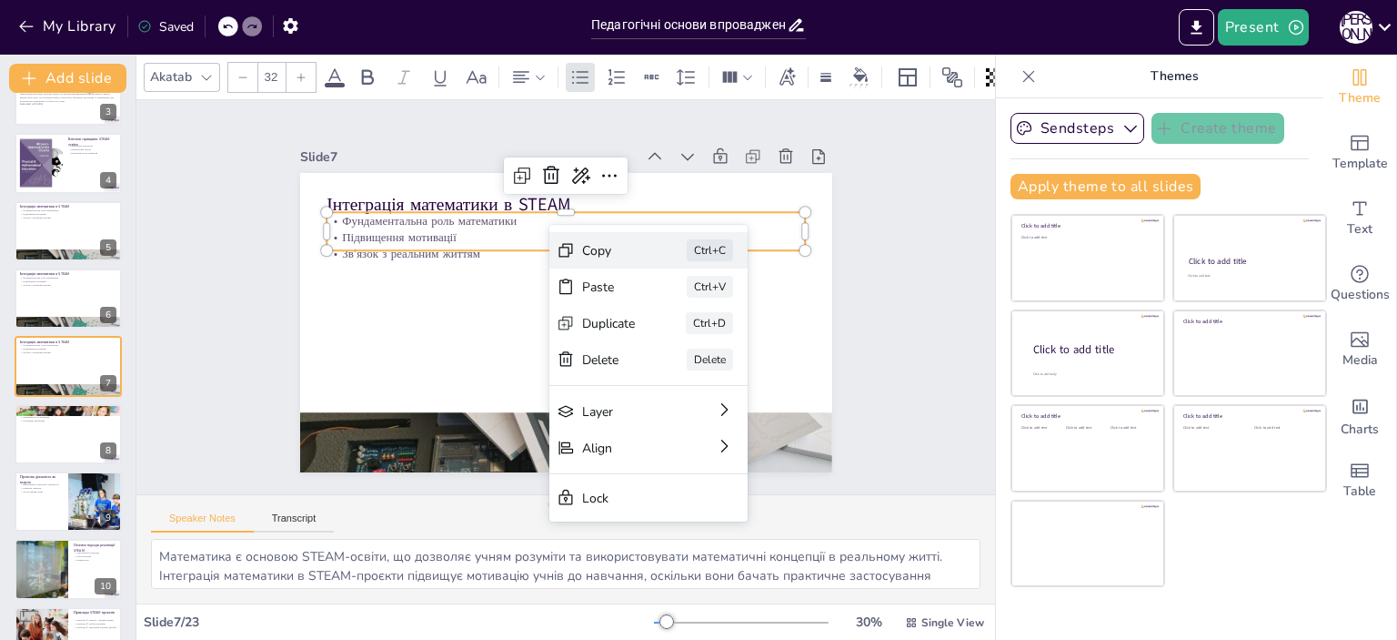
click at [686, 332] on div "Copy Ctrl+C" at bounding box center [785, 350] width 198 height 36
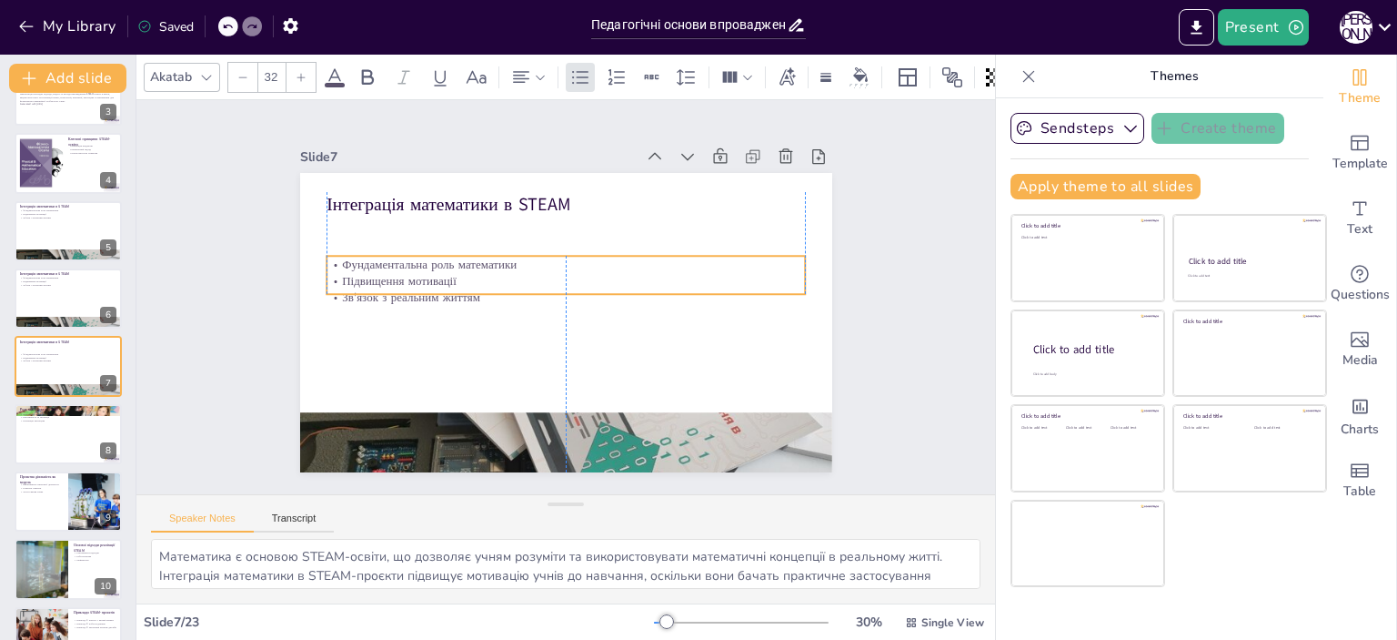
drag, startPoint x: 553, startPoint y: 241, endPoint x: 536, endPoint y: 283, distance: 45.3
click at [549, 283] on p "Зв'язок з реальним життям" at bounding box center [566, 297] width 478 height 66
drag, startPoint x: 466, startPoint y: 287, endPoint x: 433, endPoint y: 277, distance: 34.0
click at [433, 277] on div "Інтеграція математики в STEAM Фундаментальна роль математики Підвищення мотивац…" at bounding box center [563, 322] width 560 height 353
click at [469, 290] on p "Зв'язок з реальним життям" at bounding box center [566, 295] width 479 height 16
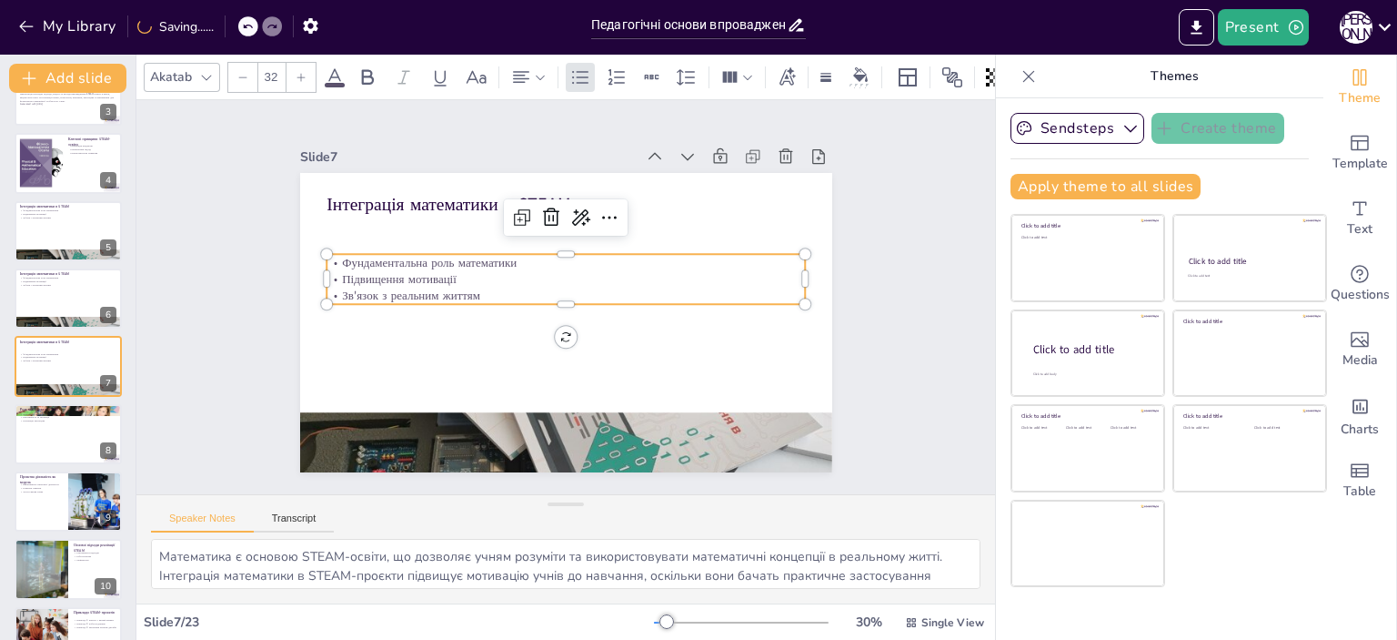
click at [469, 290] on p "Зв'язок з реальним життям" at bounding box center [566, 295] width 479 height 16
drag, startPoint x: 466, startPoint y: 290, endPoint x: 323, endPoint y: 250, distance: 148.3
click at [327, 250] on div "Фундаментальна роль математики Підвищення мотивації Зв'язок з реальним життям" at bounding box center [567, 278] width 481 height 99
copy div "Фундаментальна роль математики Підвищення мотивації Зв'язок з реальним життям"
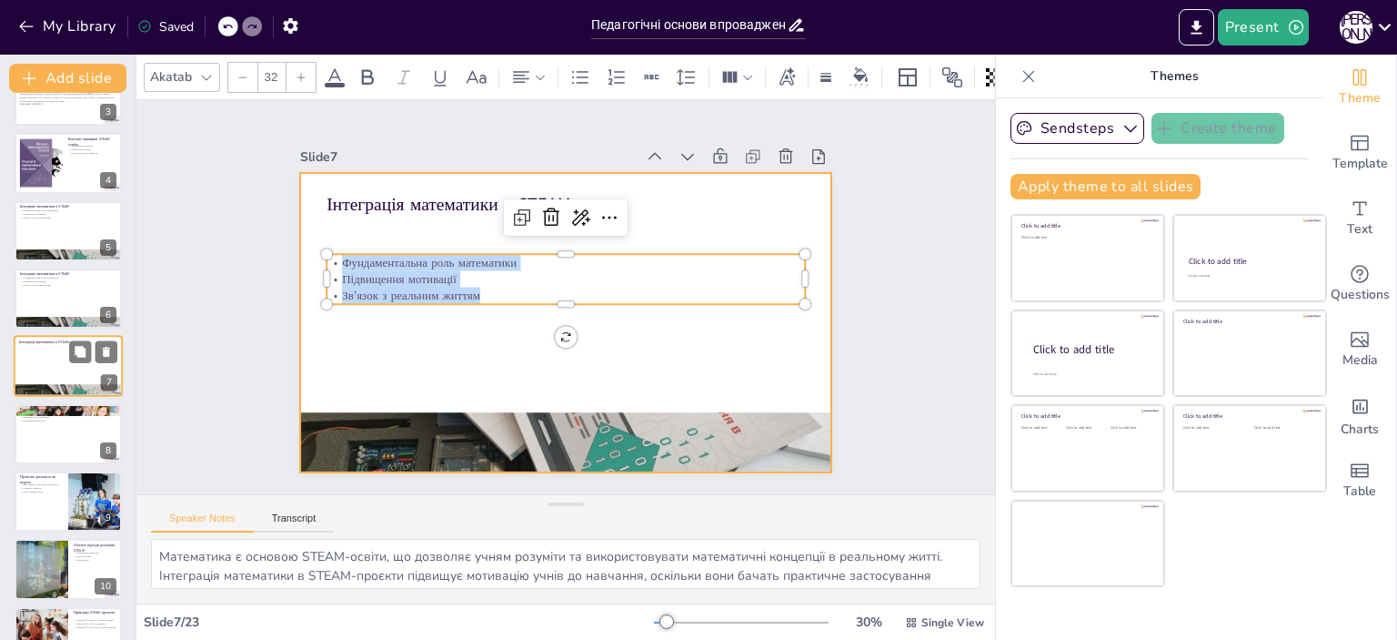
click at [85, 369] on div at bounding box center [68, 367] width 109 height 62
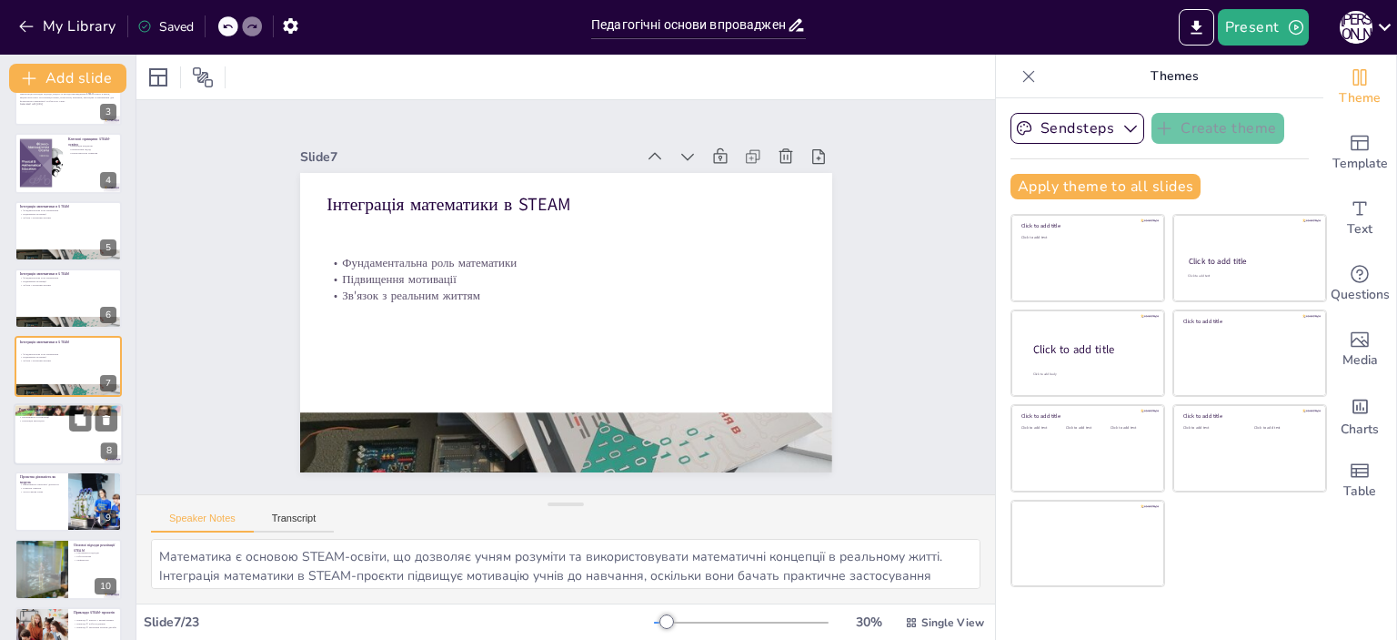
checkbox input "true"
click at [34, 441] on div at bounding box center [68, 434] width 107 height 60
type textarea "Мистецтво є важливим елементом у STEAM-освіті, оскільки воно сприяє розвитку кр…"
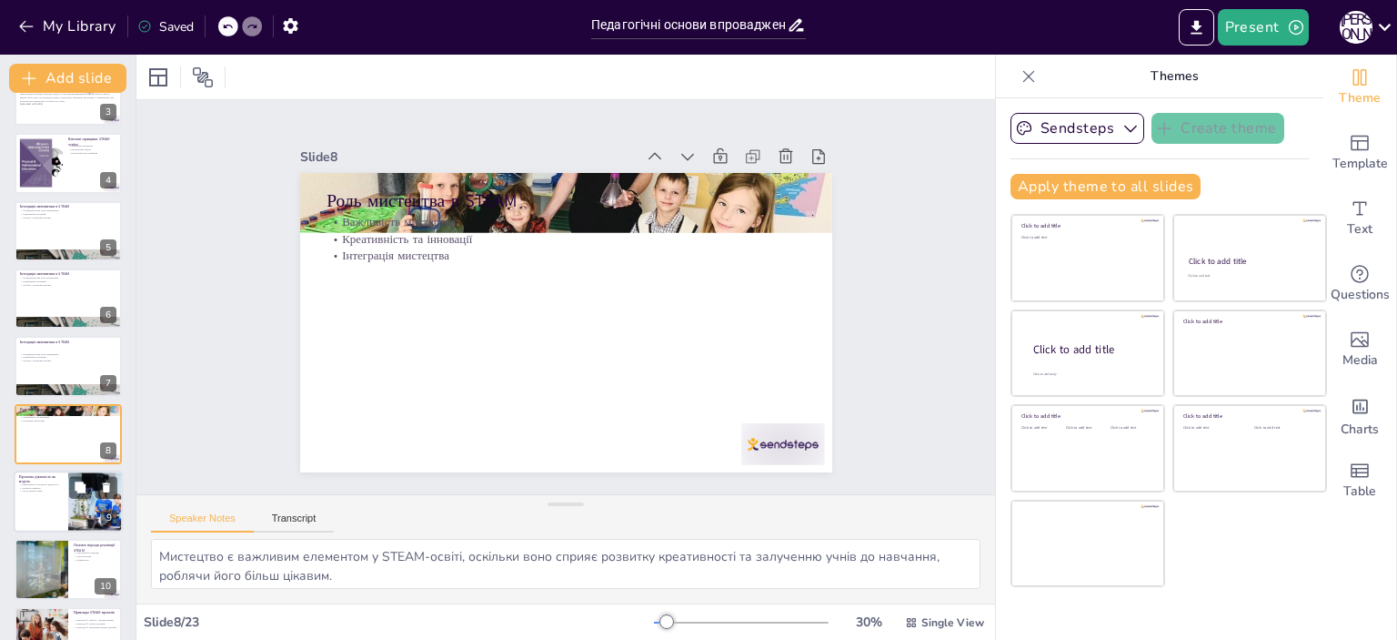
scroll to position [245, 0]
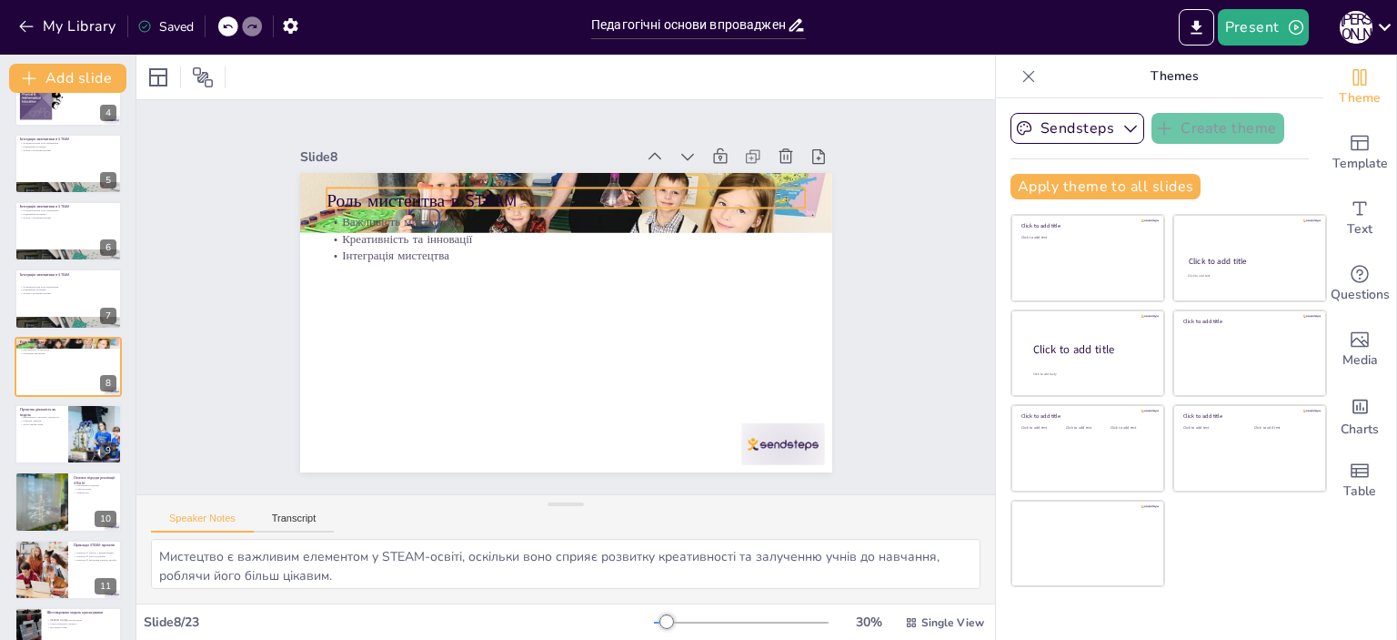
click at [327, 191] on p "Роль мистецтва в STEAM" at bounding box center [566, 199] width 479 height 25
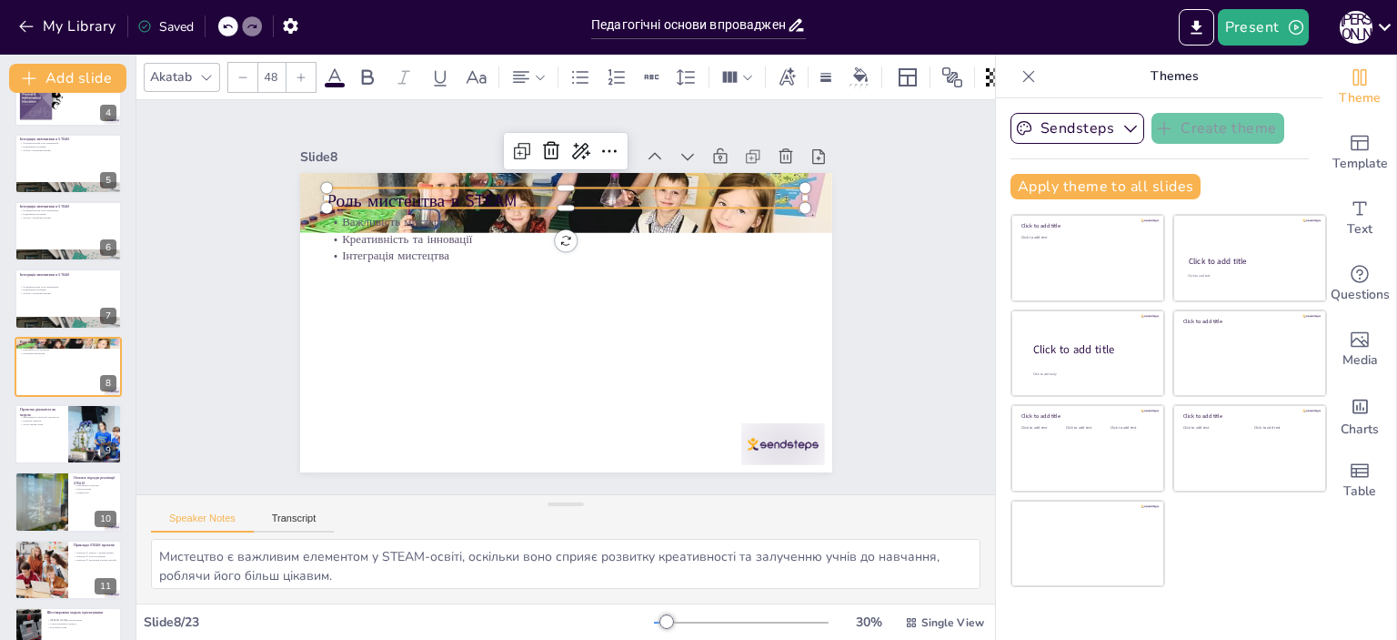
click at [337, 190] on p "Роль мистецтва в STEAM" at bounding box center [576, 201] width 479 height 75
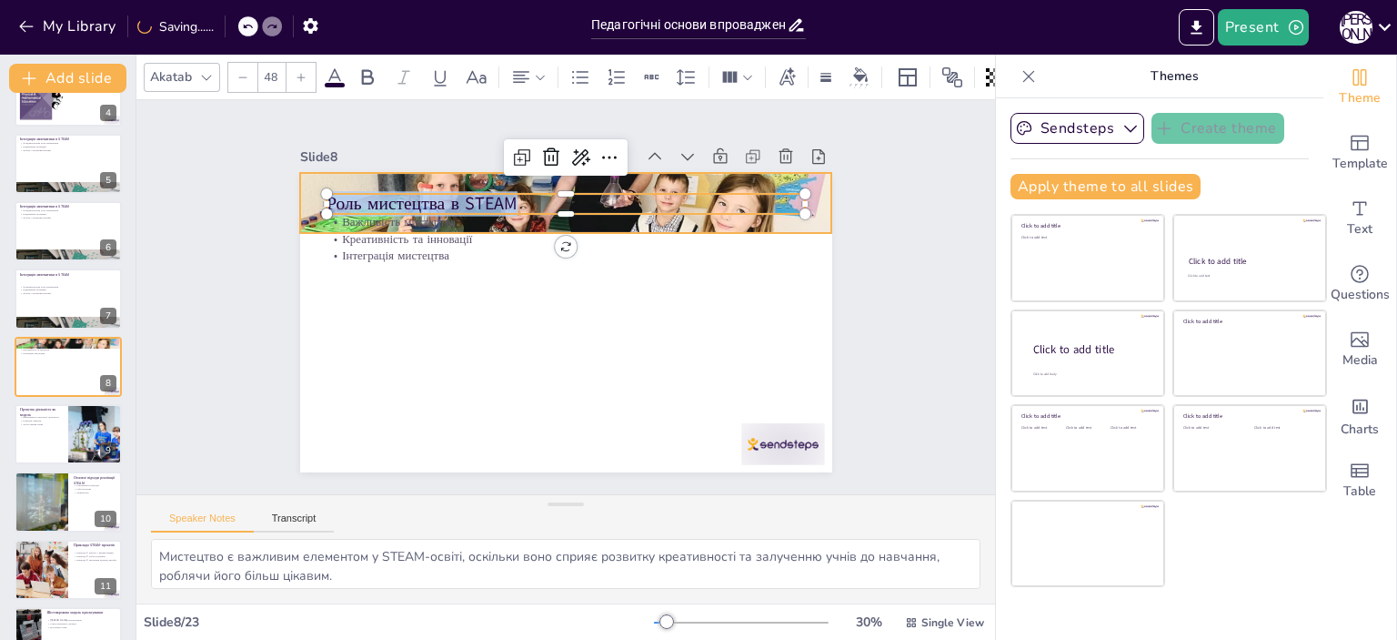
drag, startPoint x: 520, startPoint y: 196, endPoint x: 280, endPoint y: 211, distance: 240.6
click at [286, 210] on div "Важливість мистецтва Креативність та інновації Інтеграція мистецтва Роль мистец…" at bounding box center [563, 322] width 560 height 353
copy p "Роль мистецтва в STEAM"
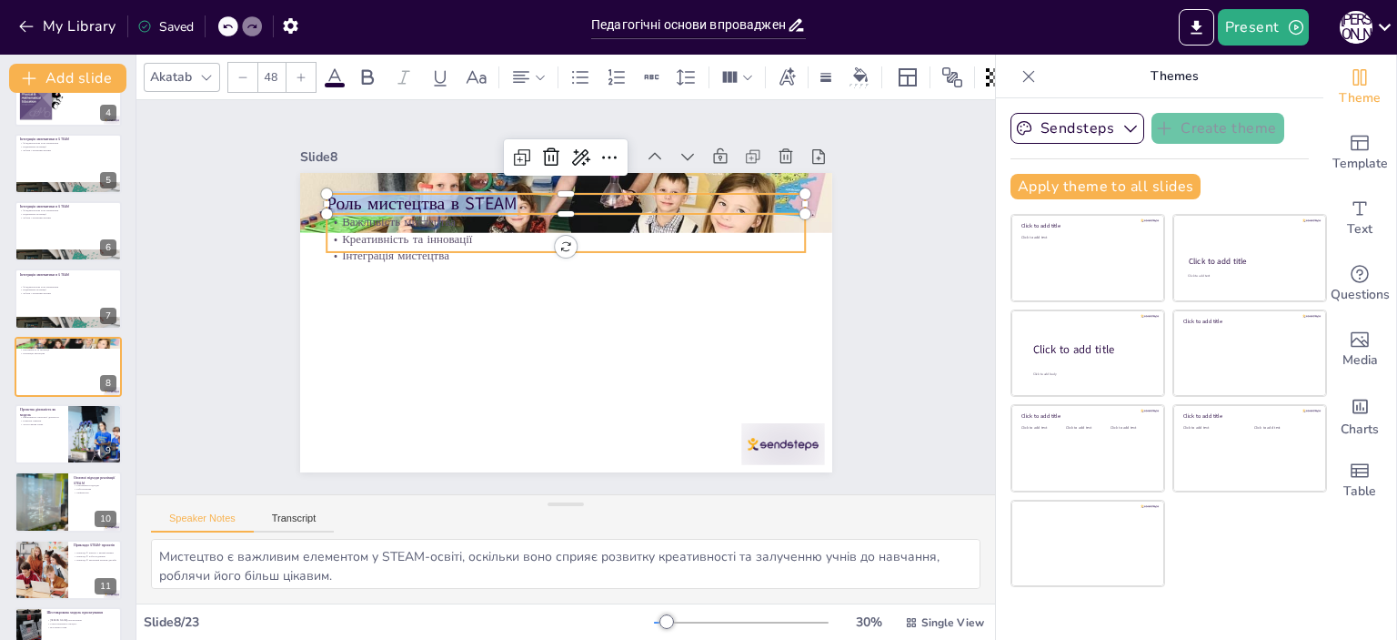
checkbox input "true"
type input "32"
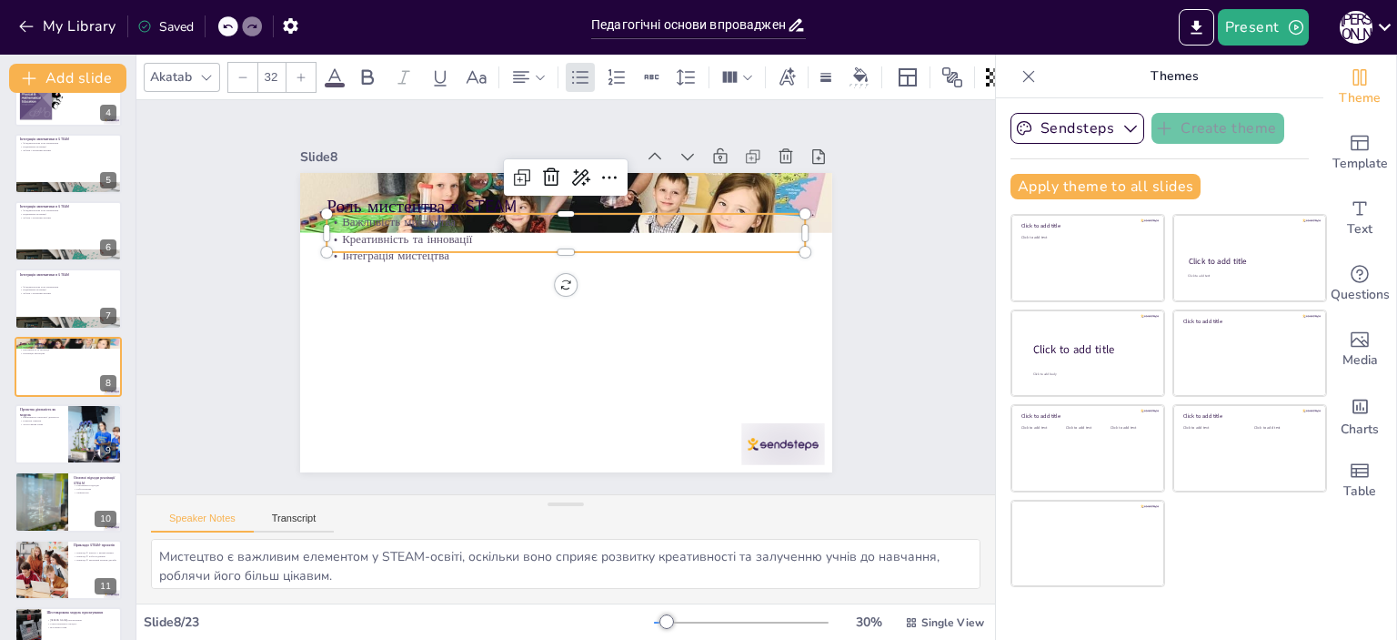
click at [418, 251] on div "Роль мистецтва в STEAM Важливість мистецтва Креативність та інновації Інтеграці…" at bounding box center [563, 322] width 560 height 353
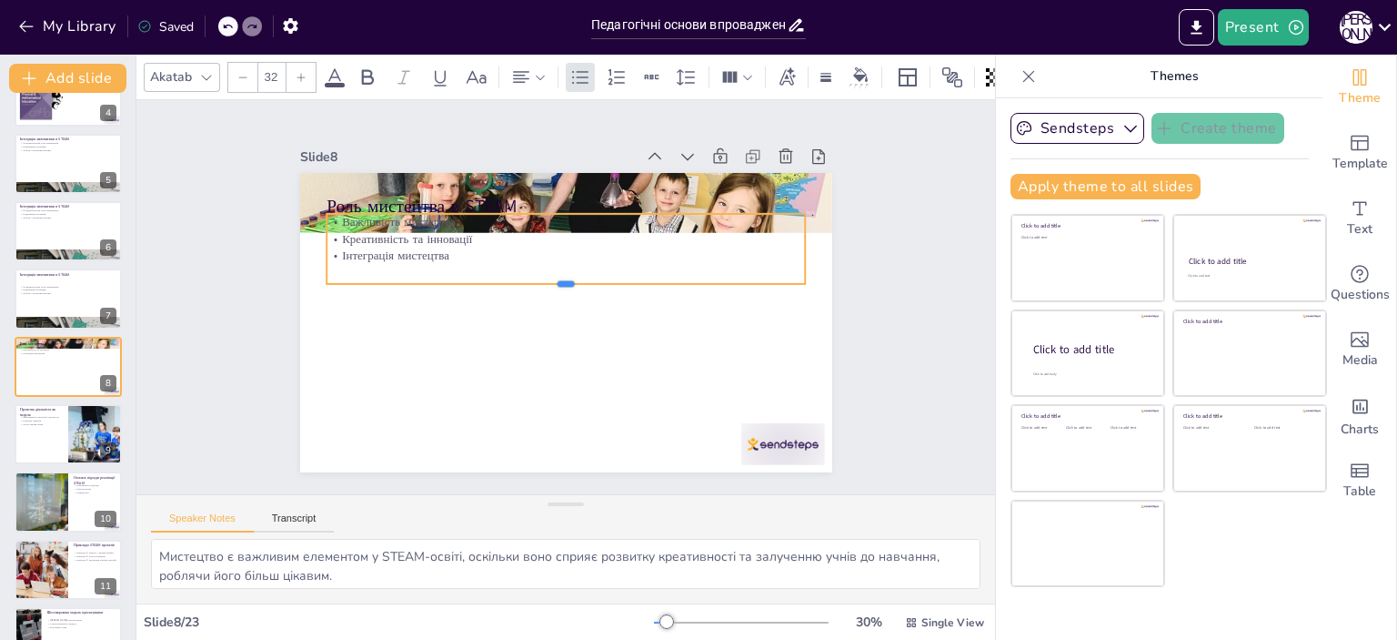
drag, startPoint x: 557, startPoint y: 247, endPoint x: 524, endPoint y: 275, distance: 43.2
click at [564, 284] on div at bounding box center [566, 291] width 479 height 15
click at [436, 251] on p "Інтеграція мистецтва" at bounding box center [570, 255] width 478 height 66
click at [436, 251] on p "Інтеграція мистецтва" at bounding box center [566, 255] width 479 height 16
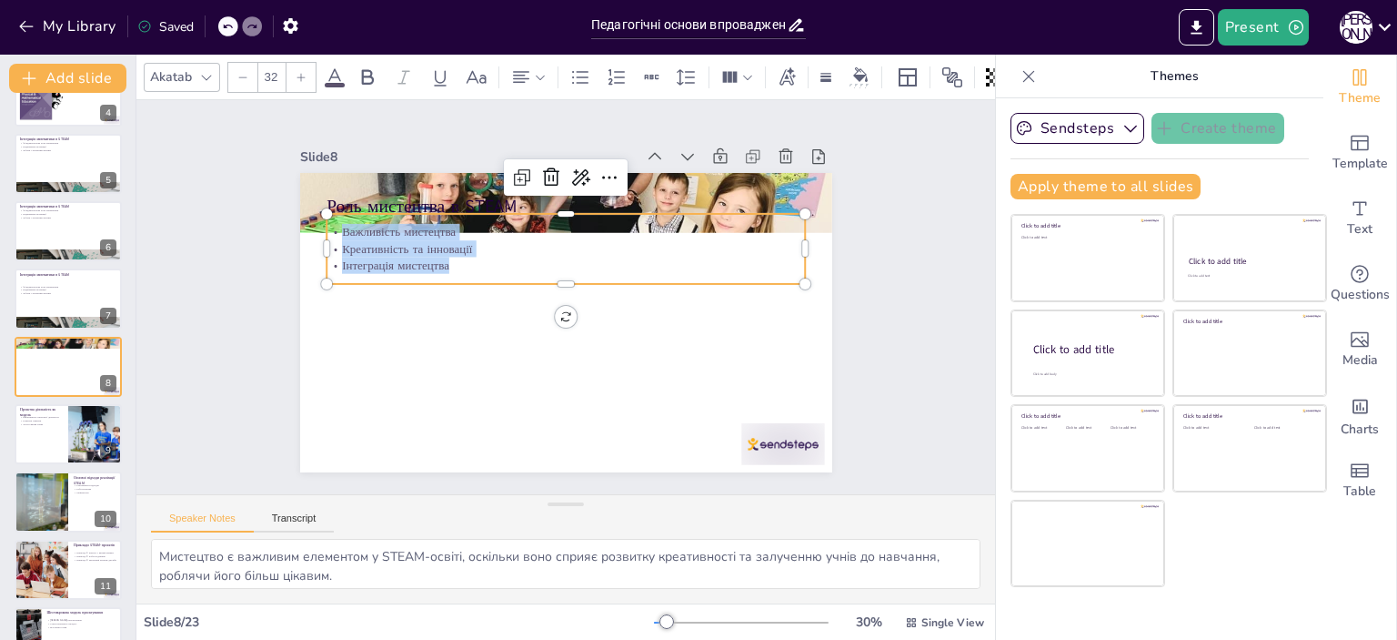
drag, startPoint x: 437, startPoint y: 261, endPoint x: 326, endPoint y: 219, distance: 118.6
click at [327, 224] on div "Важливість мистецтва Креативність та інновації Інтеграція мистецтва" at bounding box center [566, 249] width 479 height 50
copy div "Важливість мистецтва Креативність та інновації Інтеграція мистецтва"
checkbox input "true"
